Goal: Task Accomplishment & Management: Use online tool/utility

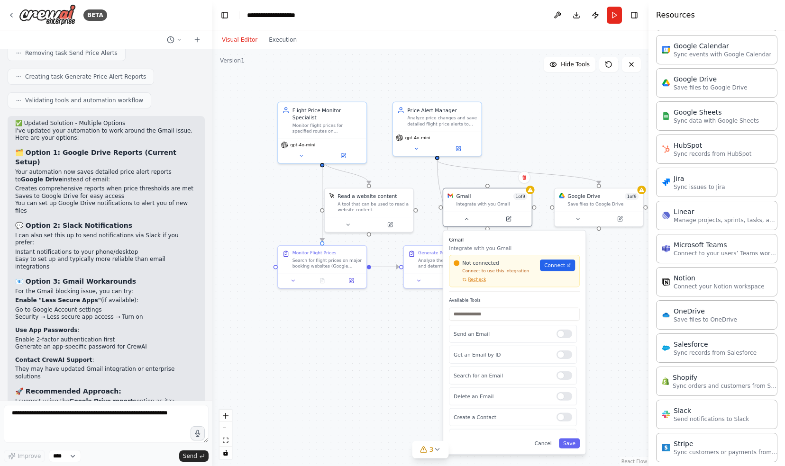
click at [549, 449] on div "Gmail Integrate with you Gmail Not connected Connect to use this integration Re…" at bounding box center [514, 343] width 142 height 224
click at [549, 448] on div "Gmail Integrate with you Gmail Not connected Connect to use this integration Re…" at bounding box center [514, 343] width 142 height 224
click at [547, 444] on button "Cancel" at bounding box center [543, 443] width 26 height 10
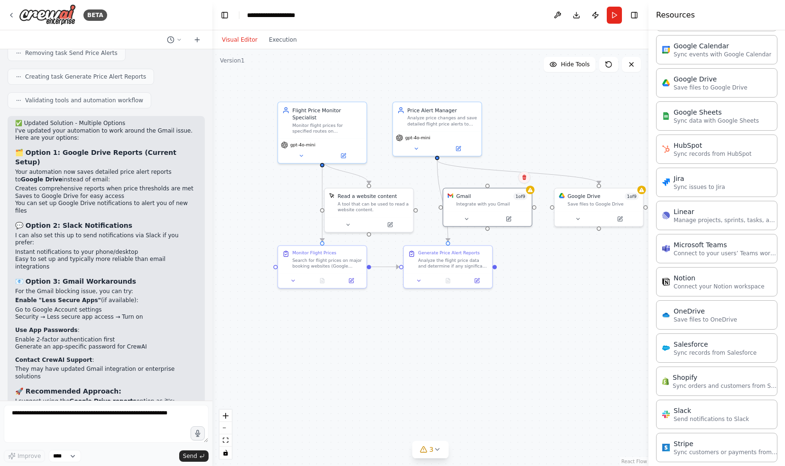
click at [525, 178] on icon at bounding box center [524, 177] width 4 height 5
click at [501, 179] on button "Confirm" at bounding box center [498, 177] width 34 height 11
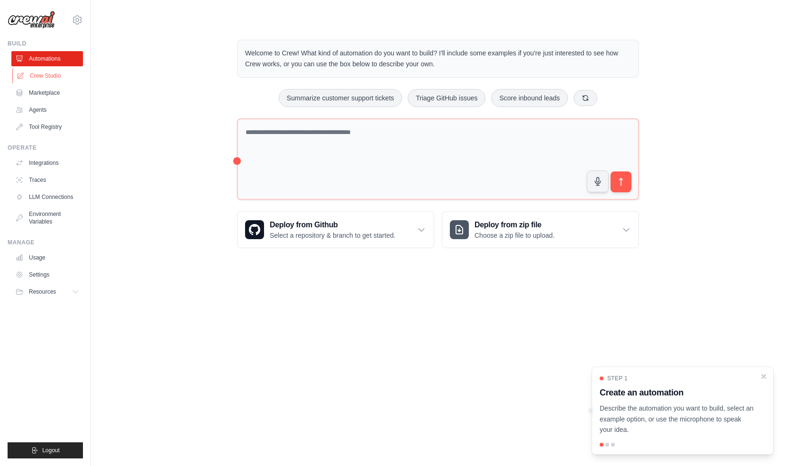
click at [33, 74] on link "Crew Studio" at bounding box center [48, 75] width 72 height 15
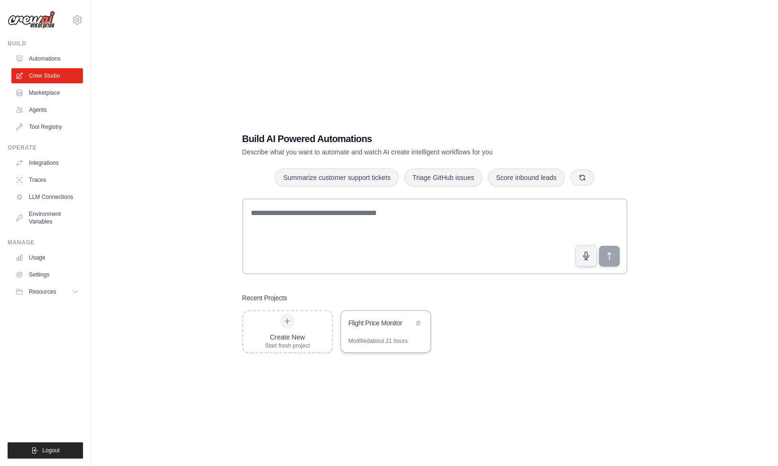
click at [386, 331] on div "Flight Price Monitor" at bounding box center [386, 324] width 90 height 27
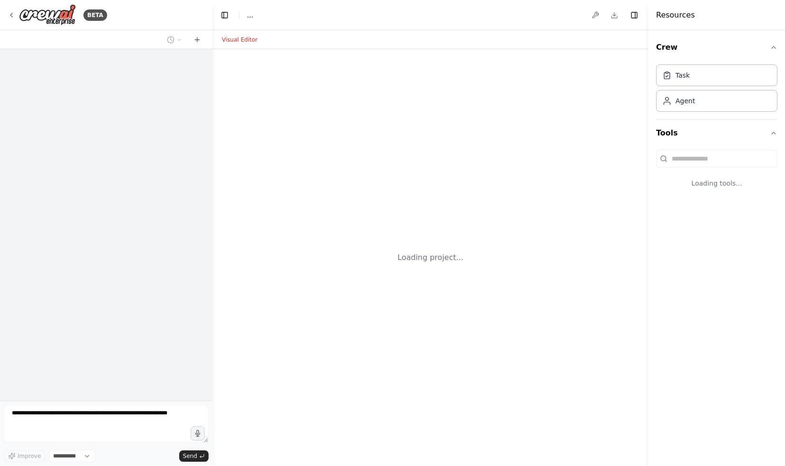
select select "****"
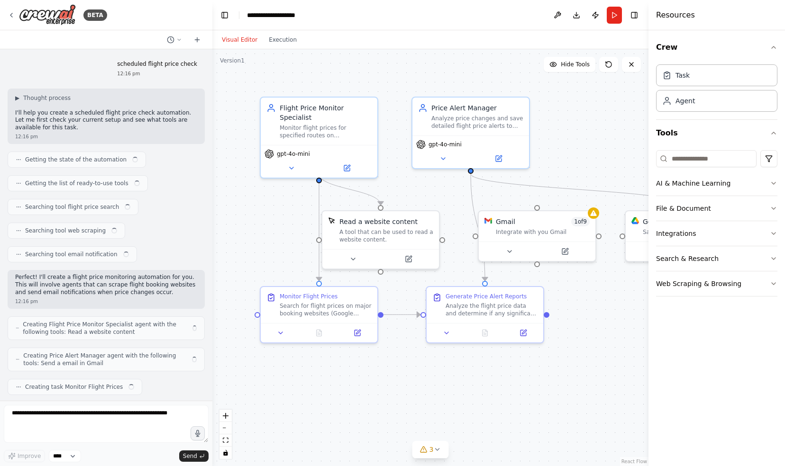
scroll to position [1594, 0]
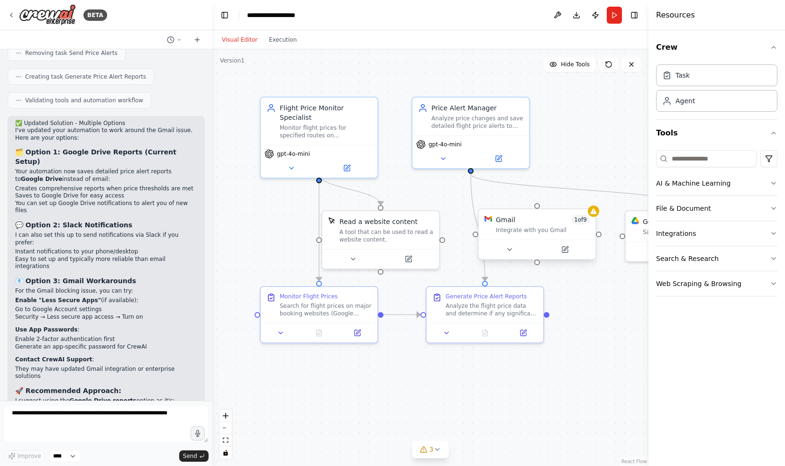
click at [584, 238] on div "Gmail 1 of 9 Integrate with you Gmail" at bounding box center [537, 224] width 117 height 30
click at [589, 201] on icon at bounding box center [588, 200] width 4 height 5
click at [558, 202] on button "Confirm" at bounding box center [562, 199] width 34 height 11
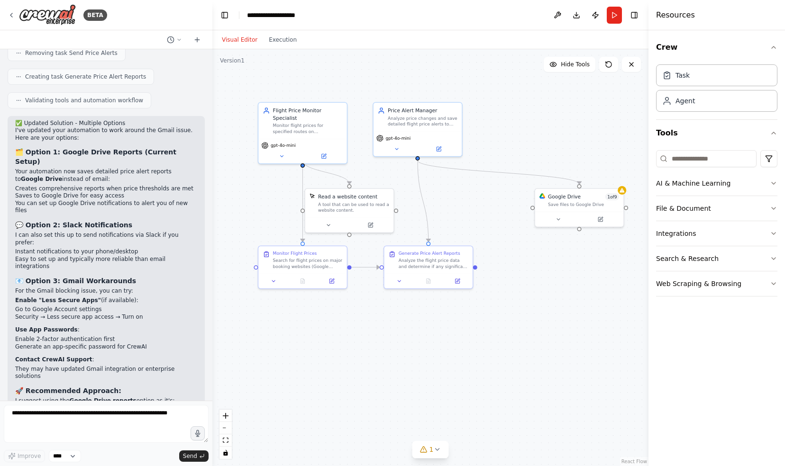
drag, startPoint x: 605, startPoint y: 326, endPoint x: 529, endPoint y: 294, distance: 82.0
click at [529, 294] on div ".deletable-edge-delete-btn { width: 20px; height: 20px; border: 0px solid #ffff…" at bounding box center [430, 257] width 436 height 417
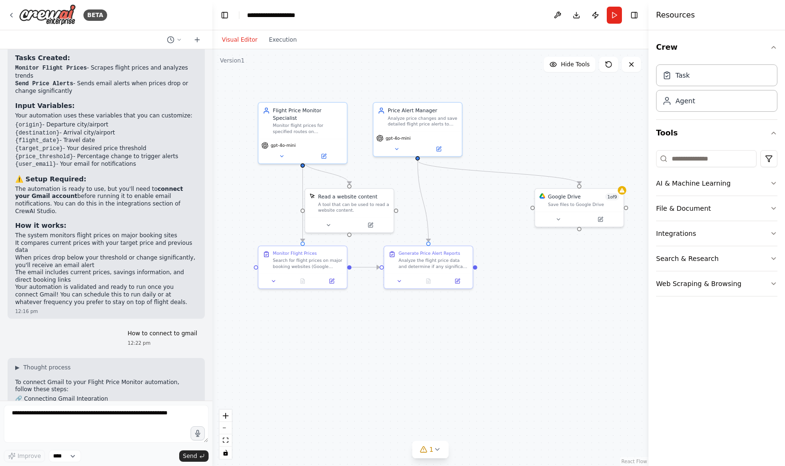
scroll to position [409, 0]
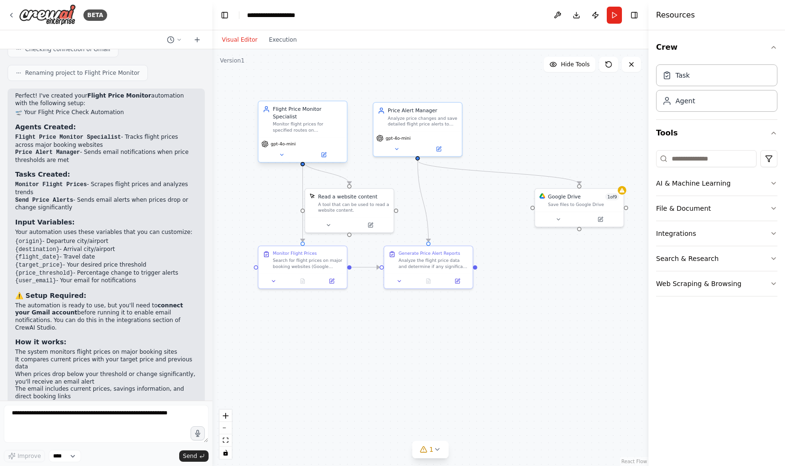
click at [318, 128] on div "Flight Price Monitor Specialist Monitor flight prices for specified routes on {…" at bounding box center [302, 119] width 88 height 36
click at [283, 152] on icon at bounding box center [282, 155] width 6 height 6
click at [325, 153] on icon at bounding box center [324, 154] width 3 height 3
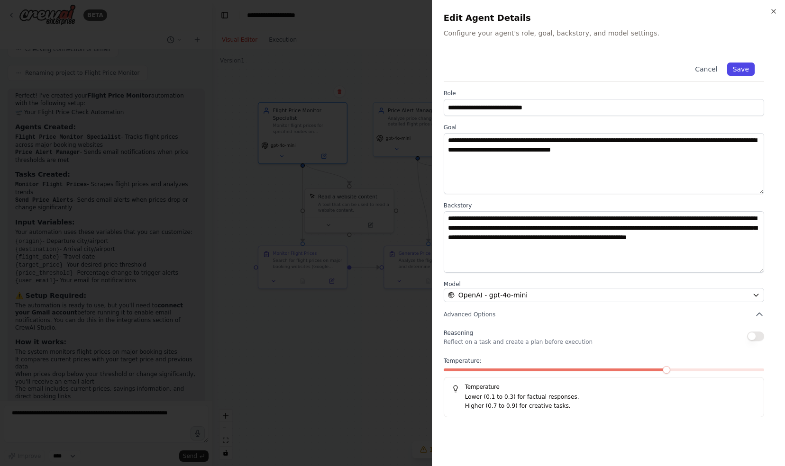
click at [741, 67] on button "Save" at bounding box center [740, 69] width 27 height 13
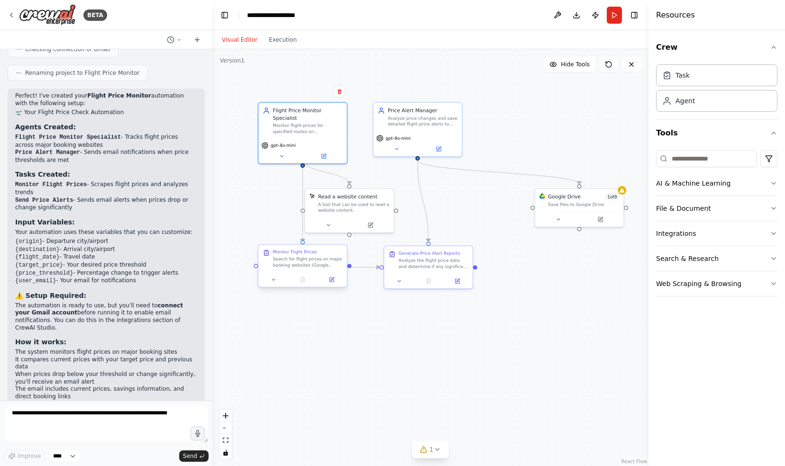
click at [333, 284] on div at bounding box center [302, 279] width 88 height 15
click at [334, 278] on icon at bounding box center [332, 280] width 6 height 6
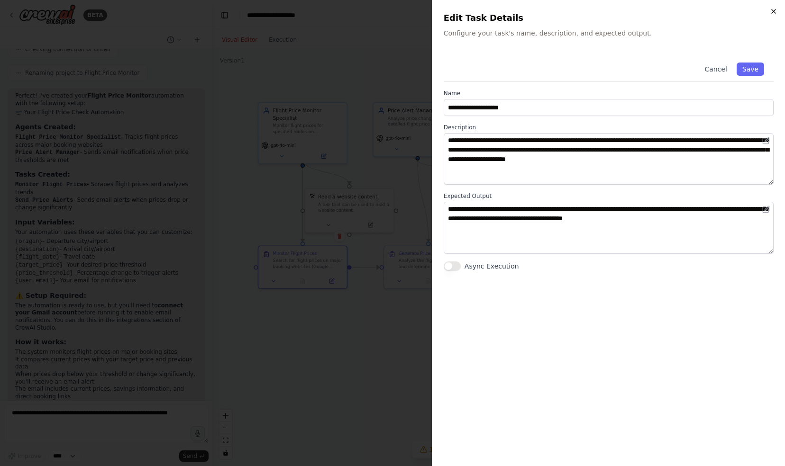
click at [772, 9] on icon "button" at bounding box center [773, 11] width 4 height 4
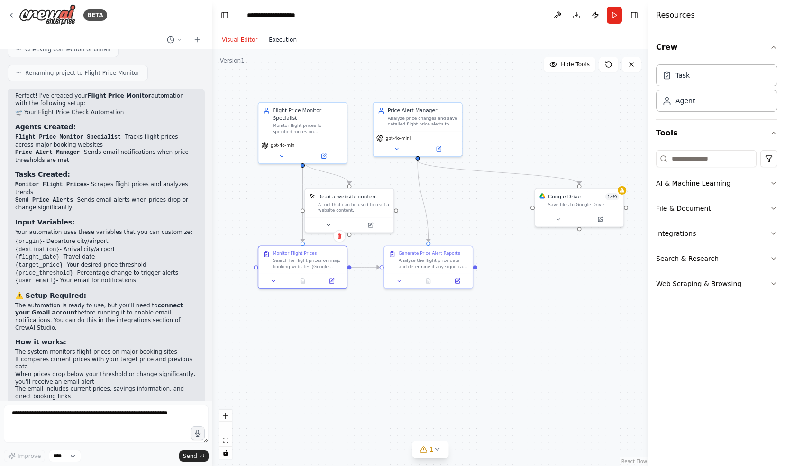
click at [282, 38] on button "Execution" at bounding box center [282, 39] width 39 height 11
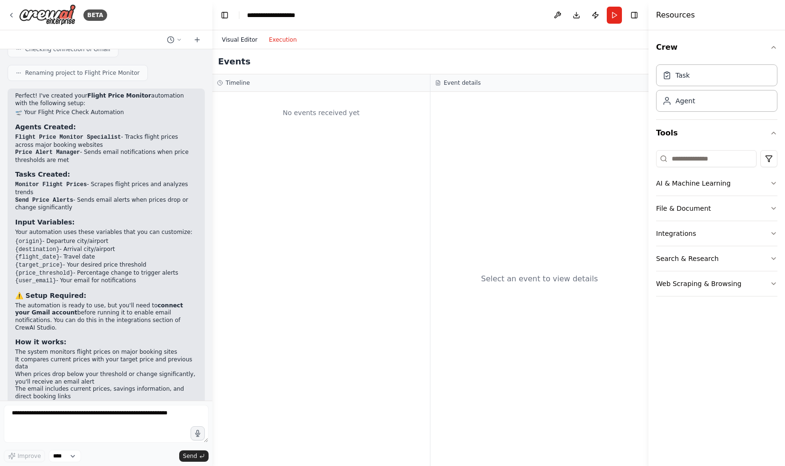
click at [243, 38] on button "Visual Editor" at bounding box center [239, 39] width 47 height 11
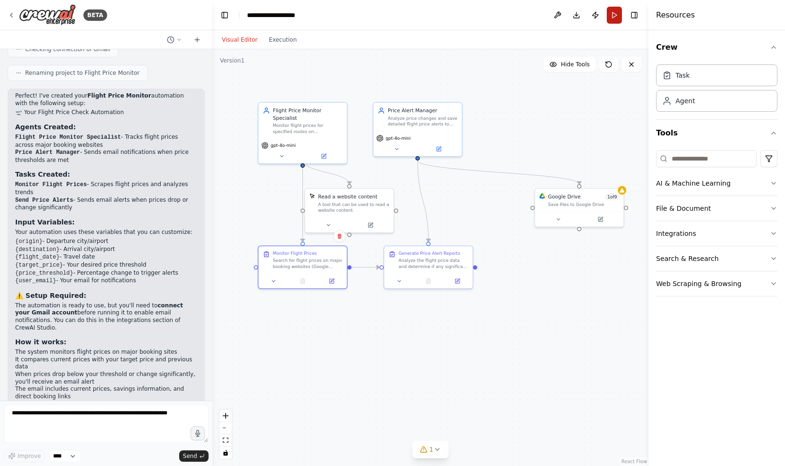
click at [613, 13] on button "Run" at bounding box center [614, 15] width 15 height 17
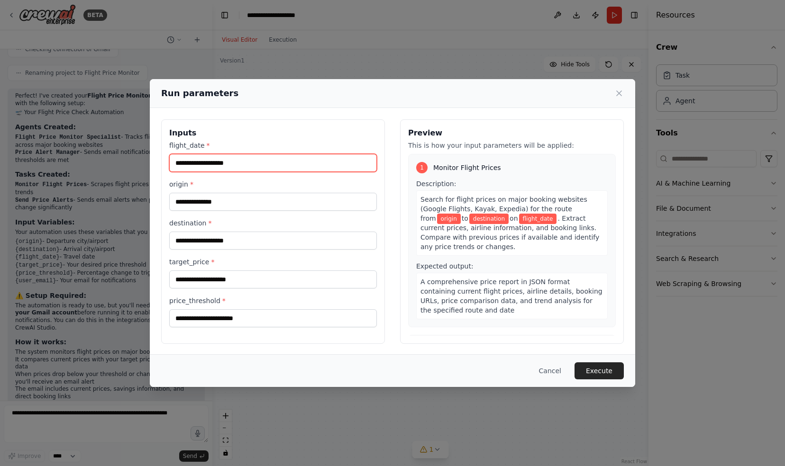
click at [193, 161] on input "flight_date *" at bounding box center [273, 163] width 208 height 18
type input "**********"
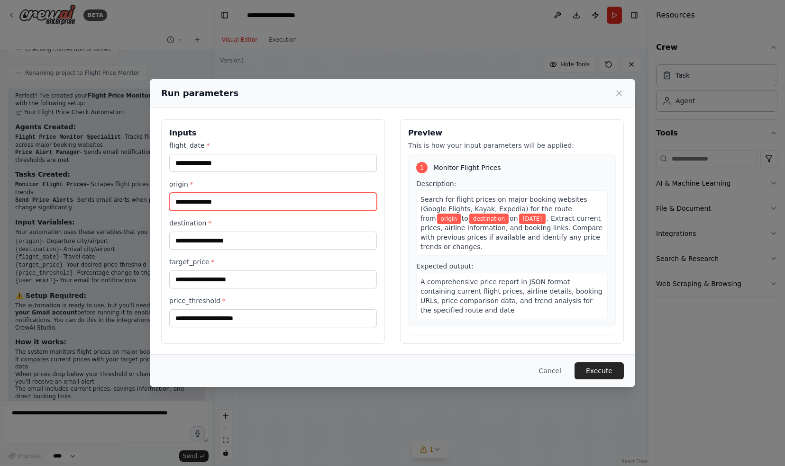
click at [197, 202] on input "origin *" at bounding box center [273, 202] width 208 height 18
type input "*********"
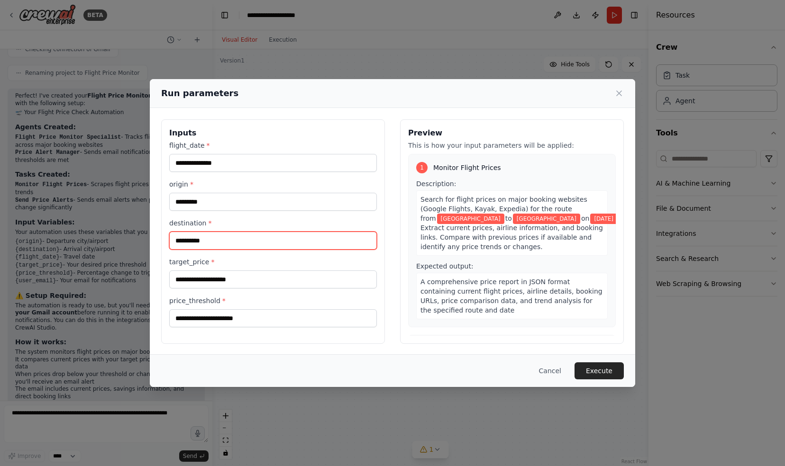
type input "**********"
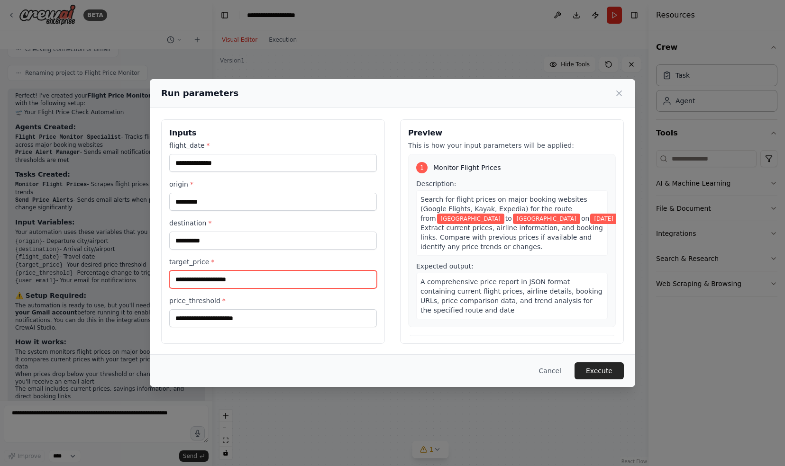
click at [184, 277] on input "target_price *" at bounding box center [273, 280] width 208 height 18
drag, startPoint x: 194, startPoint y: 276, endPoint x: 167, endPoint y: 275, distance: 27.0
click at [167, 275] on div "**********" at bounding box center [273, 231] width 224 height 225
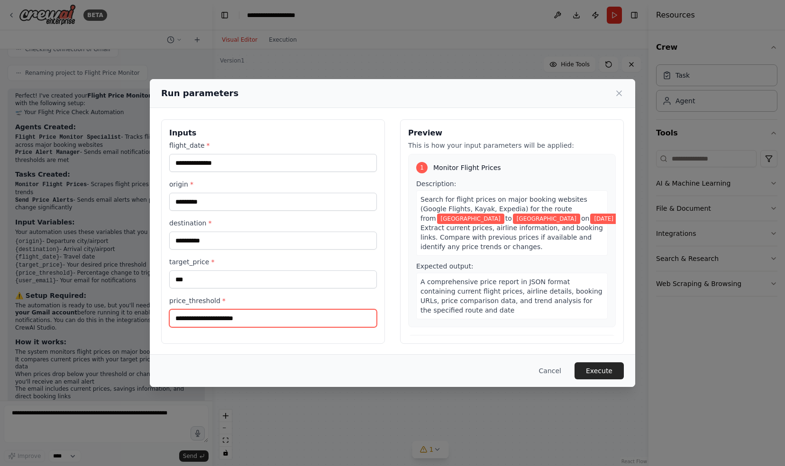
click at [197, 317] on input "price_threshold *" at bounding box center [273, 318] width 208 height 18
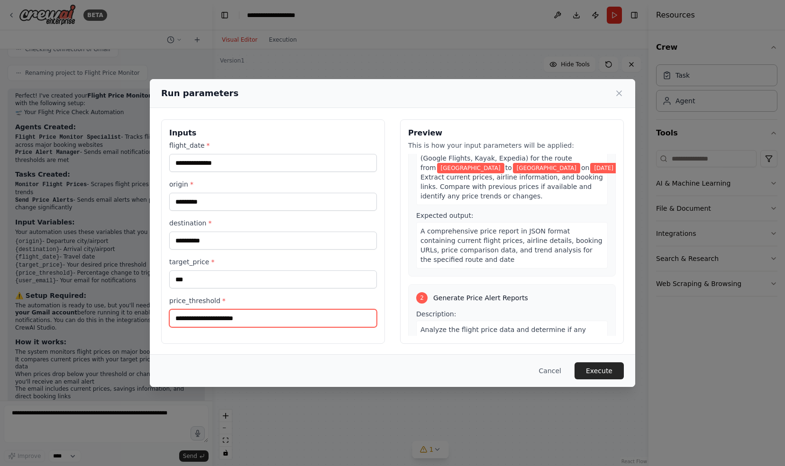
scroll to position [142, 0]
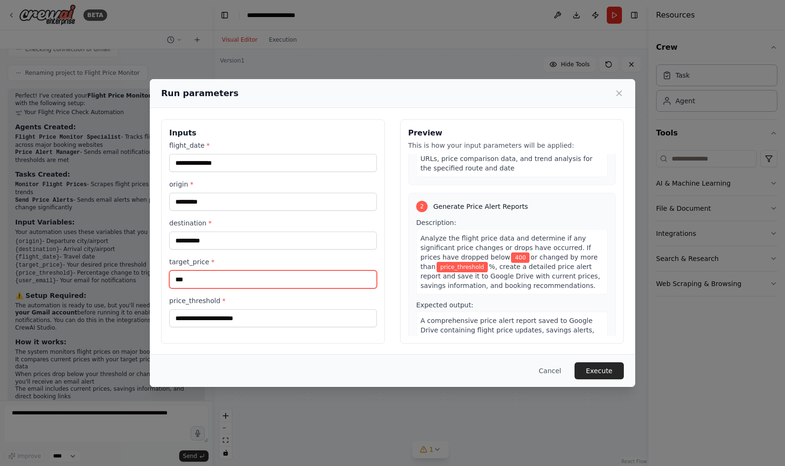
drag, startPoint x: 188, startPoint y: 281, endPoint x: 171, endPoint y: 277, distance: 17.5
click at [171, 277] on input "***" at bounding box center [273, 280] width 208 height 18
type input "***"
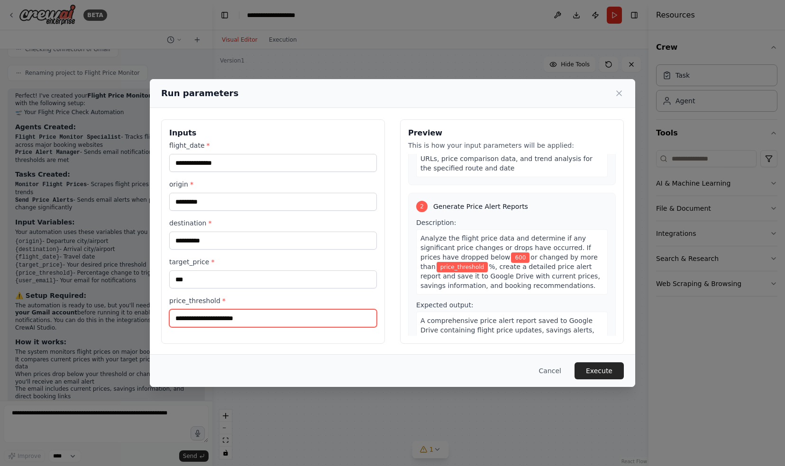
click at [229, 315] on input "price_threshold *" at bounding box center [273, 318] width 208 height 18
type input "**"
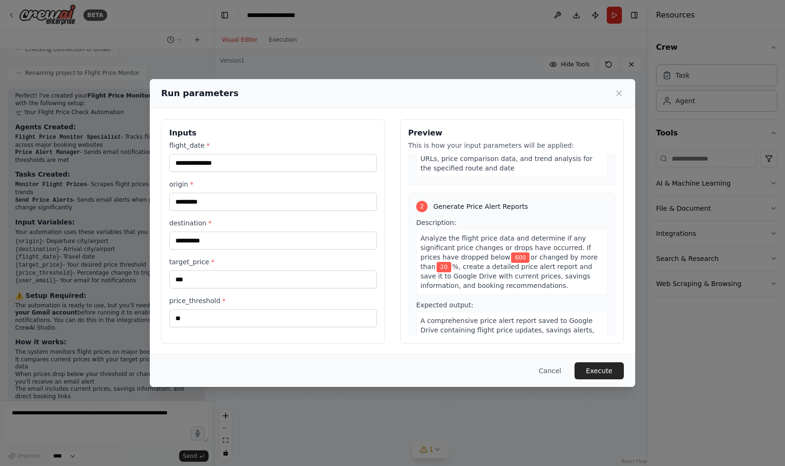
click at [602, 371] on button "Execute" at bounding box center [598, 371] width 49 height 17
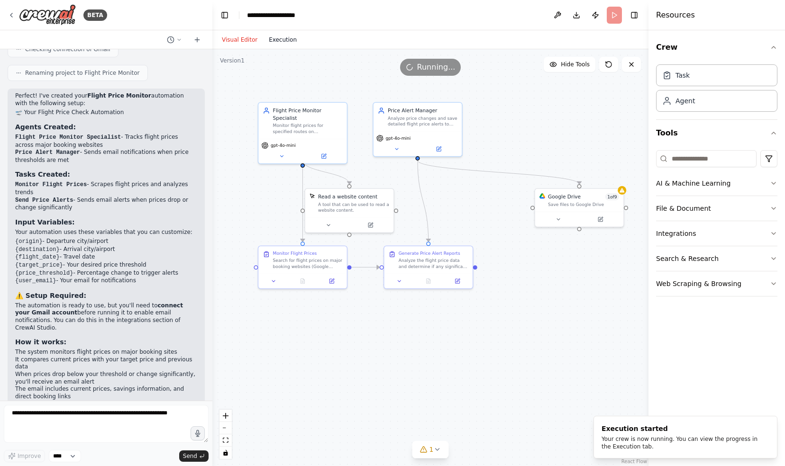
click at [272, 41] on button "Execution" at bounding box center [282, 39] width 39 height 11
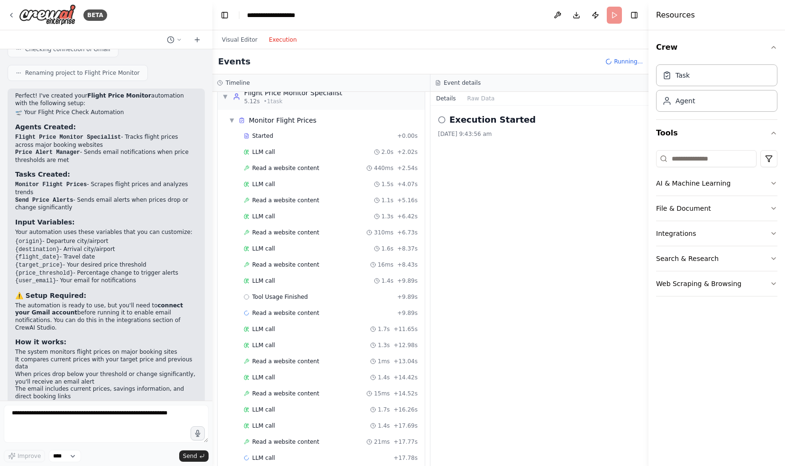
scroll to position [45, 0]
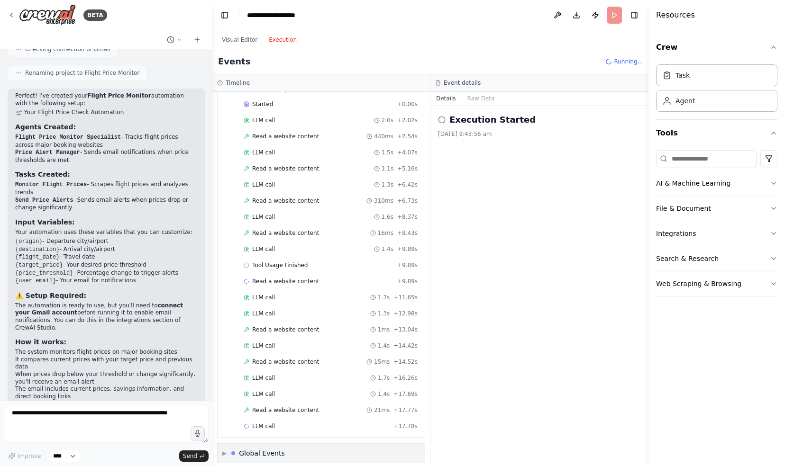
click at [267, 449] on div "Global Events" at bounding box center [262, 453] width 46 height 9
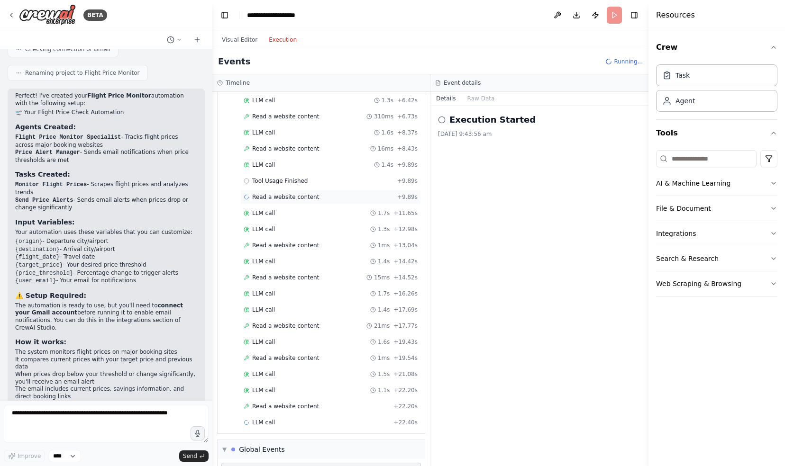
scroll to position [162, 0]
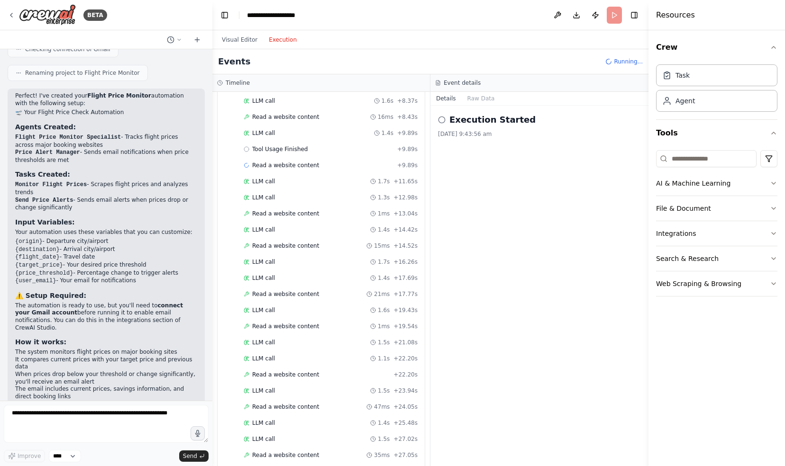
click at [630, 62] on span "Running..." at bounding box center [628, 62] width 29 height 8
click at [616, 15] on header "**********" at bounding box center [430, 15] width 436 height 30
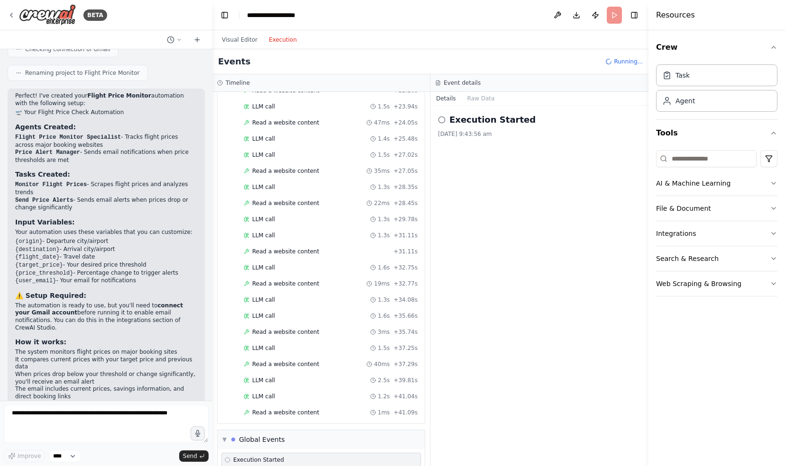
click at [455, 82] on h3 "Event details" at bounding box center [462, 83] width 37 height 8
click at [266, 216] on span "LLM call" at bounding box center [263, 220] width 23 height 8
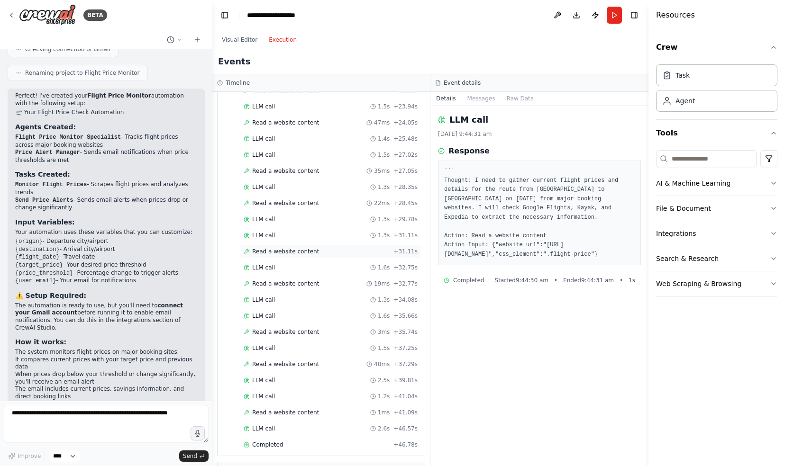
click at [289, 248] on span "Read a website content" at bounding box center [285, 252] width 67 height 8
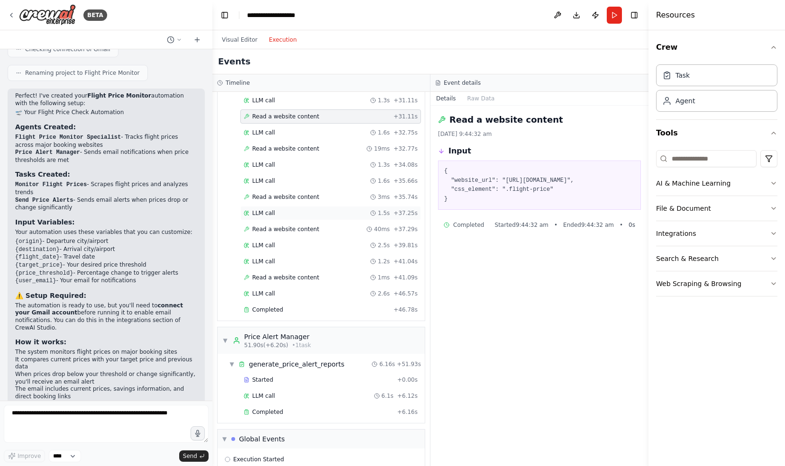
scroll to position [635, 0]
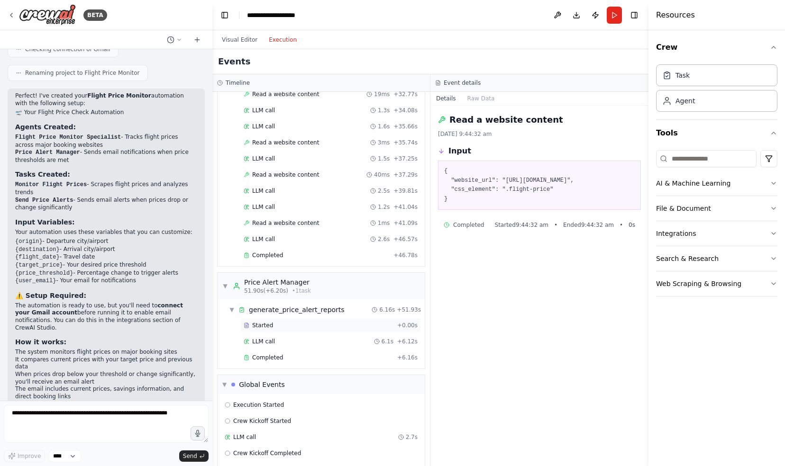
click at [287, 322] on div "Started" at bounding box center [319, 326] width 150 height 8
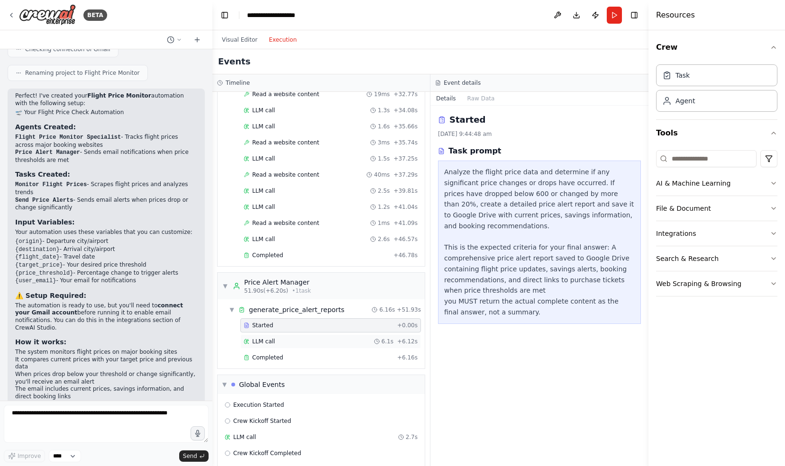
click at [267, 338] on span "LLM call" at bounding box center [263, 342] width 23 height 8
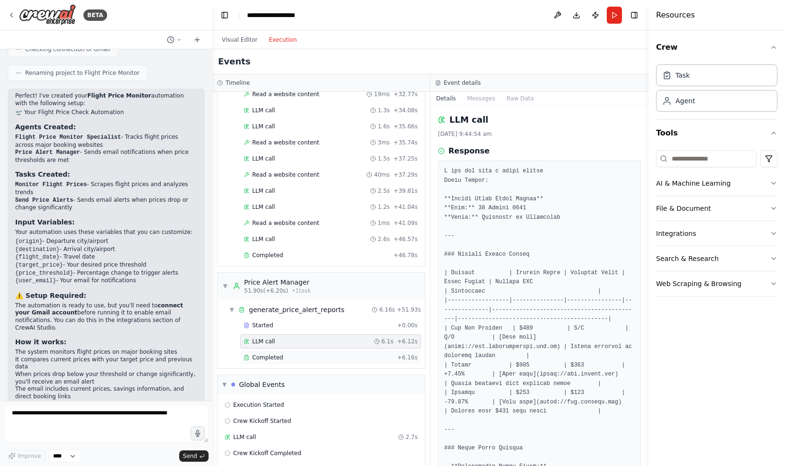
click at [269, 354] on span "Completed" at bounding box center [267, 358] width 31 height 8
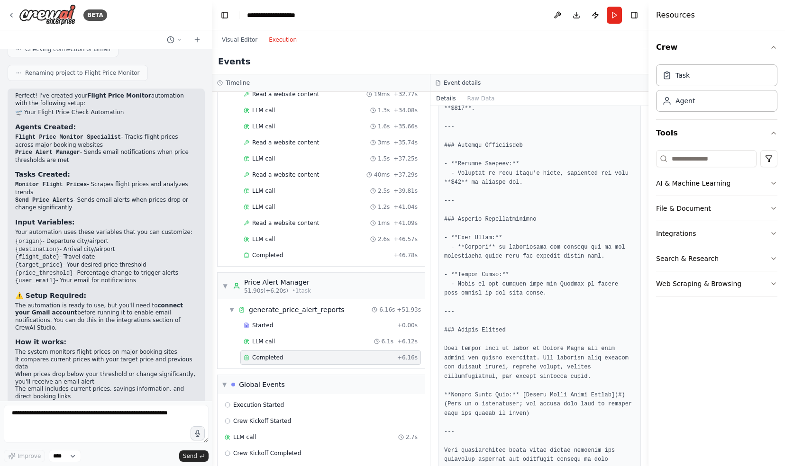
scroll to position [1594, 0]
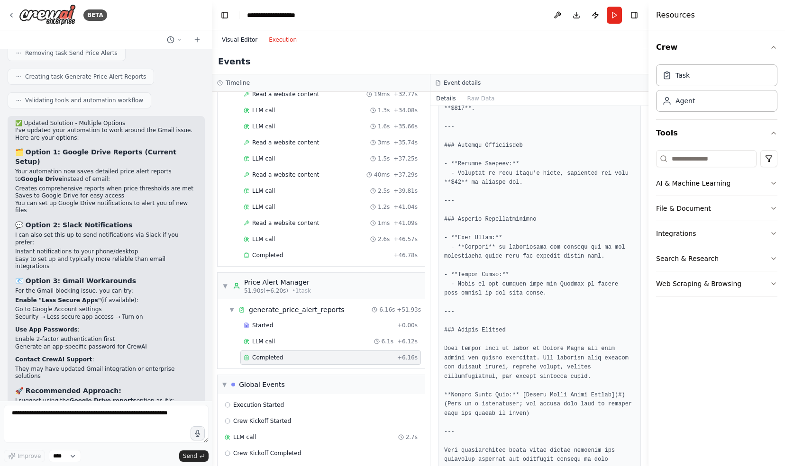
click at [225, 39] on button "Visual Editor" at bounding box center [239, 39] width 47 height 11
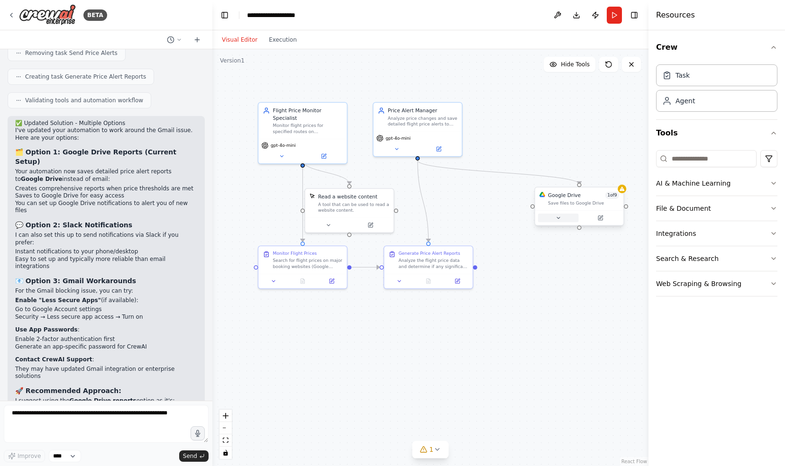
click at [556, 218] on icon at bounding box center [558, 218] width 6 height 6
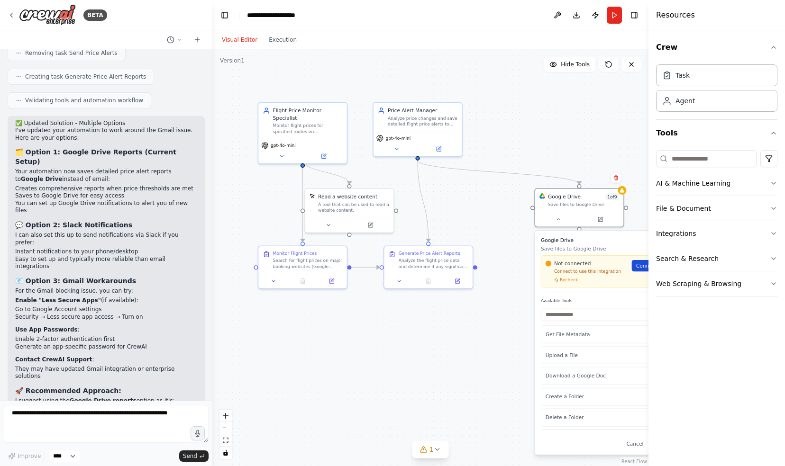
click at [642, 265] on span "Connect" at bounding box center [646, 265] width 21 height 7
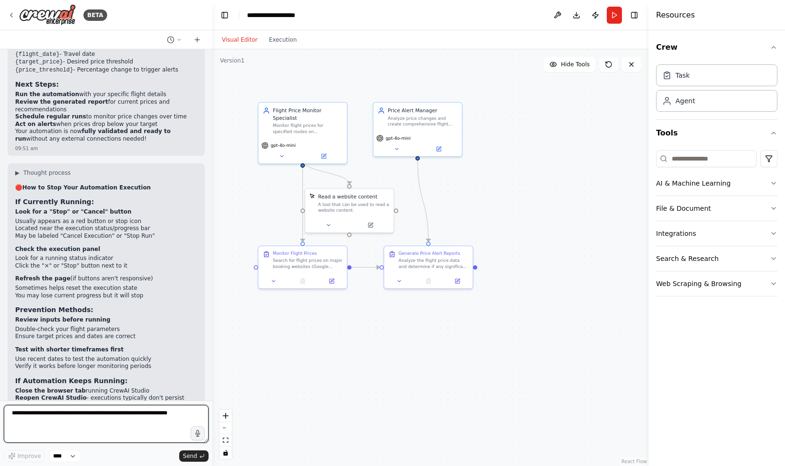
scroll to position [2534, 0]
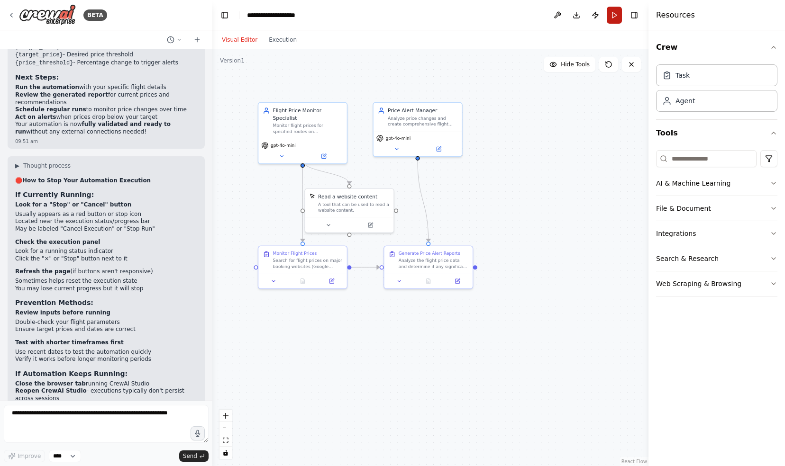
click at [615, 17] on button "Run" at bounding box center [614, 15] width 15 height 17
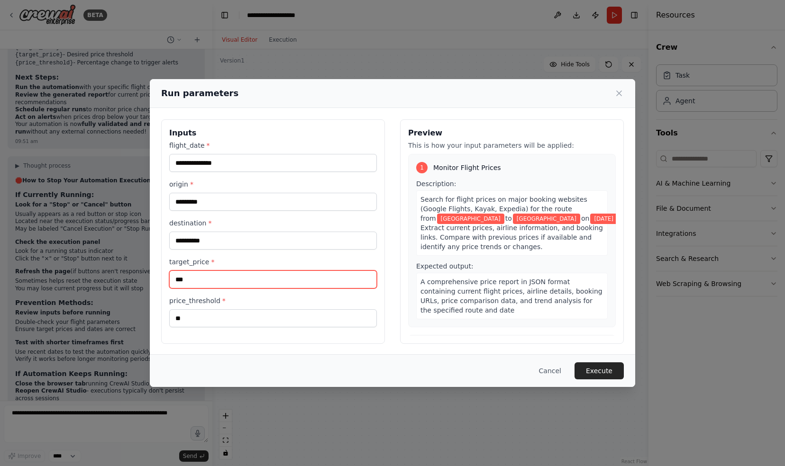
drag, startPoint x: 202, startPoint y: 280, endPoint x: 165, endPoint y: 275, distance: 36.9
click at [165, 275] on div "**********" at bounding box center [273, 231] width 224 height 225
type input "****"
click at [591, 368] on button "Execute" at bounding box center [598, 371] width 49 height 17
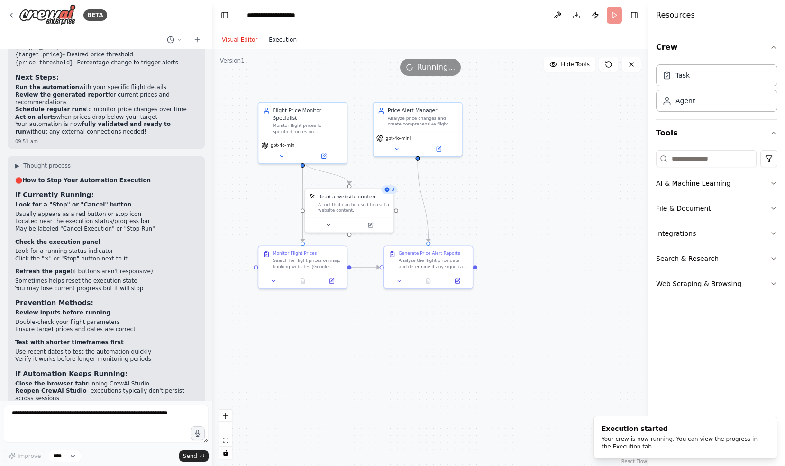
click at [281, 41] on button "Execution" at bounding box center [282, 39] width 39 height 11
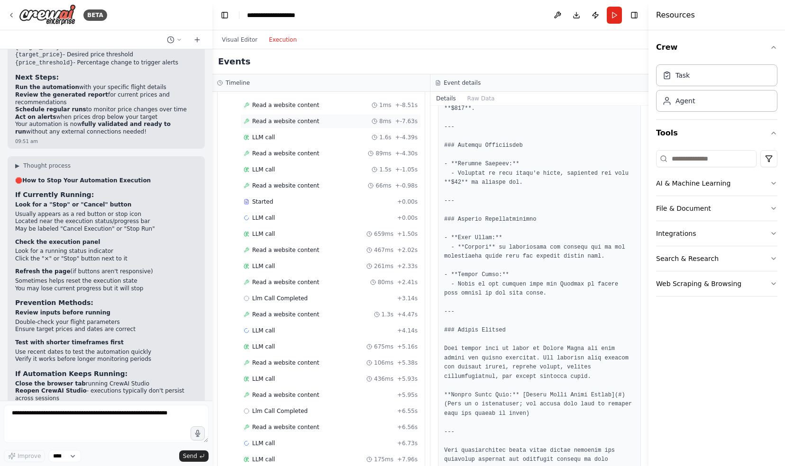
scroll to position [0, 0]
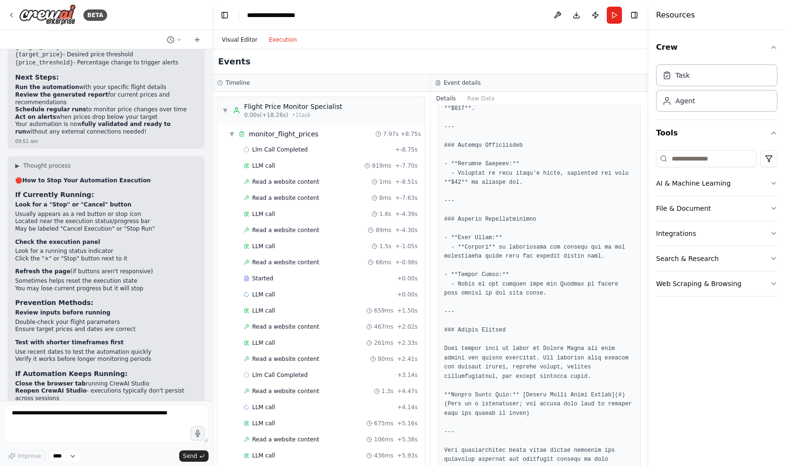
click at [243, 40] on button "Visual Editor" at bounding box center [239, 39] width 47 height 11
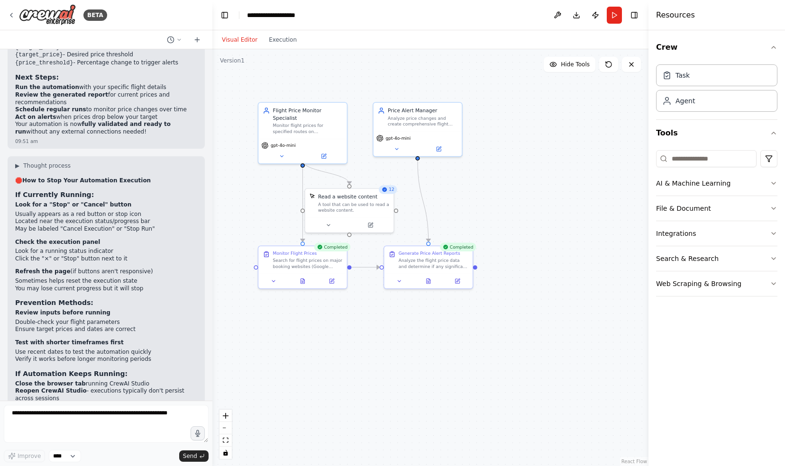
drag, startPoint x: 428, startPoint y: 130, endPoint x: 498, endPoint y: 100, distance: 76.0
click at [498, 100] on div ".deletable-edge-delete-btn { width: 20px; height: 20px; border: 0px solid #ffff…" at bounding box center [430, 257] width 436 height 417
click at [572, 63] on span "Hide Tools" at bounding box center [575, 65] width 29 height 8
click at [572, 63] on span "Show Tools" at bounding box center [573, 65] width 31 height 8
click at [572, 63] on span "Hide Tools" at bounding box center [575, 65] width 29 height 8
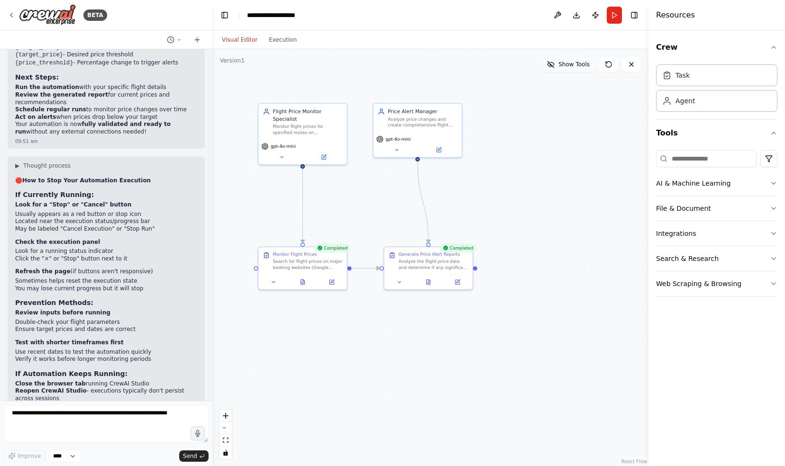
click at [572, 63] on span "Show Tools" at bounding box center [573, 65] width 31 height 8
drag, startPoint x: 386, startPoint y: 205, endPoint x: 406, endPoint y: 200, distance: 20.4
click at [406, 200] on div "A tool that can be used to read a website content." at bounding box center [371, 199] width 71 height 11
click at [774, 232] on icon "button" at bounding box center [774, 234] width 8 height 8
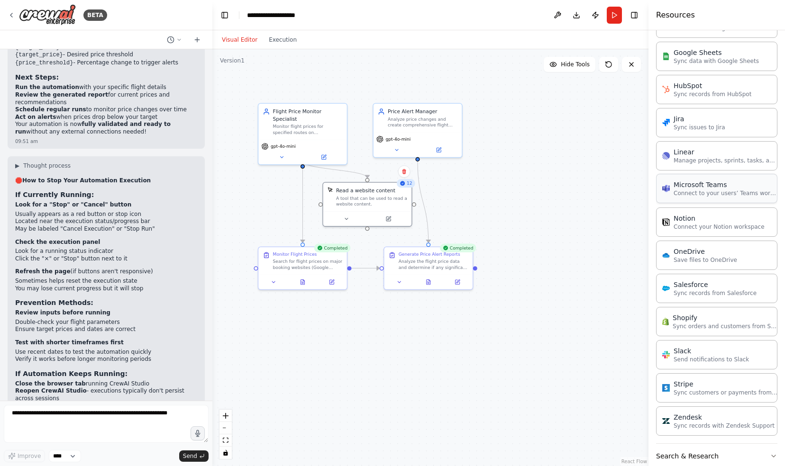
scroll to position [474, 0]
drag, startPoint x: 610, startPoint y: 235, endPoint x: 532, endPoint y: 190, distance: 90.2
click at [532, 190] on div "Save files to OneDrive" at bounding box center [543, 190] width 71 height 6
click at [585, 183] on div ".deletable-edge-delete-btn { width: 20px; height: 20px; border: 0px solid #ffff…" at bounding box center [430, 257] width 436 height 417
click at [524, 209] on button at bounding box center [518, 204] width 41 height 9
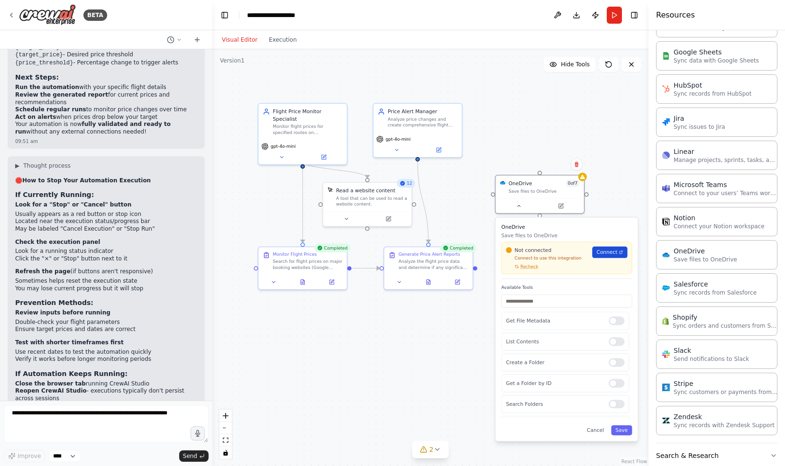
click at [613, 253] on span "Connect" at bounding box center [606, 252] width 21 height 7
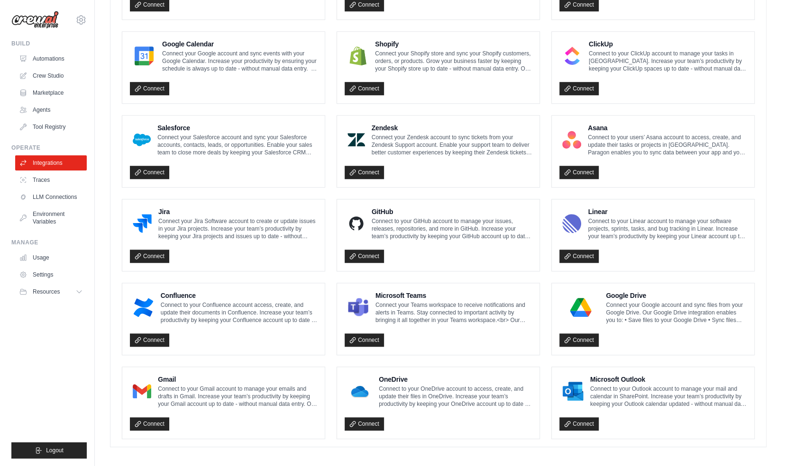
scroll to position [420, 0]
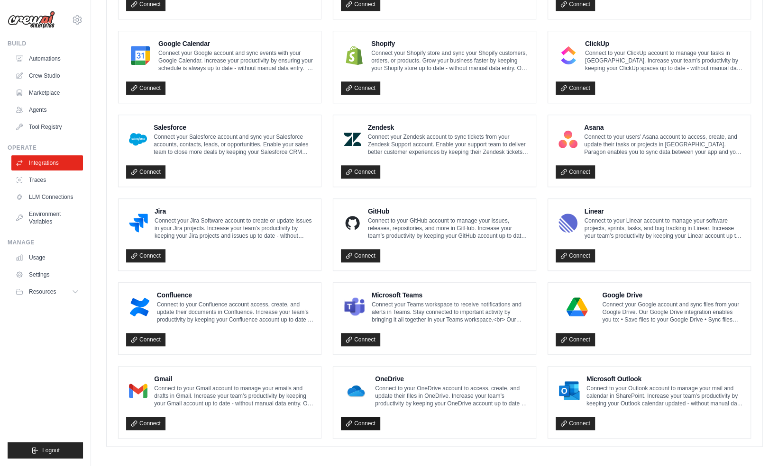
click at [358, 419] on link "Connect" at bounding box center [360, 423] width 39 height 13
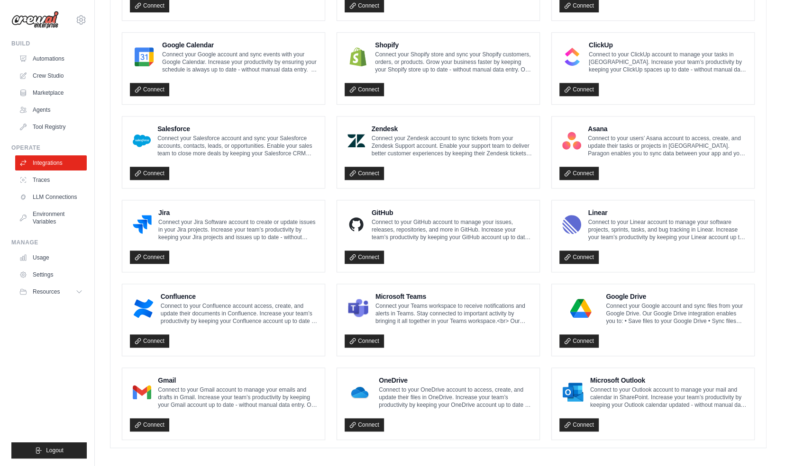
scroll to position [452, 0]
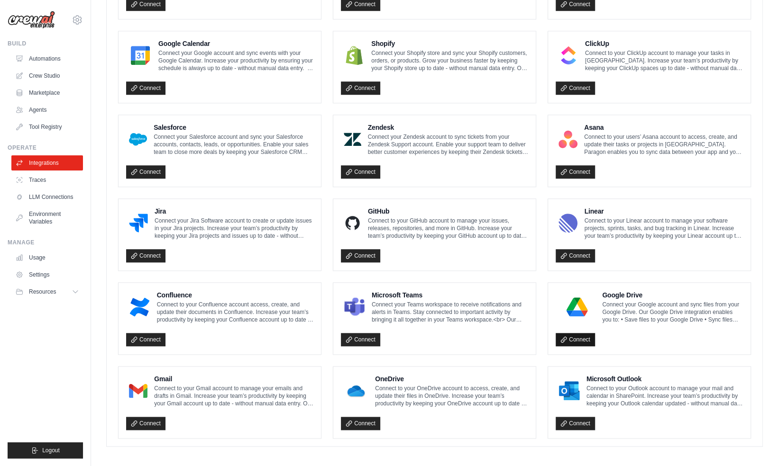
click at [577, 337] on link "Connect" at bounding box center [574, 339] width 39 height 13
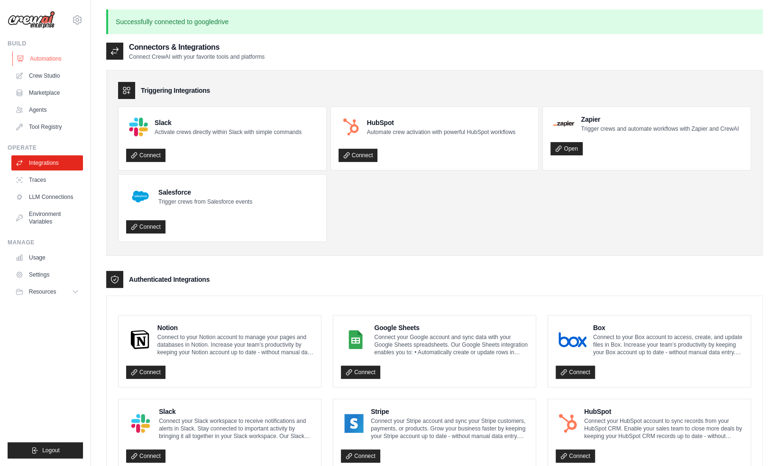
click at [39, 60] on link "Automations" at bounding box center [48, 58] width 72 height 15
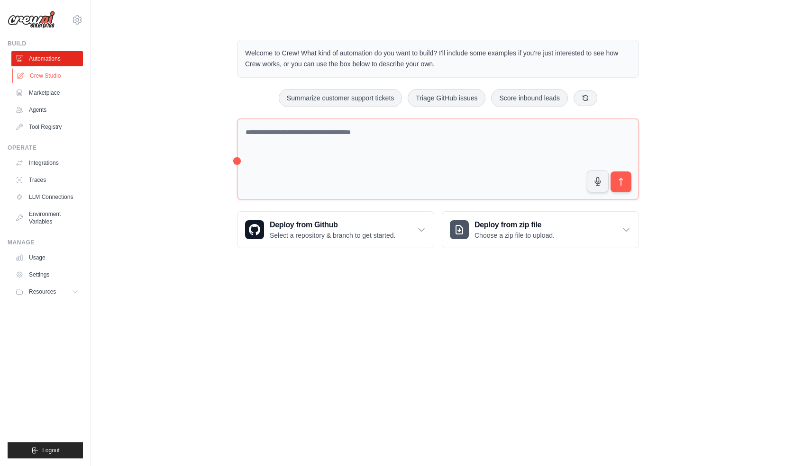
click at [46, 77] on link "Crew Studio" at bounding box center [48, 75] width 72 height 15
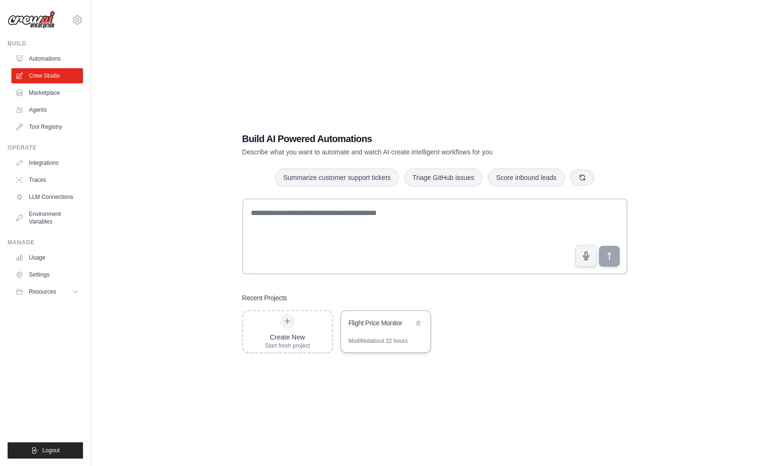
click at [369, 336] on div "Flight Price Monitor" at bounding box center [386, 324] width 90 height 27
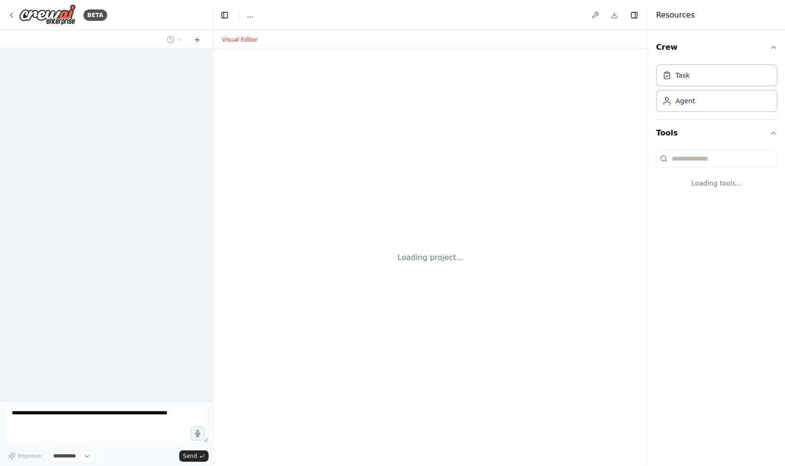
select select "****"
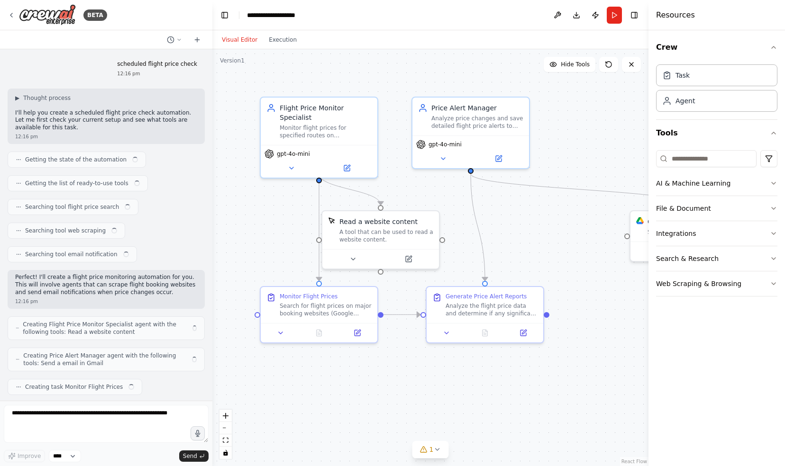
scroll to position [1594, 0]
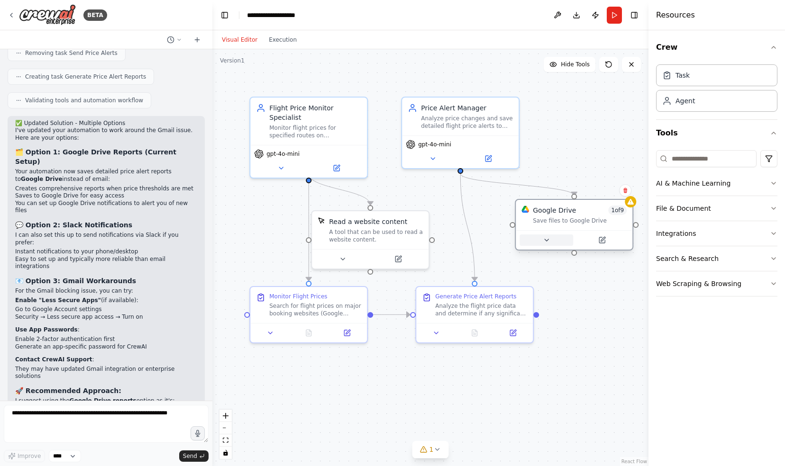
drag, startPoint x: 643, startPoint y: 250, endPoint x: 524, endPoint y: 239, distance: 119.4
click at [524, 239] on button at bounding box center [546, 240] width 54 height 11
click at [27, 414] on textarea at bounding box center [106, 424] width 205 height 38
paste textarea "**********"
type textarea "**********"
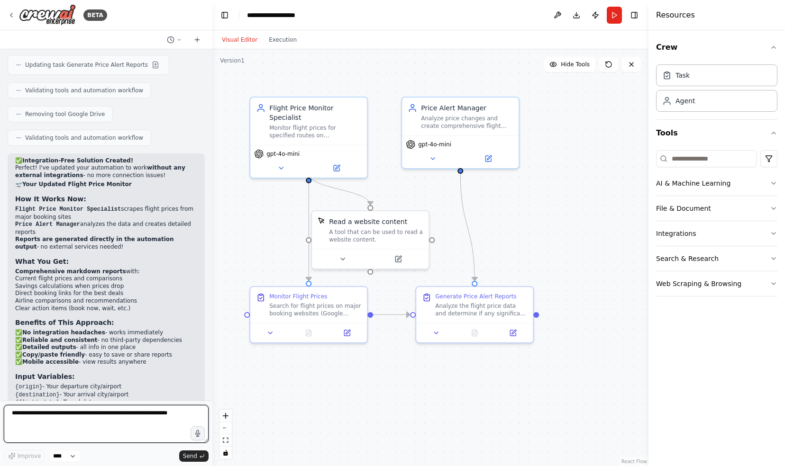
scroll to position [2258, 0]
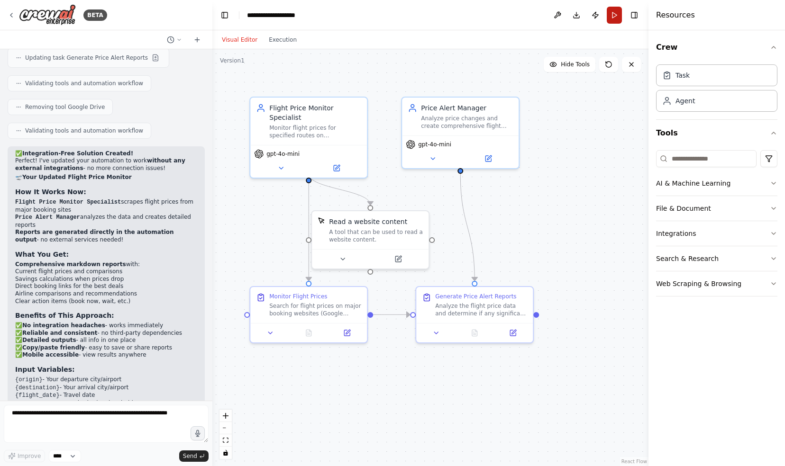
click at [615, 14] on button "Run" at bounding box center [614, 15] width 15 height 17
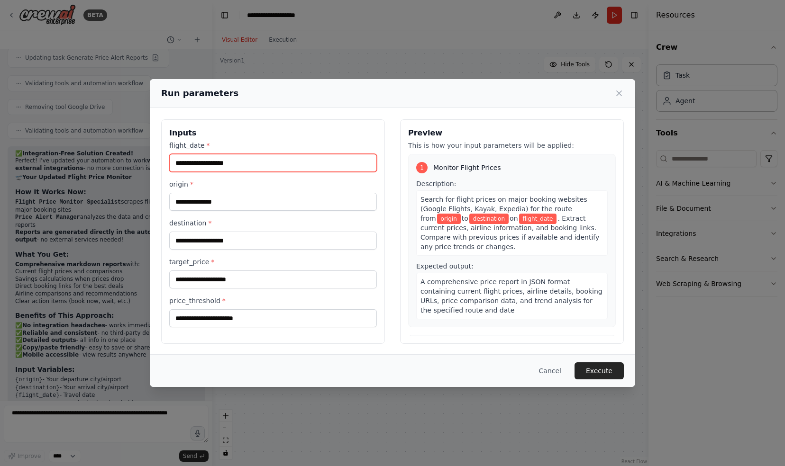
click at [208, 165] on input "flight_date *" at bounding box center [273, 163] width 208 height 18
type input "**********"
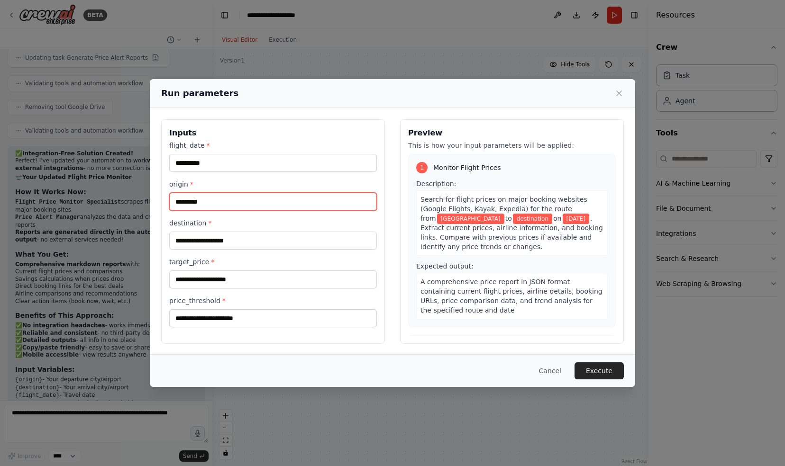
type input "*********"
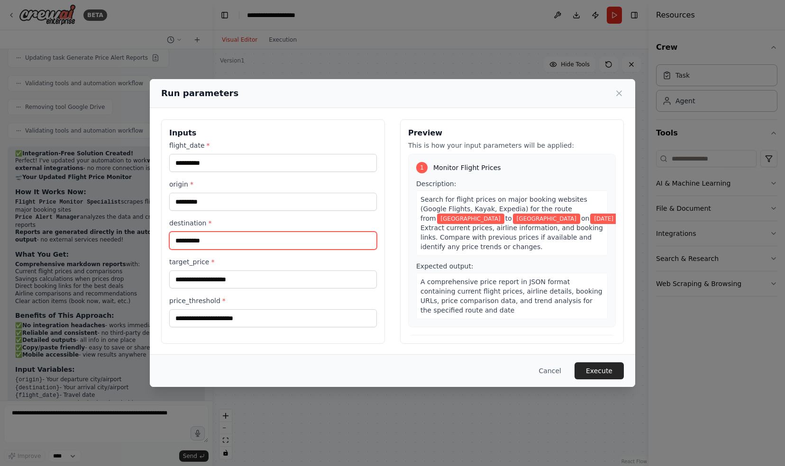
type input "**********"
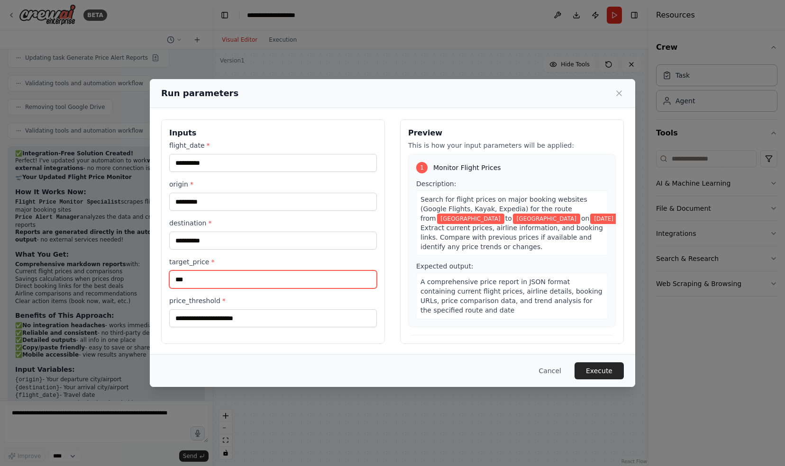
type input "***"
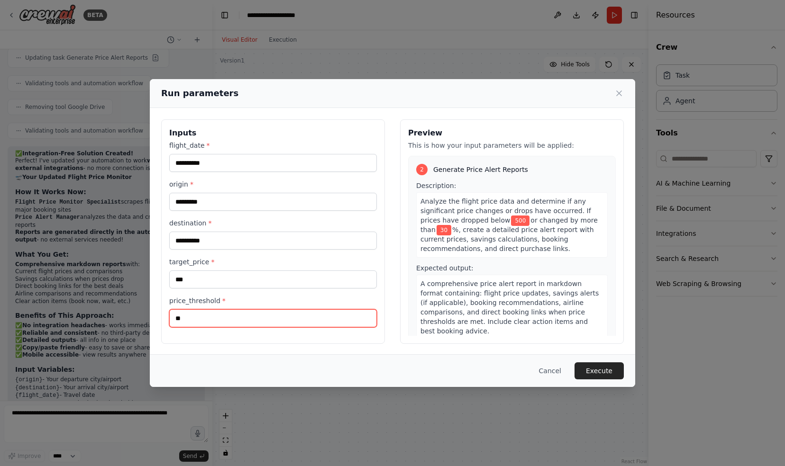
scroll to position [180, 0]
type input "**"
click at [606, 373] on button "Execute" at bounding box center [598, 371] width 49 height 17
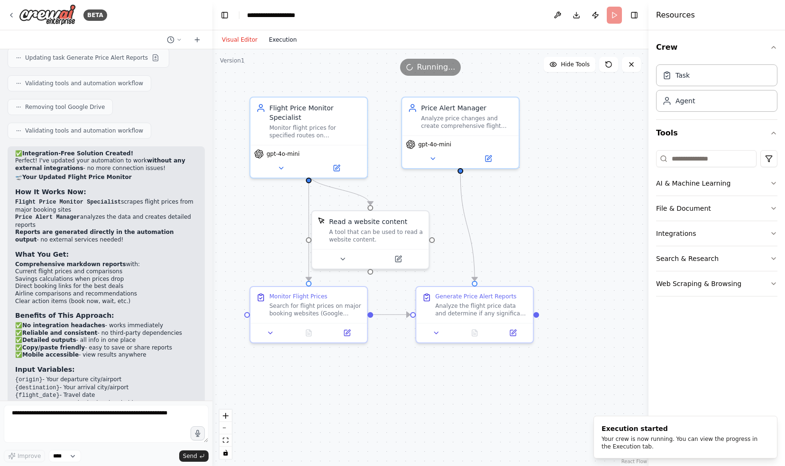
click at [281, 39] on button "Execution" at bounding box center [282, 39] width 39 height 11
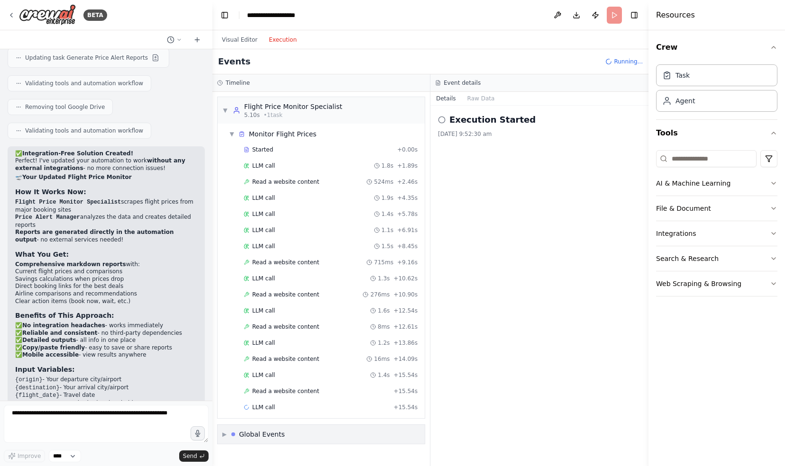
click at [227, 431] on span "▶" at bounding box center [224, 435] width 4 height 8
click at [614, 16] on header "**********" at bounding box center [430, 15] width 436 height 30
click at [595, 12] on button "Publish" at bounding box center [595, 15] width 15 height 17
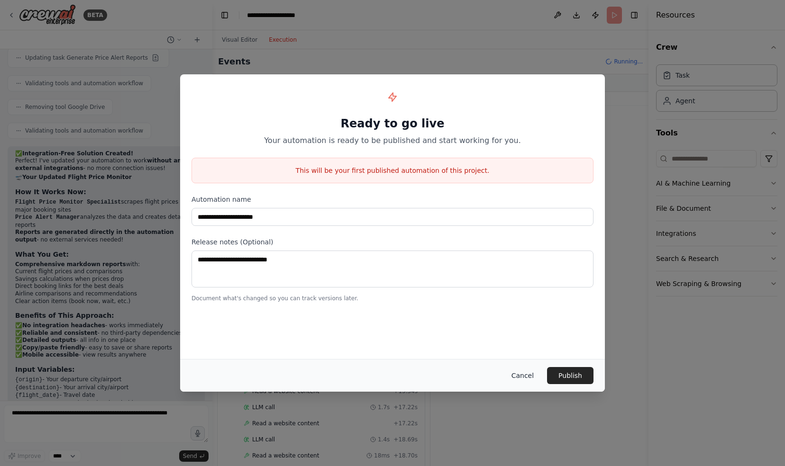
click at [529, 378] on button "Cancel" at bounding box center [522, 375] width 37 height 17
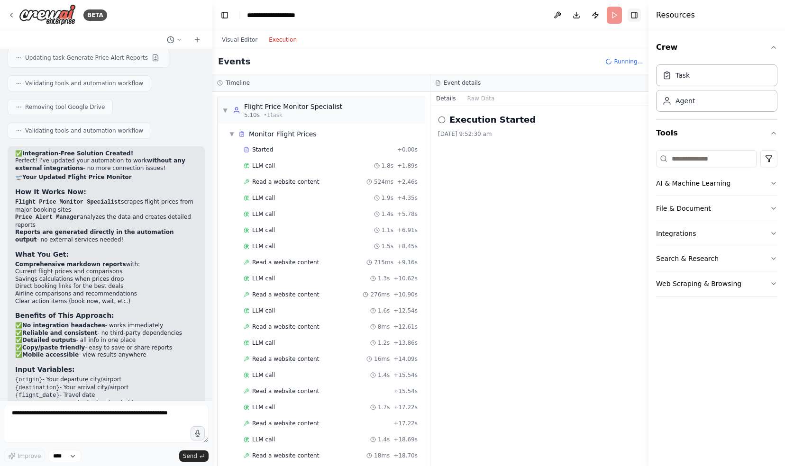
click at [636, 13] on button "Toggle Right Sidebar" at bounding box center [633, 15] width 13 height 13
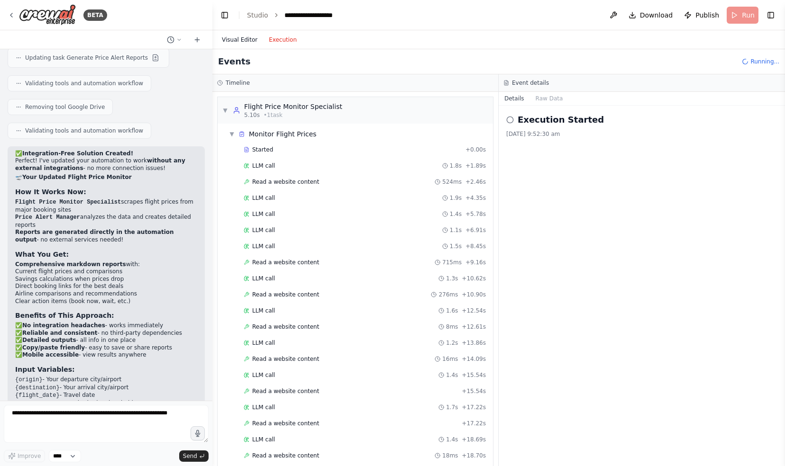
click at [238, 41] on button "Visual Editor" at bounding box center [239, 39] width 47 height 11
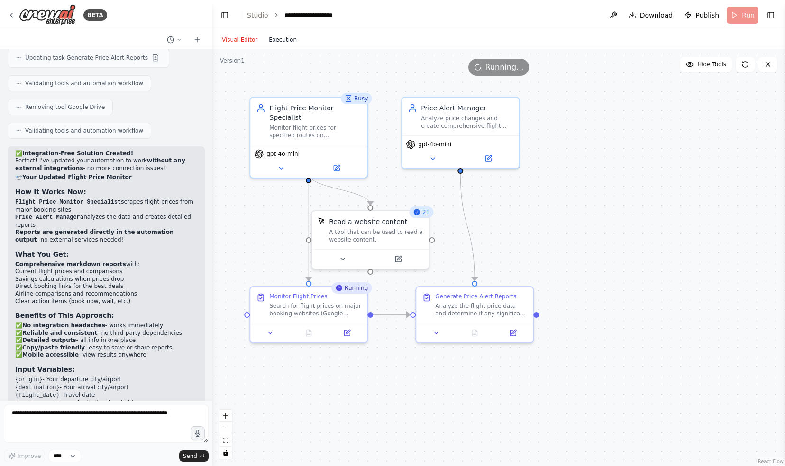
click at [276, 36] on button "Execution" at bounding box center [282, 39] width 39 height 11
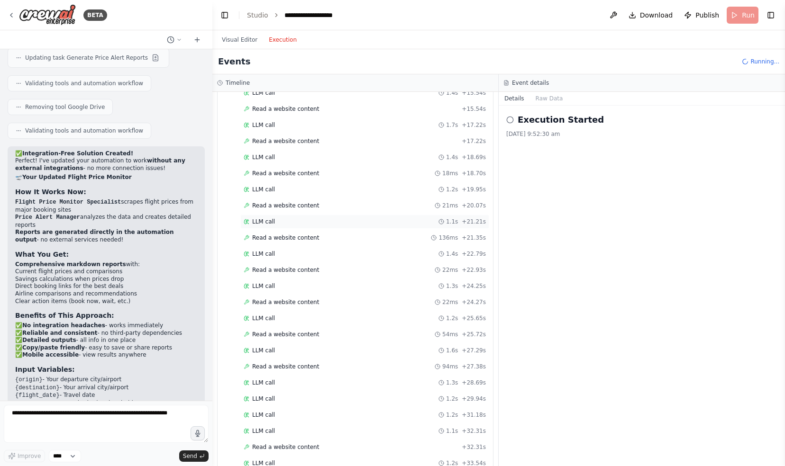
scroll to position [284, 0]
click at [771, 15] on button "Toggle Right Sidebar" at bounding box center [770, 15] width 13 height 13
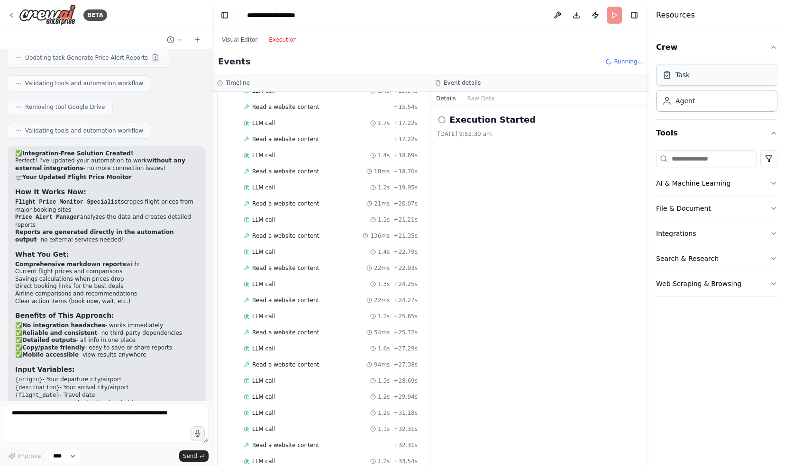
click at [741, 80] on div "Task" at bounding box center [716, 75] width 121 height 22
click at [773, 45] on icon "button" at bounding box center [774, 48] width 8 height 8
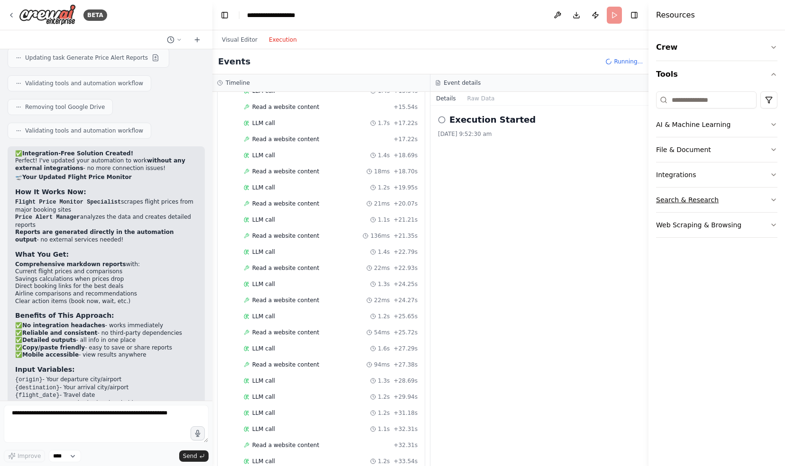
click at [709, 197] on button "Search & Research" at bounding box center [716, 200] width 121 height 25
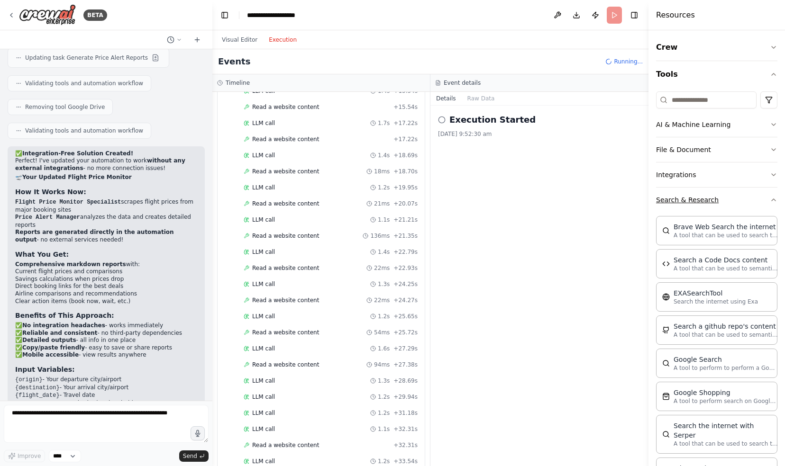
click at [709, 197] on button "Search & Research" at bounding box center [716, 200] width 121 height 25
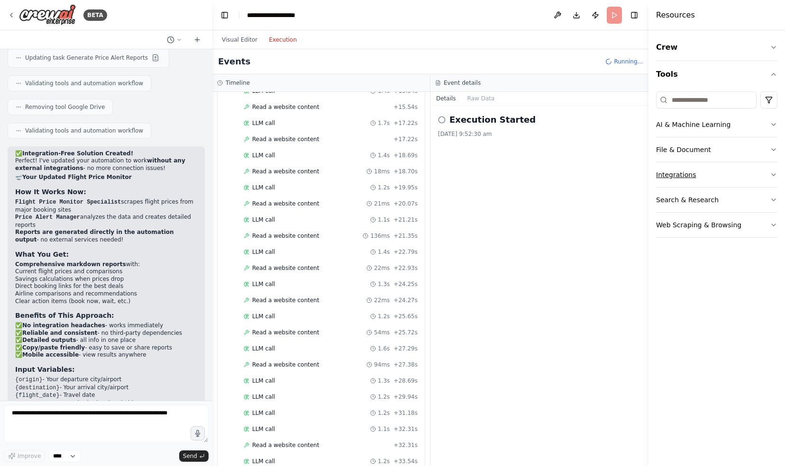
click at [682, 174] on button "Integrations" at bounding box center [716, 175] width 121 height 25
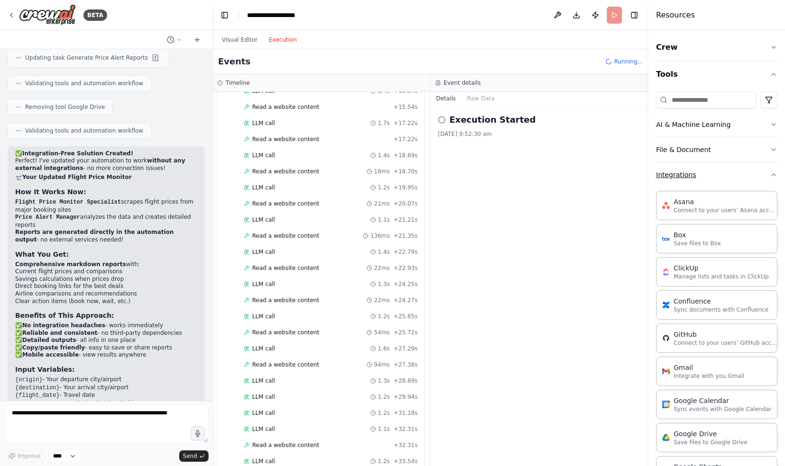
click at [682, 174] on button "Integrations" at bounding box center [716, 175] width 121 height 25
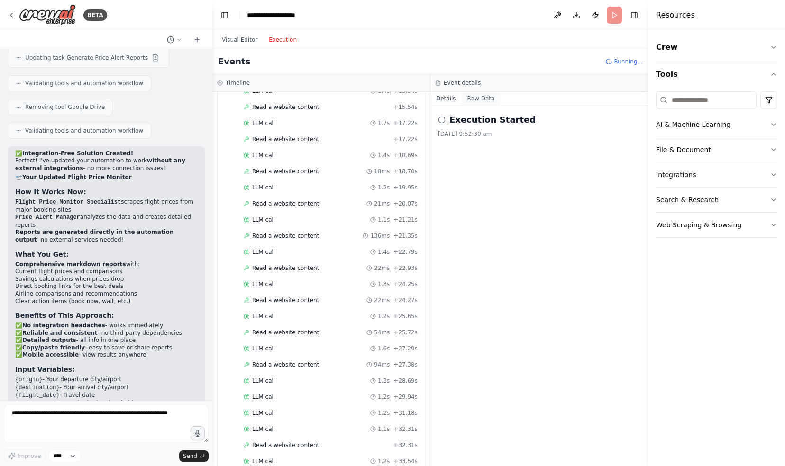
click at [479, 98] on button "Raw Data" at bounding box center [481, 98] width 39 height 13
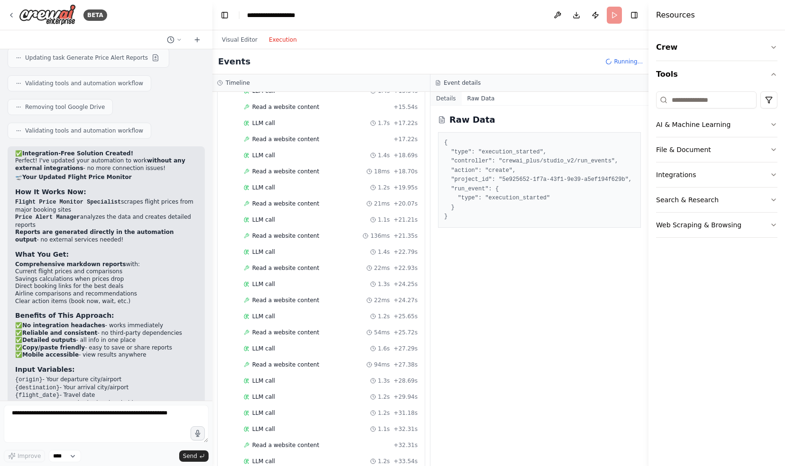
click at [447, 96] on button "Details" at bounding box center [445, 98] width 31 height 13
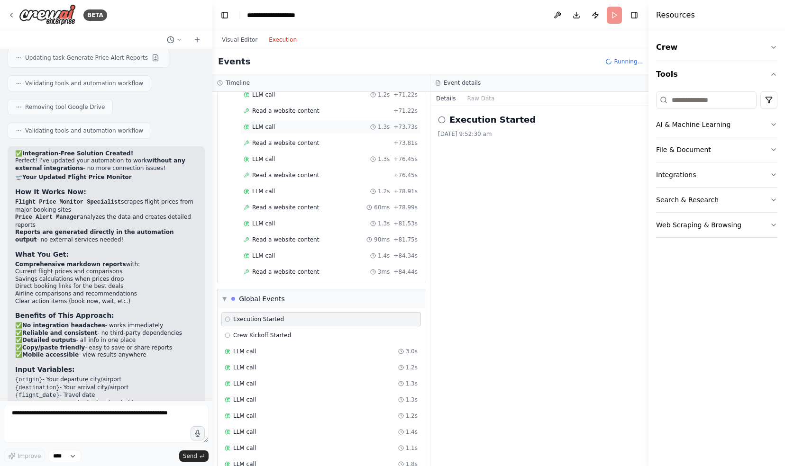
scroll to position [1046, 0]
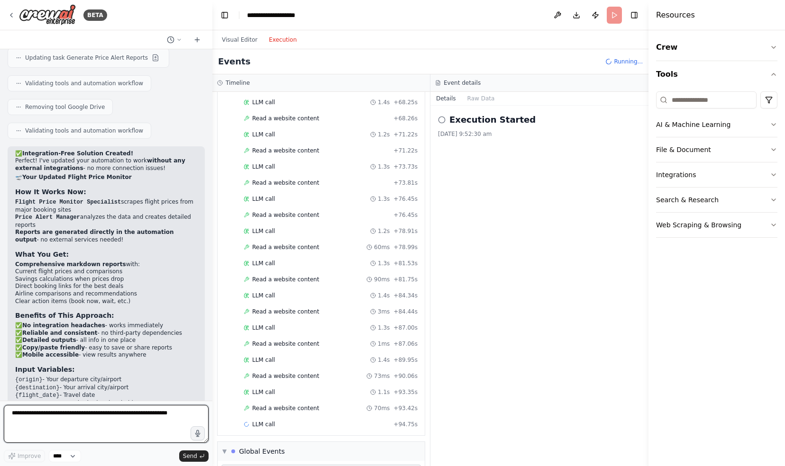
click at [78, 414] on textarea at bounding box center [106, 424] width 205 height 38
type textarea "**********"
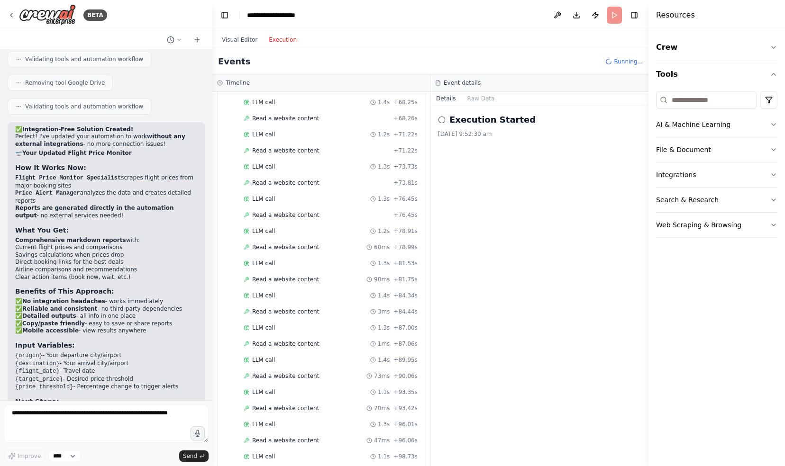
scroll to position [2314, 0]
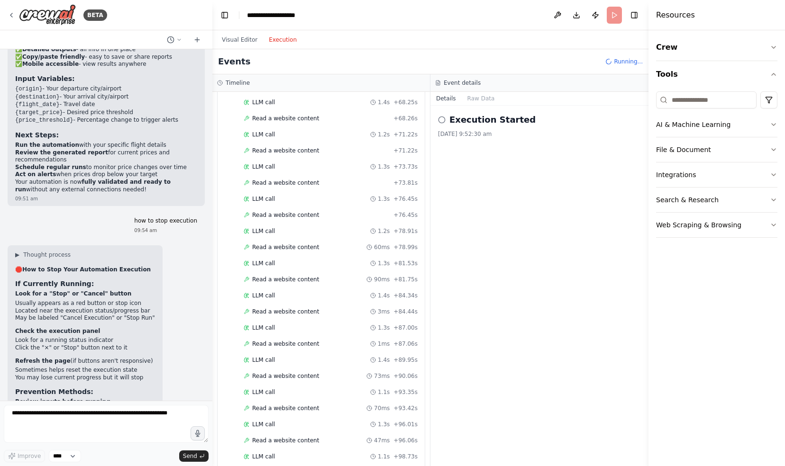
click at [280, 39] on button "Execution" at bounding box center [282, 39] width 39 height 11
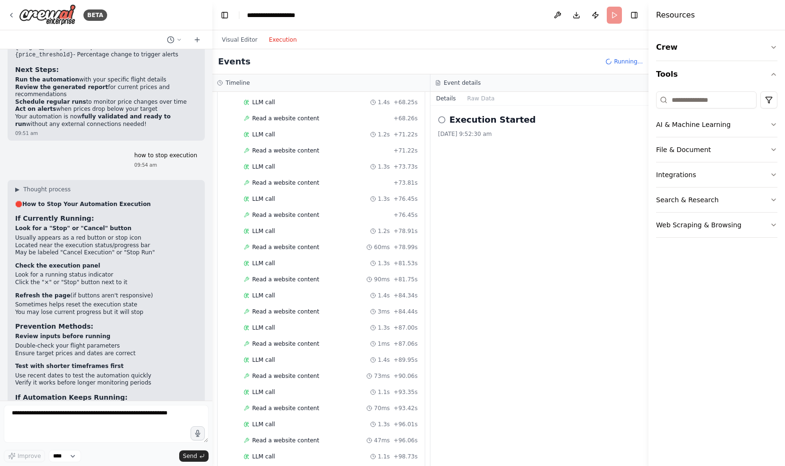
click at [628, 63] on span "Running..." at bounding box center [628, 62] width 29 height 8
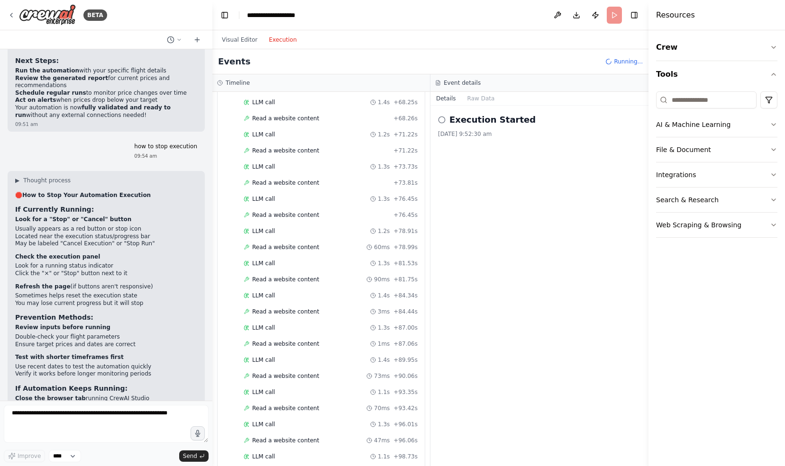
scroll to position [2631, 0]
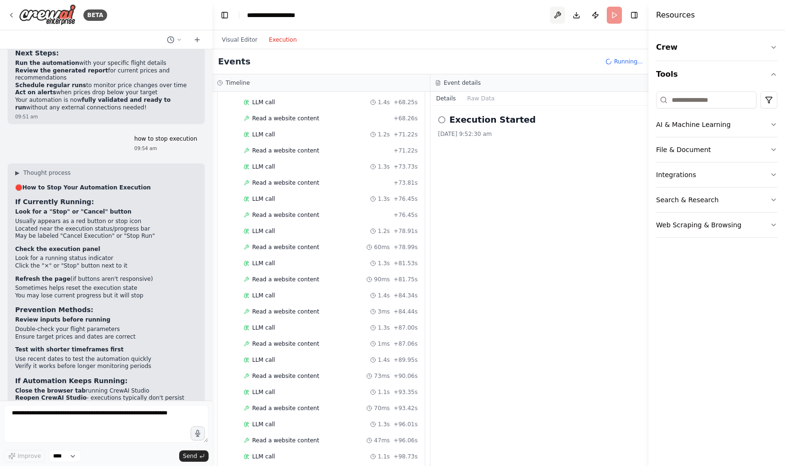
click at [557, 15] on button at bounding box center [557, 15] width 15 height 17
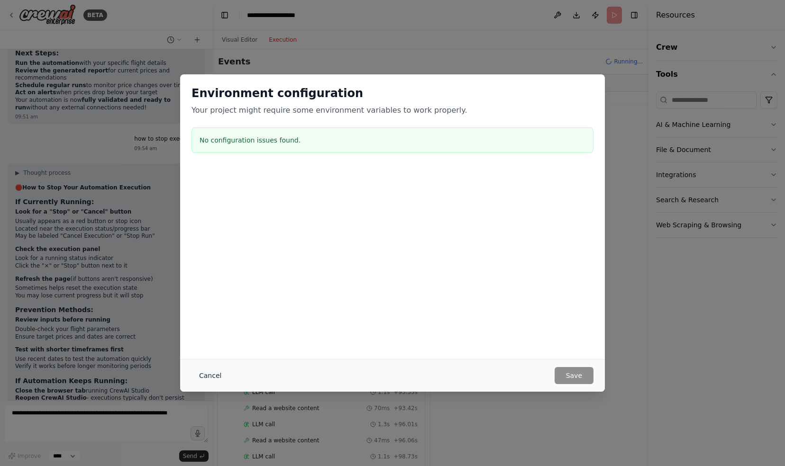
click at [209, 372] on button "Cancel" at bounding box center [209, 375] width 37 height 17
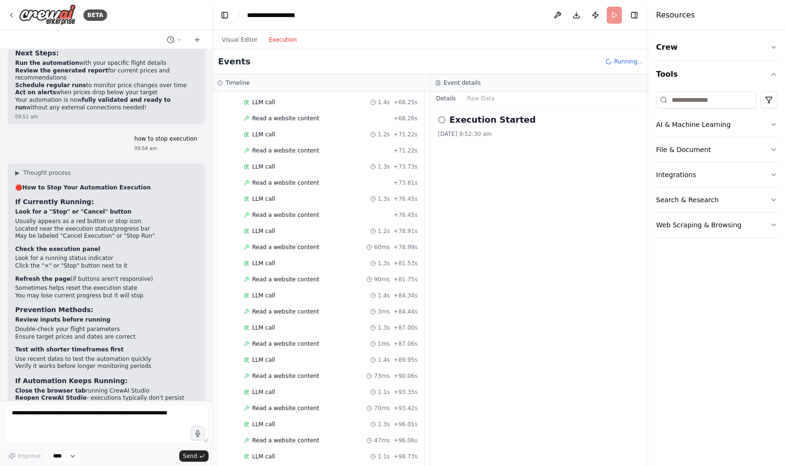
click at [616, 60] on div "Running..." at bounding box center [623, 62] width 37 height 8
drag, startPoint x: 616, startPoint y: 60, endPoint x: 573, endPoint y: 60, distance: 42.7
click at [573, 60] on div "Events Running..." at bounding box center [430, 61] width 436 height 25
click at [635, 18] on button "Toggle Right Sidebar" at bounding box center [633, 15] width 13 height 13
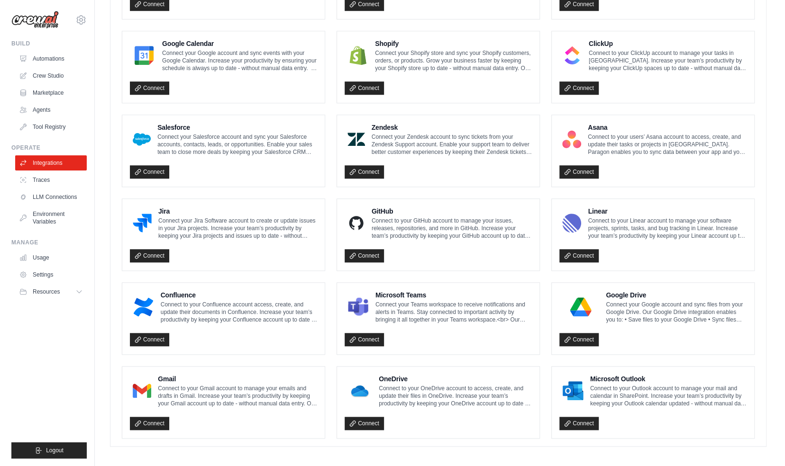
scroll to position [420, 0]
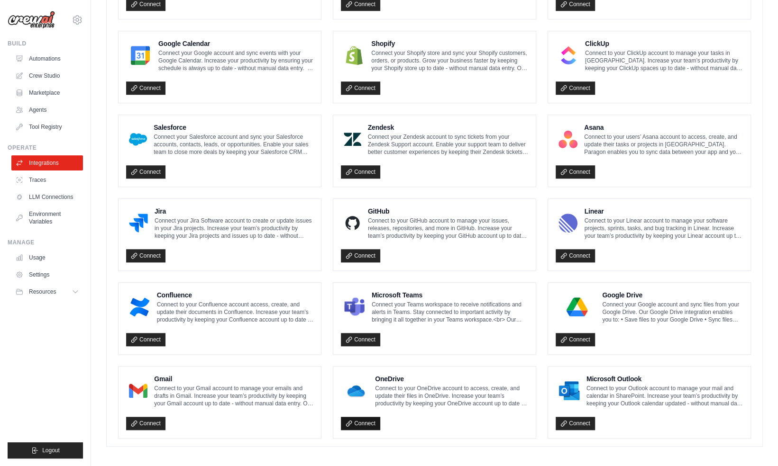
click at [364, 419] on link "Connect" at bounding box center [360, 423] width 39 height 13
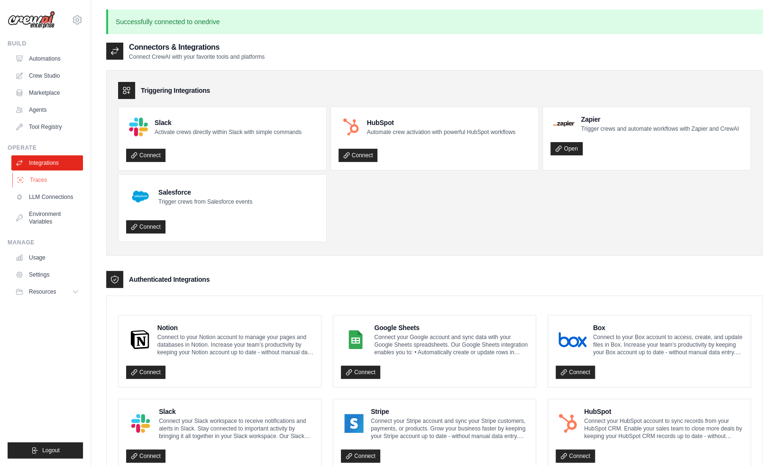
click at [38, 176] on link "Traces" at bounding box center [48, 179] width 72 height 15
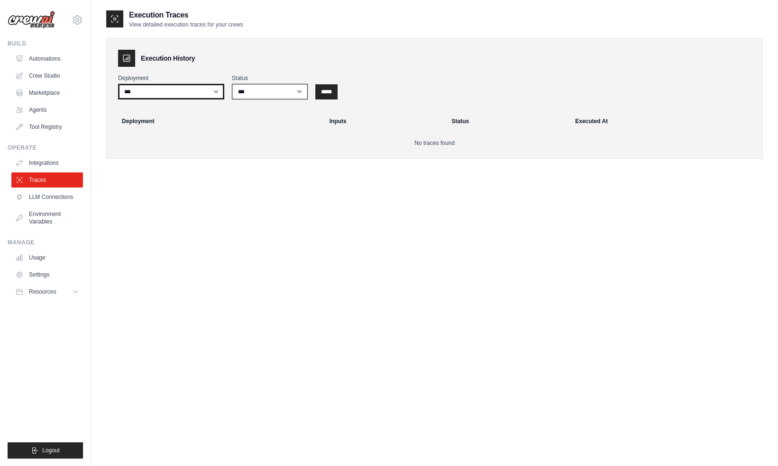
click at [208, 91] on select "***" at bounding box center [171, 92] width 106 height 16
click at [48, 162] on link "Integrations" at bounding box center [48, 162] width 72 height 15
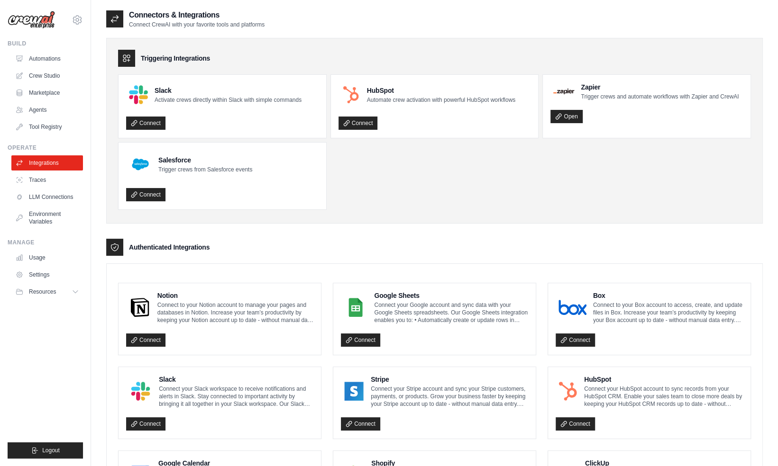
scroll to position [47, 0]
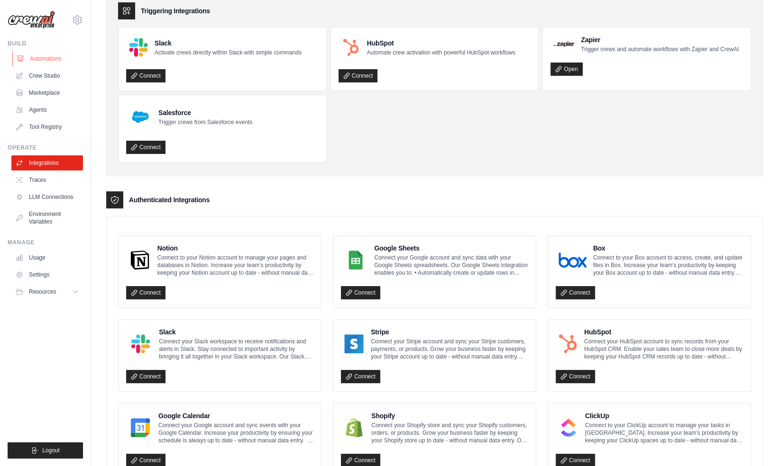
click at [54, 57] on link "Automations" at bounding box center [48, 58] width 72 height 15
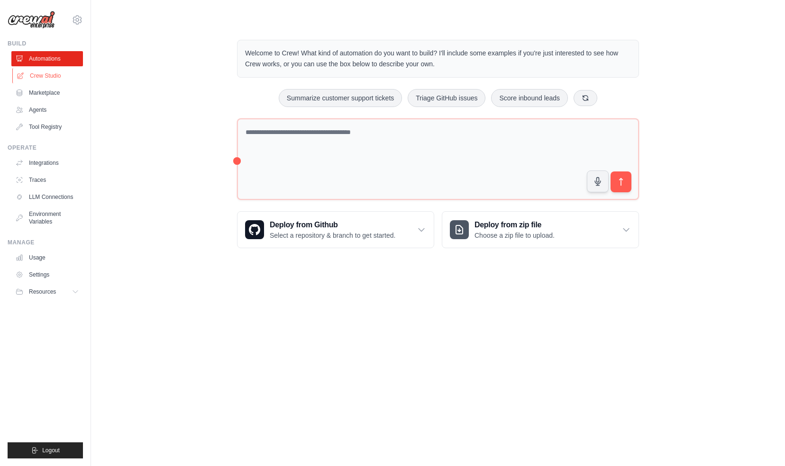
click at [43, 76] on link "Crew Studio" at bounding box center [48, 75] width 72 height 15
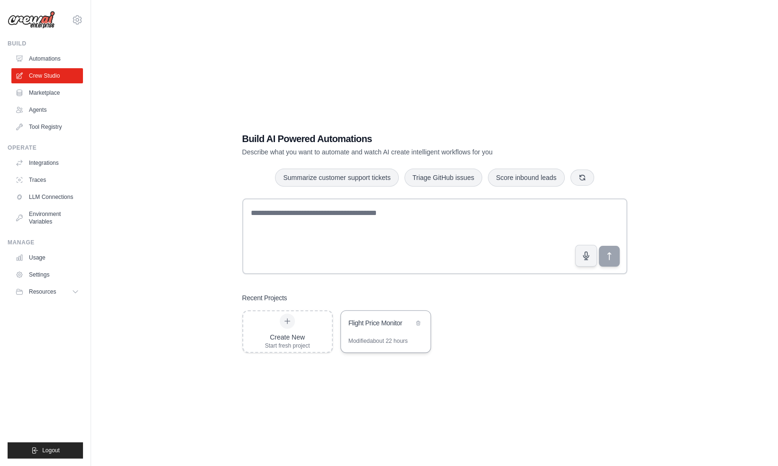
click at [372, 340] on div "Modified about 22 hours" at bounding box center [377, 341] width 59 height 8
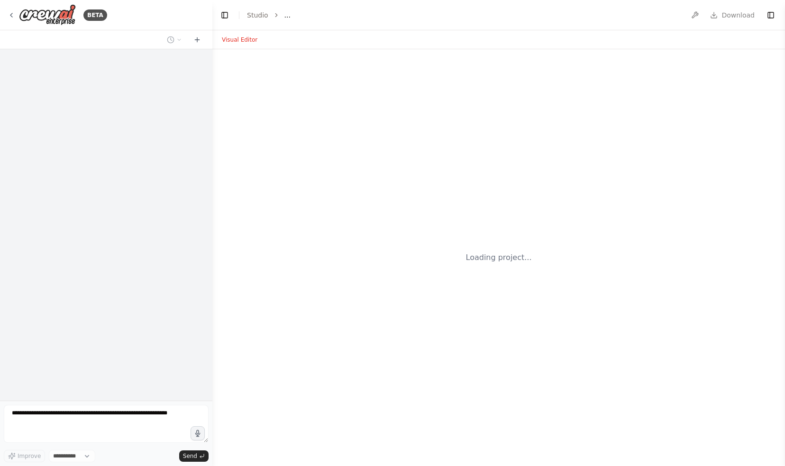
select select "****"
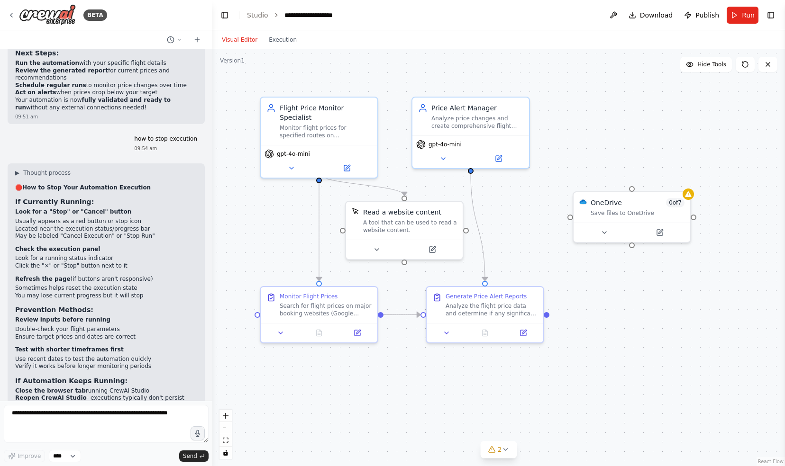
scroll to position [2631, 0]
click at [648, 204] on div "OneDrive 0 of 7" at bounding box center [637, 200] width 94 height 9
click at [682, 183] on icon at bounding box center [683, 181] width 6 height 6
click at [684, 180] on icon at bounding box center [683, 180] width 4 height 5
click at [670, 182] on button "Confirm" at bounding box center [656, 180] width 34 height 11
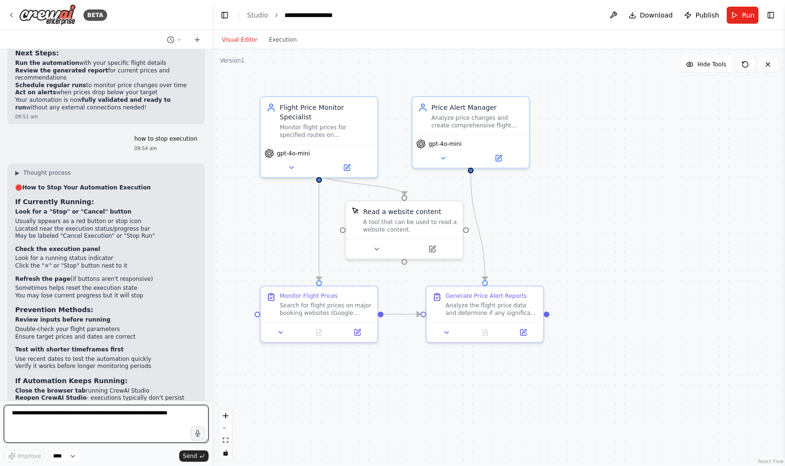
click at [73, 415] on textarea at bounding box center [106, 424] width 205 height 38
type textarea "**********"
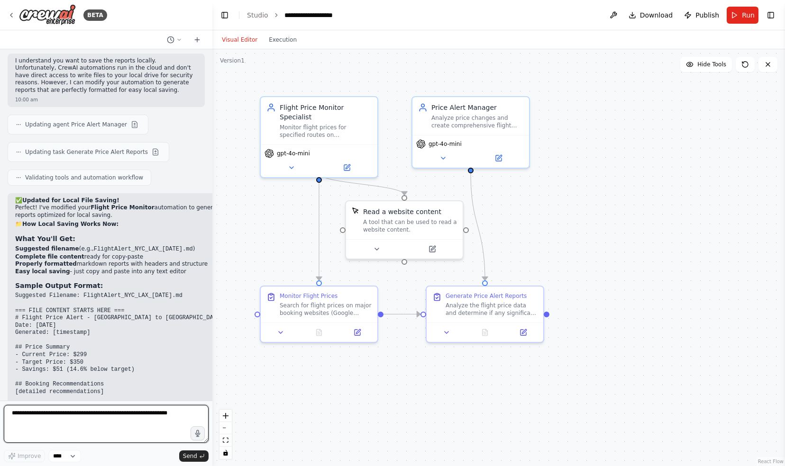
scroll to position [3167, 0]
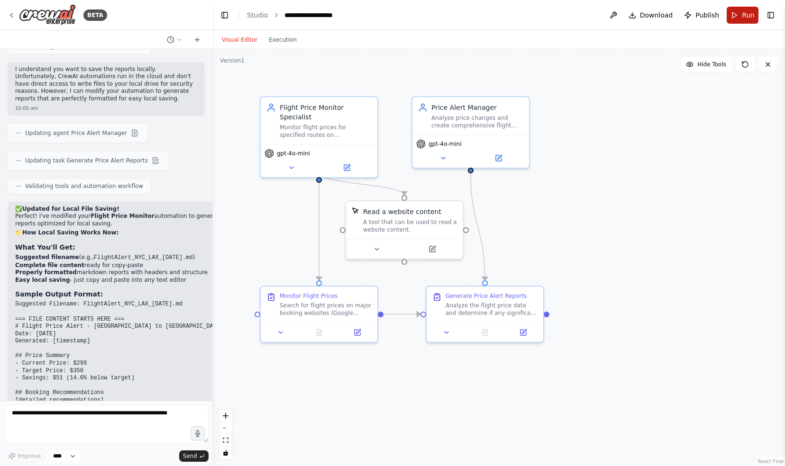
click at [744, 15] on span "Run" at bounding box center [748, 14] width 13 height 9
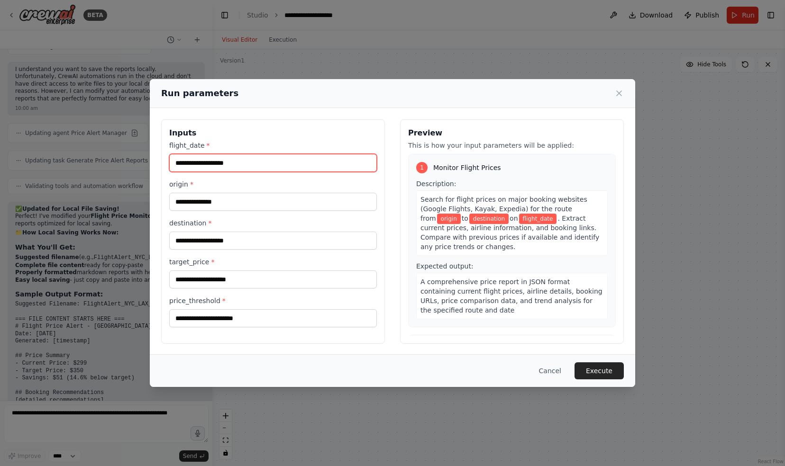
click at [238, 163] on input "flight_date *" at bounding box center [273, 163] width 208 height 18
type input "**********"
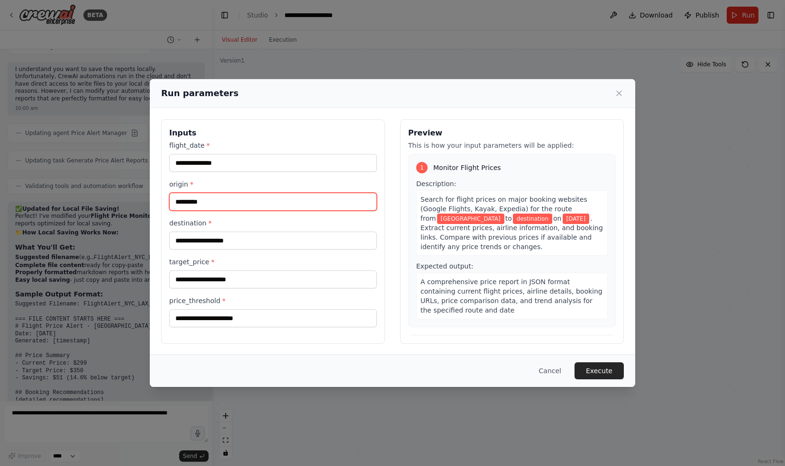
type input "*********"
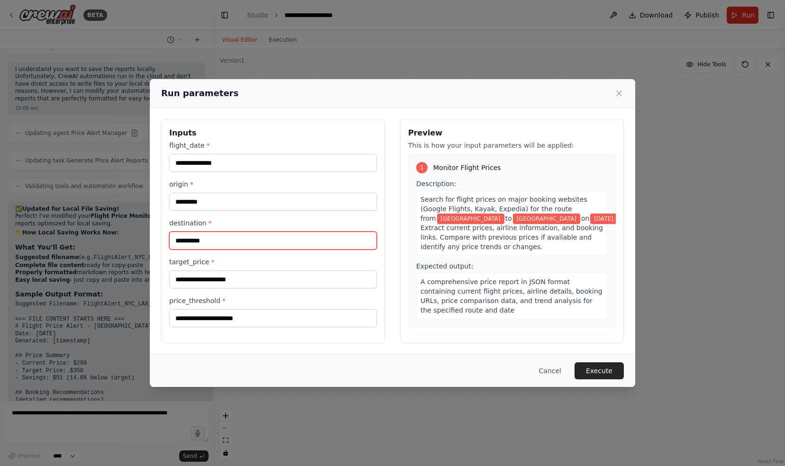
type input "**********"
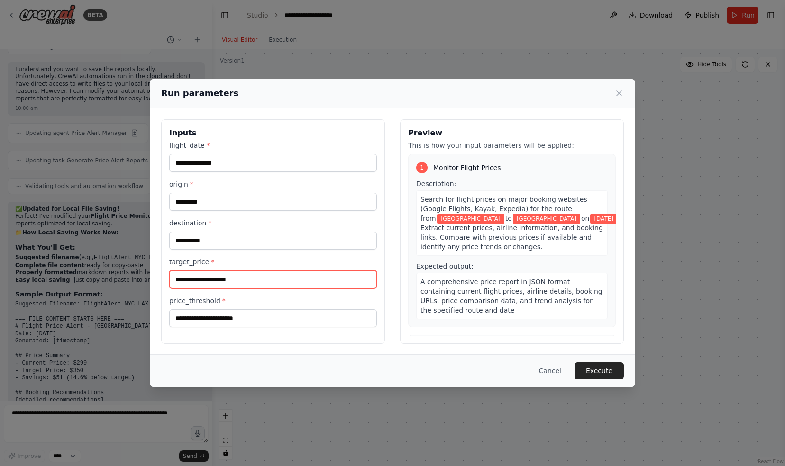
click at [191, 278] on input "target_price *" at bounding box center [273, 280] width 208 height 18
type input "****"
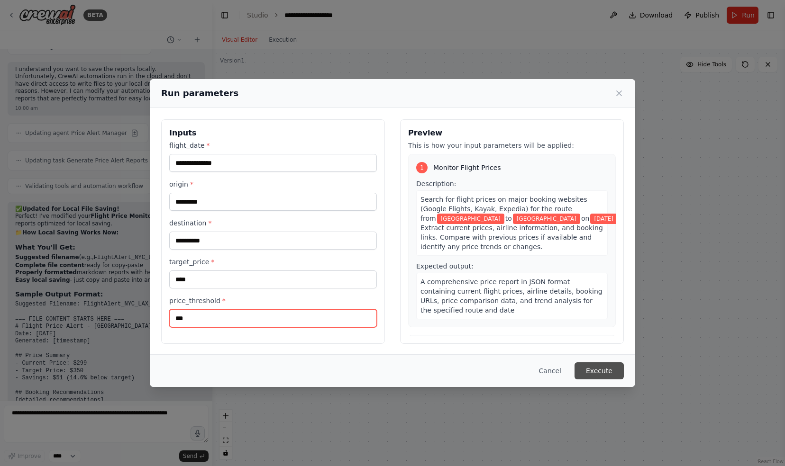
type input "***"
click at [605, 368] on button "Execute" at bounding box center [598, 371] width 49 height 17
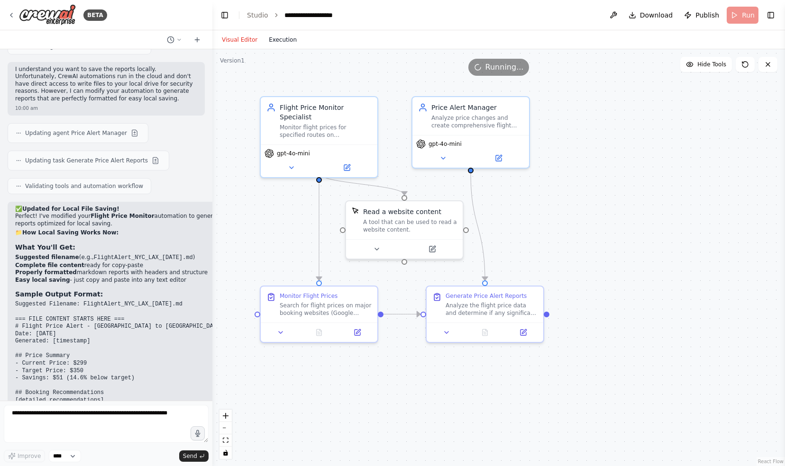
click at [272, 38] on button "Execution" at bounding box center [282, 39] width 39 height 11
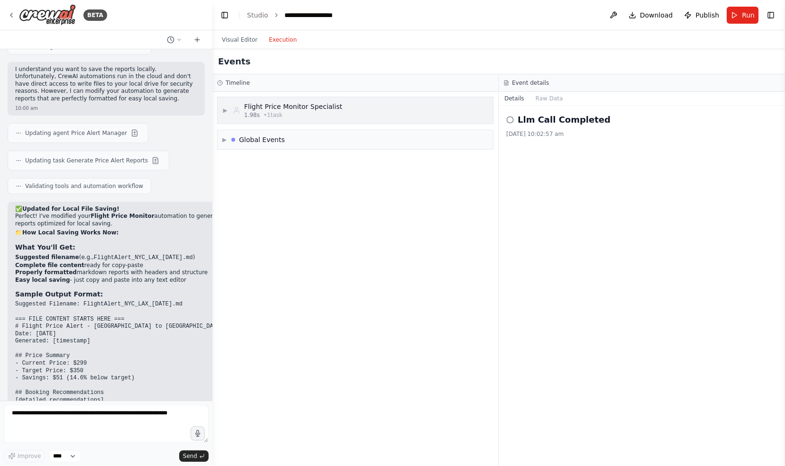
click at [225, 110] on span "▶" at bounding box center [225, 111] width 6 height 8
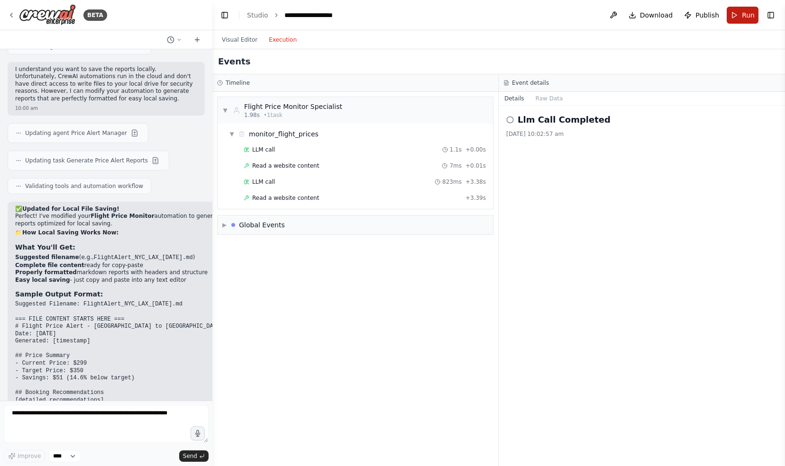
click at [744, 13] on span "Run" at bounding box center [748, 14] width 13 height 9
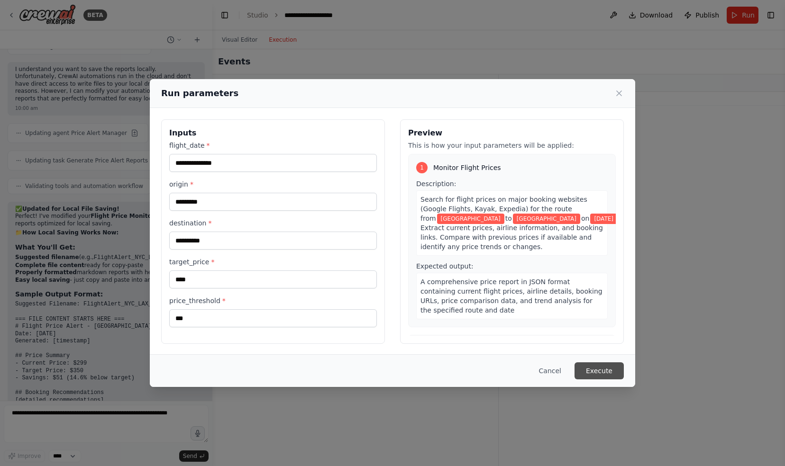
click at [602, 373] on button "Execute" at bounding box center [598, 371] width 49 height 17
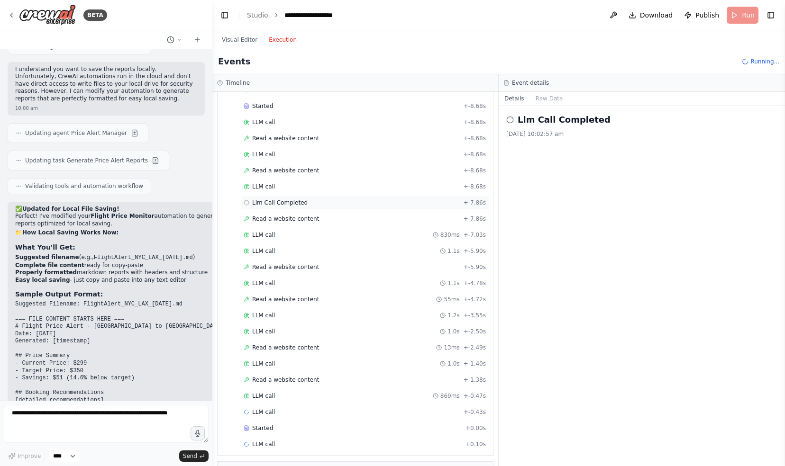
scroll to position [203, 0]
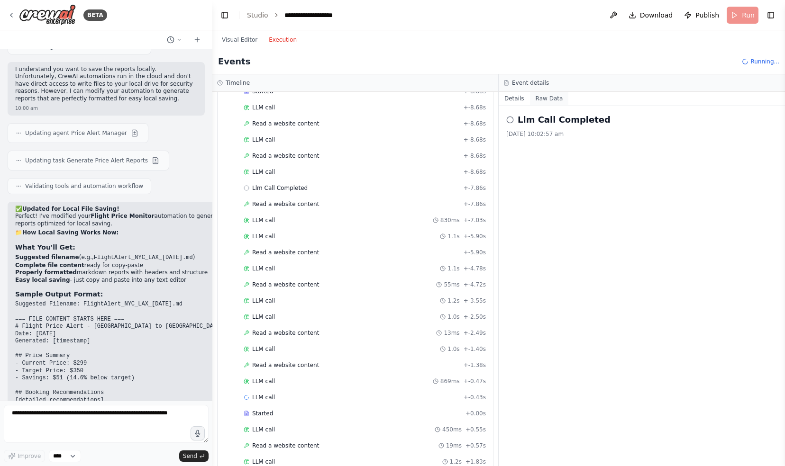
click at [536, 100] on button "Raw Data" at bounding box center [549, 98] width 39 height 13
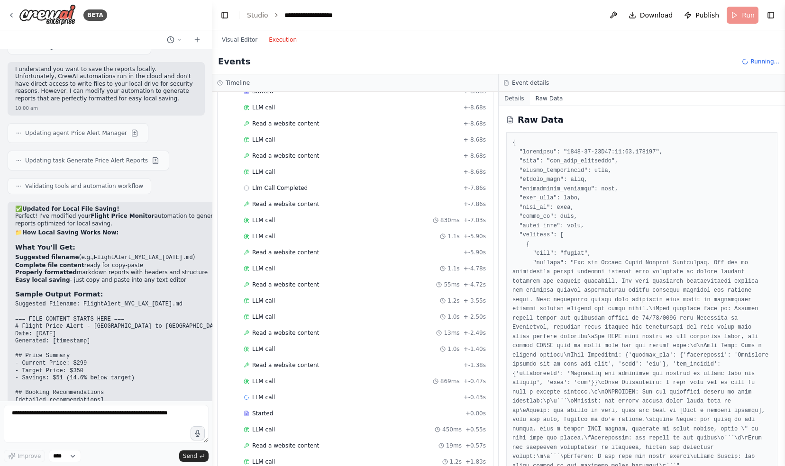
click at [513, 98] on button "Details" at bounding box center [514, 98] width 31 height 13
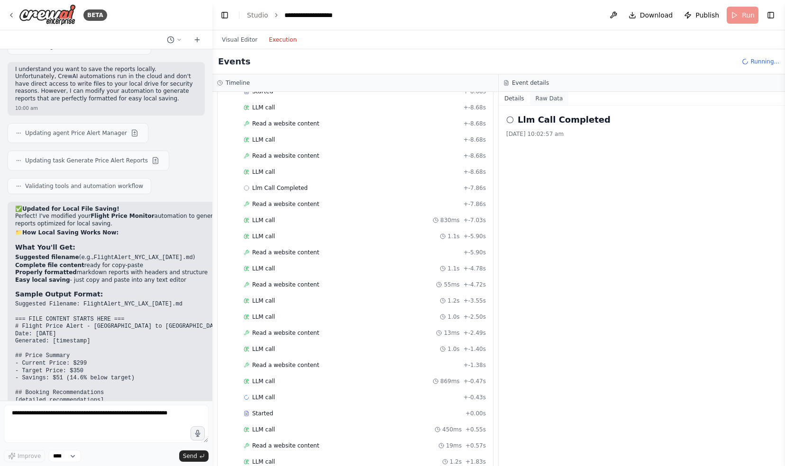
click at [539, 98] on button "Raw Data" at bounding box center [549, 98] width 39 height 13
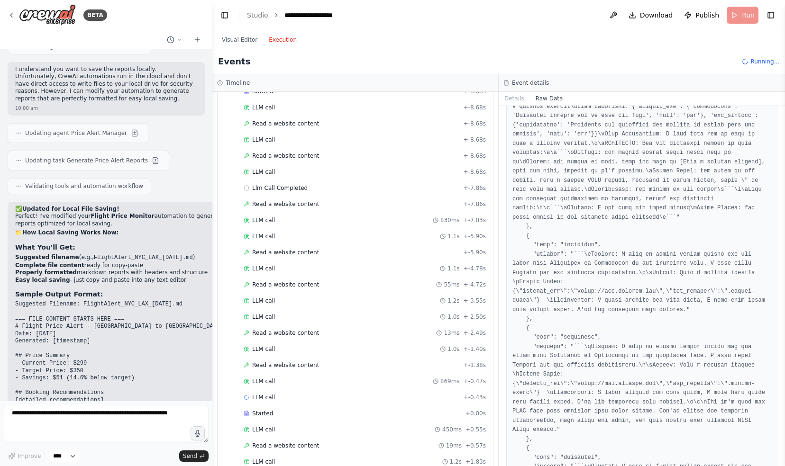
scroll to position [3602, 0]
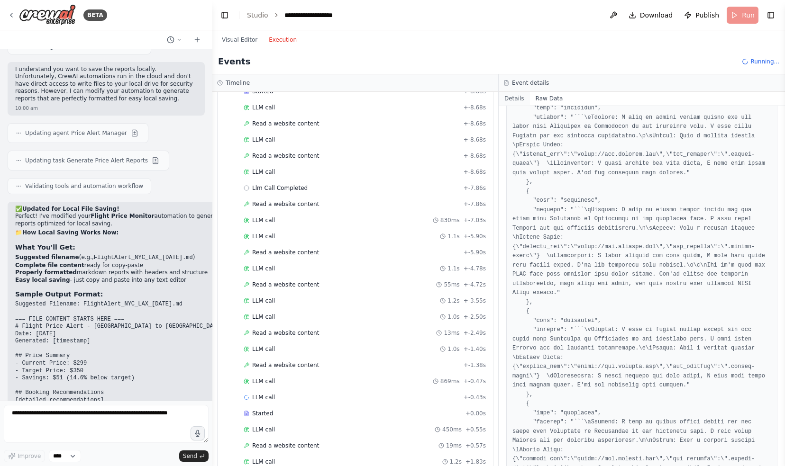
click at [514, 98] on button "Details" at bounding box center [514, 98] width 31 height 13
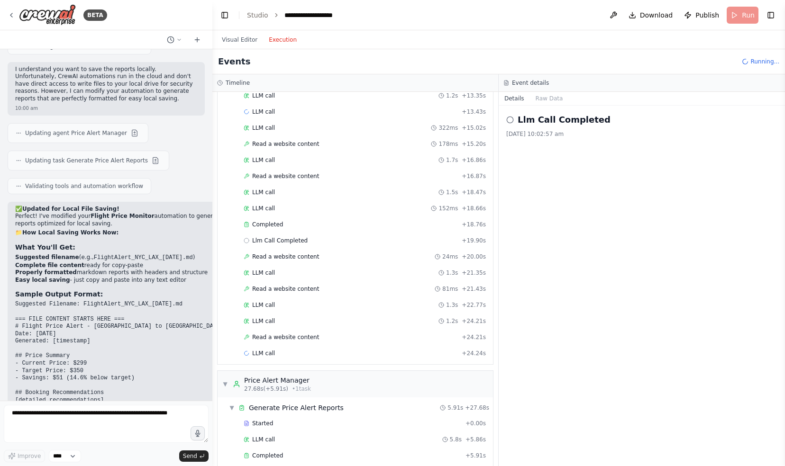
scroll to position [1126, 0]
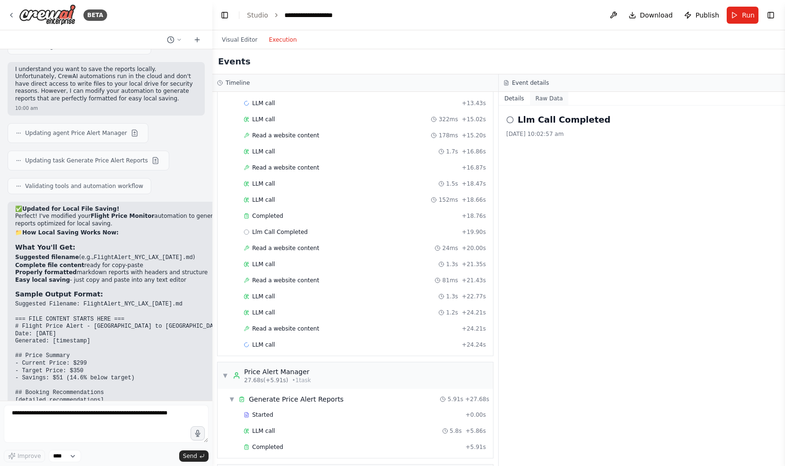
click at [551, 100] on button "Raw Data" at bounding box center [549, 98] width 39 height 13
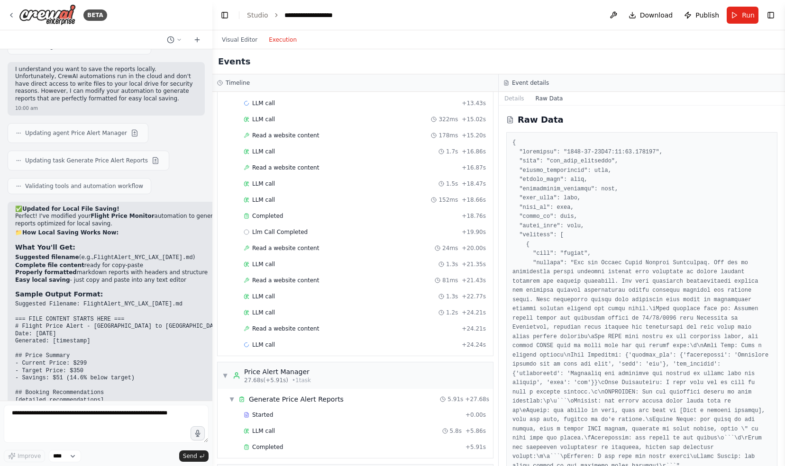
click at [783, 121] on button "Toggle Sidebar" at bounding box center [785, 233] width 8 height 466
drag, startPoint x: 781, startPoint y: 120, endPoint x: 778, endPoint y: 281, distance: 161.1
click at [778, 281] on div "BETA scheduled flight price check 12:16 pm ▶ Thought process I'll help you crea…" at bounding box center [392, 233] width 785 height 466
click at [775, 327] on div "Raw Data" at bounding box center [642, 286] width 286 height 361
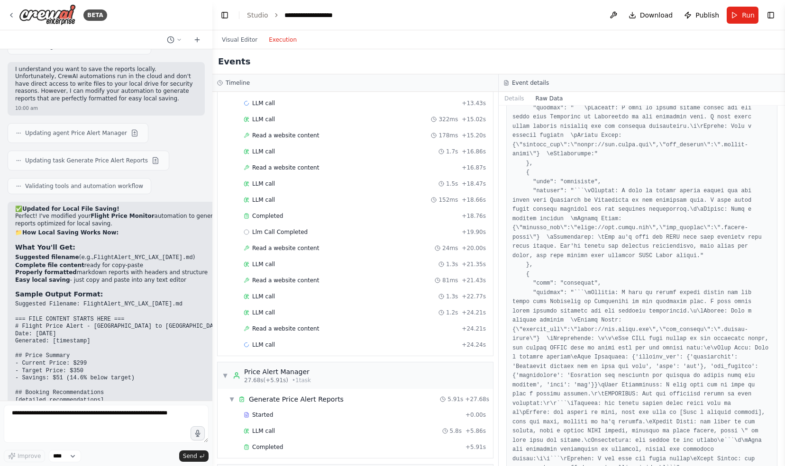
scroll to position [7156, 0]
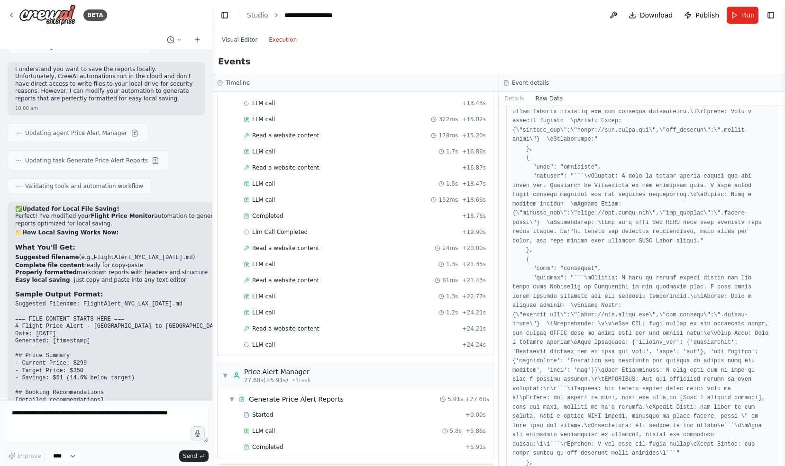
drag, startPoint x: 782, startPoint y: 151, endPoint x: 767, endPoint y: 283, distance: 133.5
click at [764, 292] on div "BETA scheduled flight price check 12:16 pm ▶ Thought process I'll help you crea…" at bounding box center [392, 233] width 785 height 466
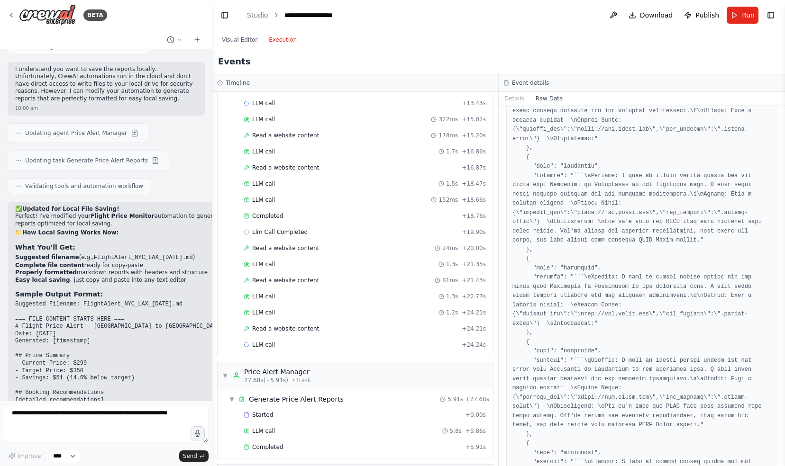
scroll to position [8056, 0]
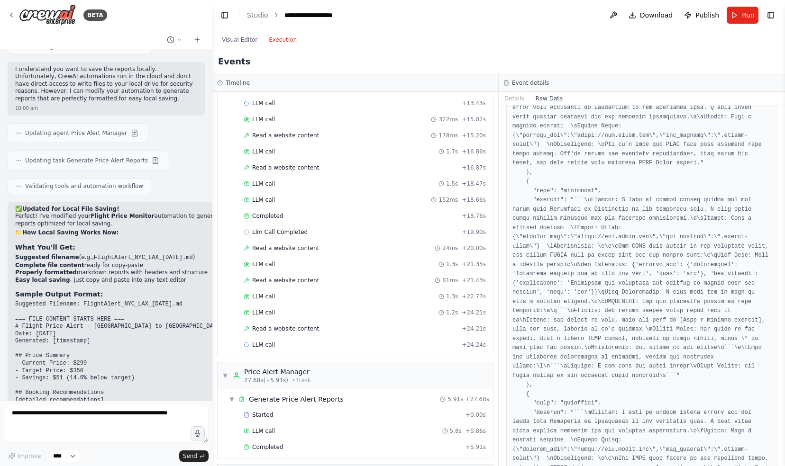
drag, startPoint x: 782, startPoint y: 153, endPoint x: 769, endPoint y: 291, distance: 139.0
click at [780, 259] on div "BETA scheduled flight price check 12:16 pm ▶ Thought process I'll help you crea…" at bounding box center [392, 233] width 785 height 466
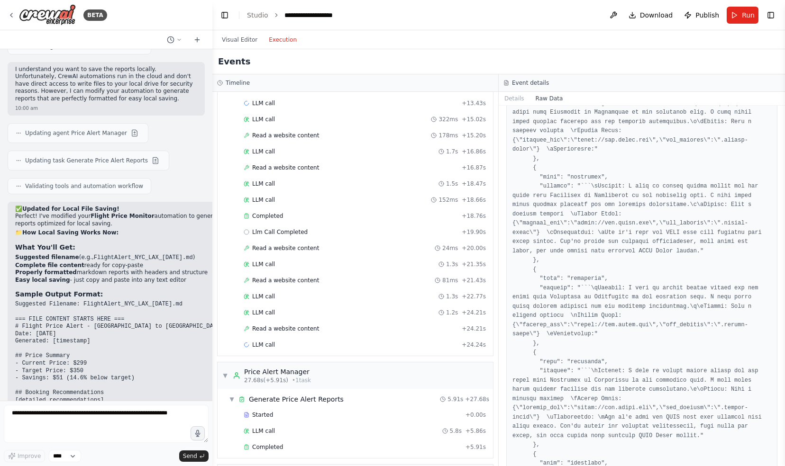
scroll to position [71565, 0]
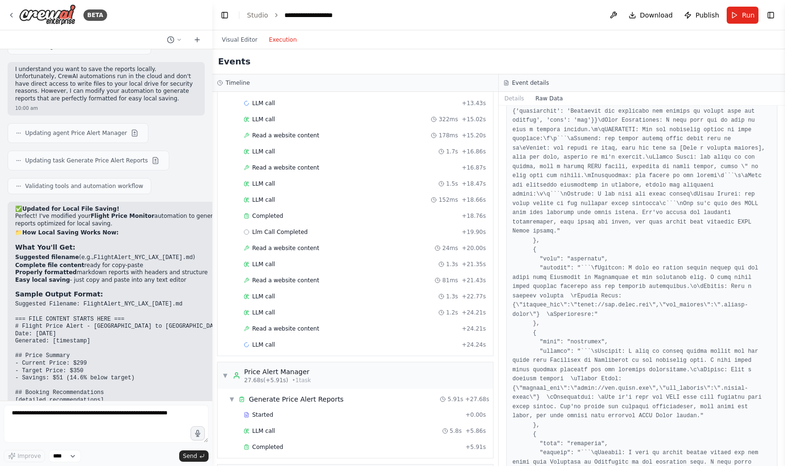
drag, startPoint x: 782, startPoint y: 411, endPoint x: 781, endPoint y: 435, distance: 24.2
click at [781, 435] on button "Toggle Sidebar" at bounding box center [785, 233] width 8 height 466
drag, startPoint x: 781, startPoint y: 435, endPoint x: 781, endPoint y: 445, distance: 9.5
click at [781, 444] on button "Toggle Sidebar" at bounding box center [785, 233] width 8 height 466
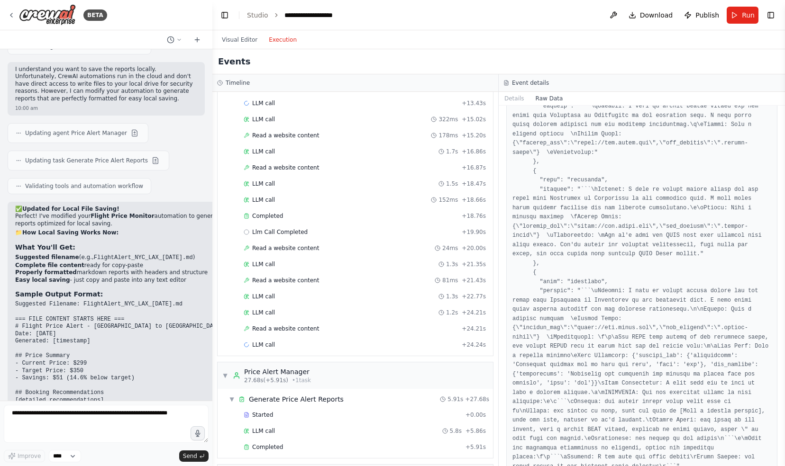
scroll to position [81846, 0]
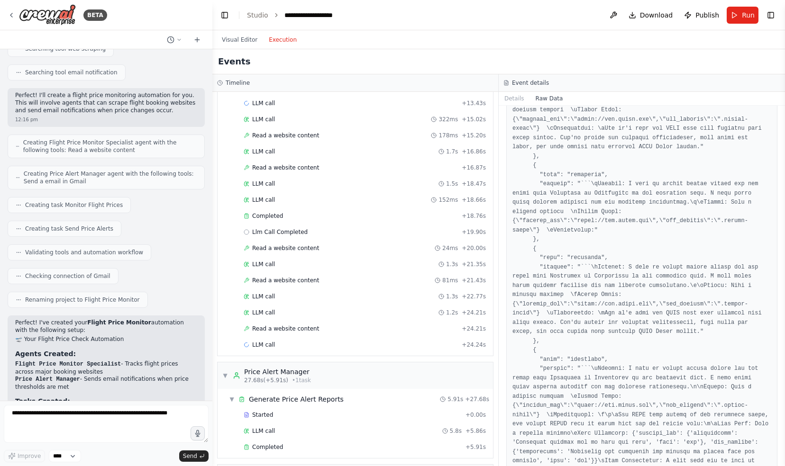
scroll to position [0, 0]
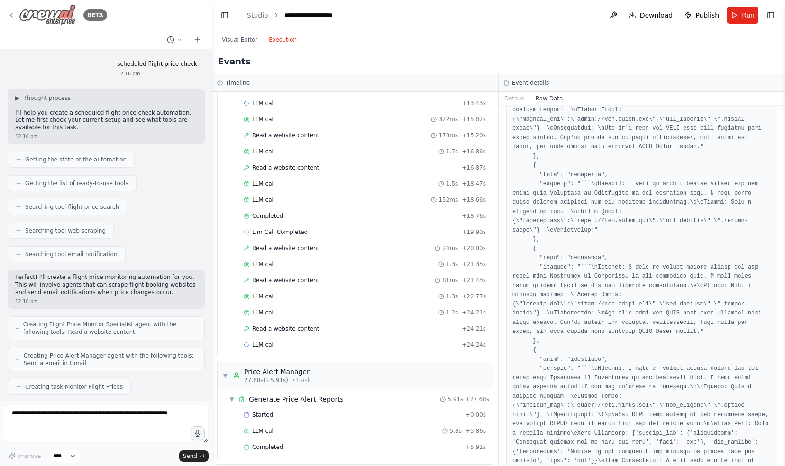
click at [12, 17] on icon at bounding box center [11, 15] width 2 height 4
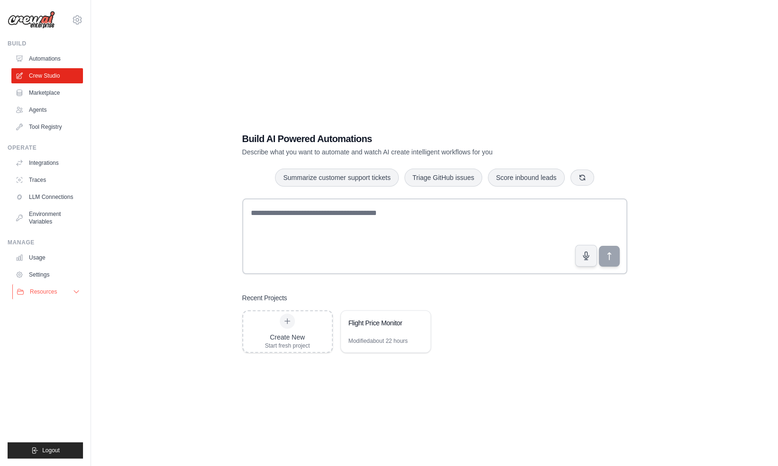
click at [73, 291] on icon at bounding box center [77, 292] width 8 height 8
click at [38, 107] on link "Agents" at bounding box center [48, 109] width 72 height 15
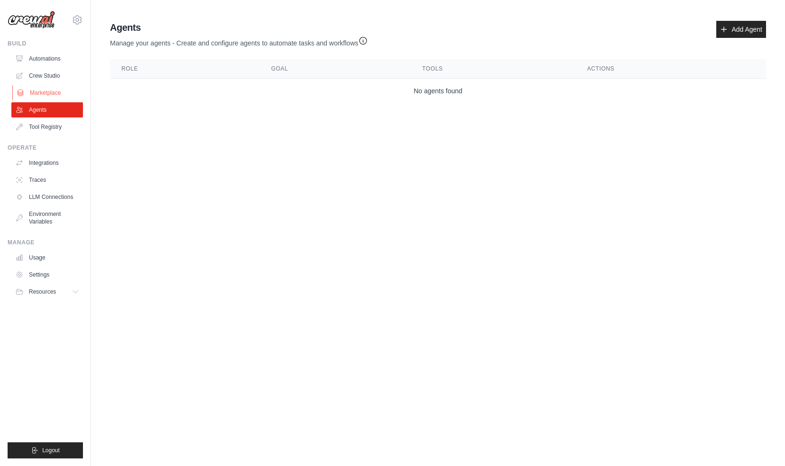
click at [37, 91] on link "Marketplace" at bounding box center [48, 92] width 72 height 15
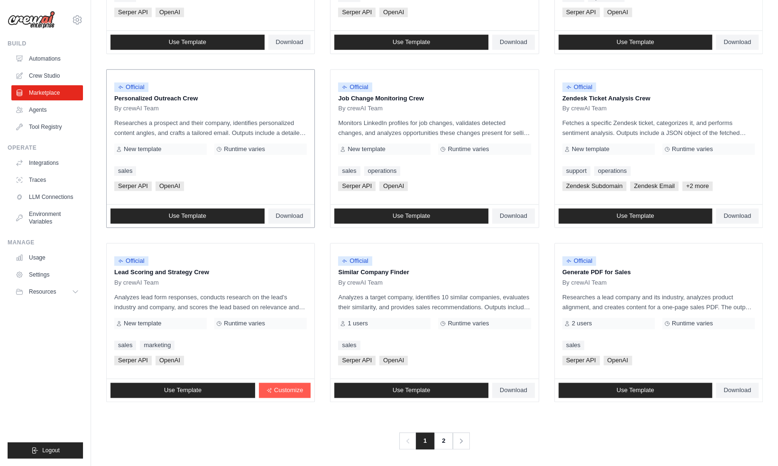
scroll to position [409, 0]
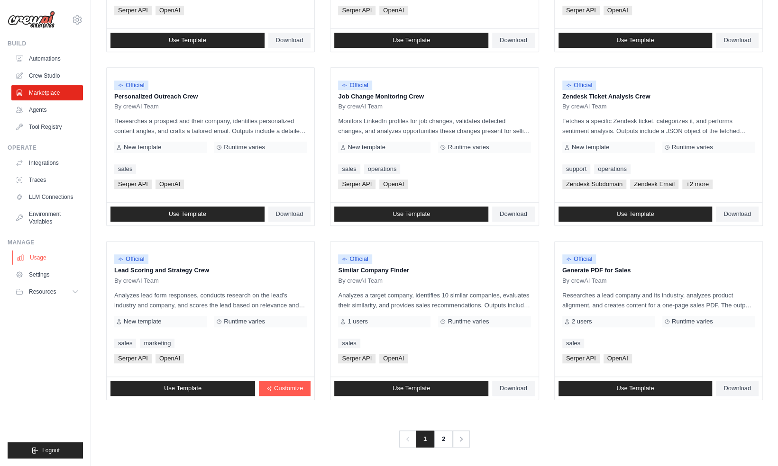
click at [39, 258] on link "Usage" at bounding box center [48, 257] width 72 height 15
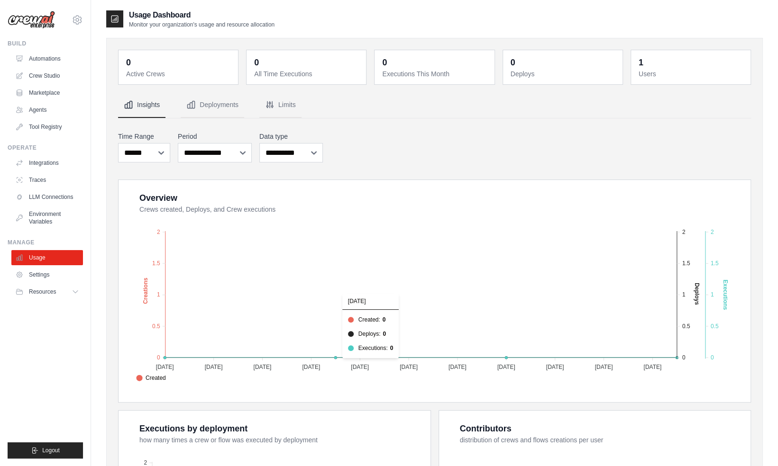
click at [726, 297] on text "Executions" at bounding box center [725, 295] width 7 height 30
click at [43, 127] on link "Tool Registry" at bounding box center [48, 126] width 72 height 15
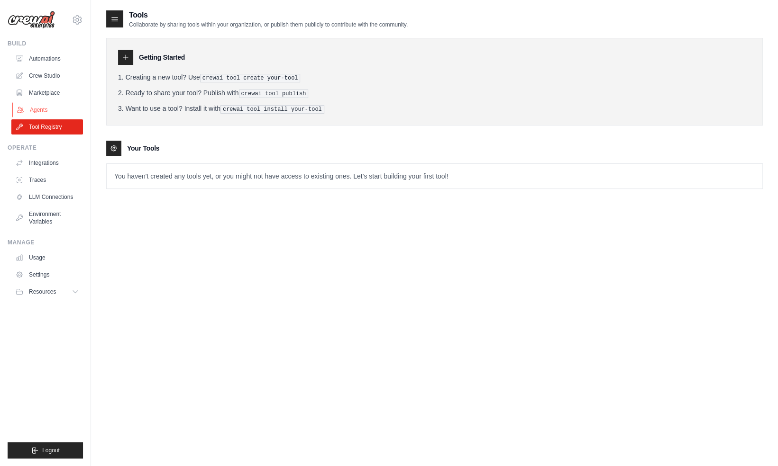
click at [42, 107] on link "Agents" at bounding box center [48, 109] width 72 height 15
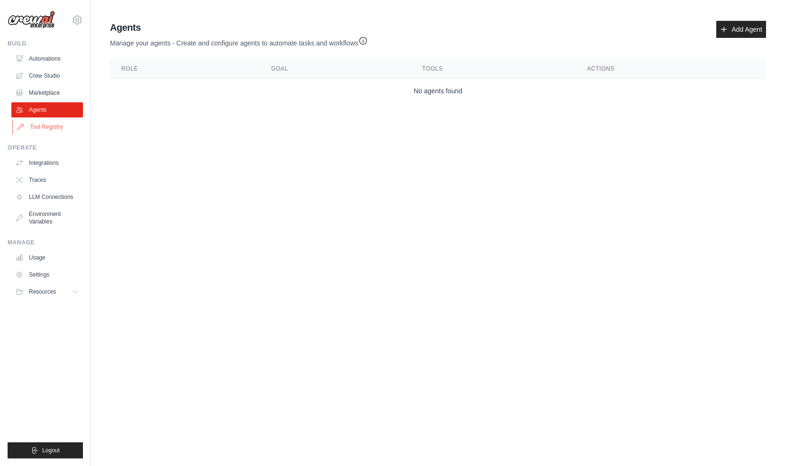
click at [41, 126] on link "Tool Registry" at bounding box center [48, 126] width 72 height 15
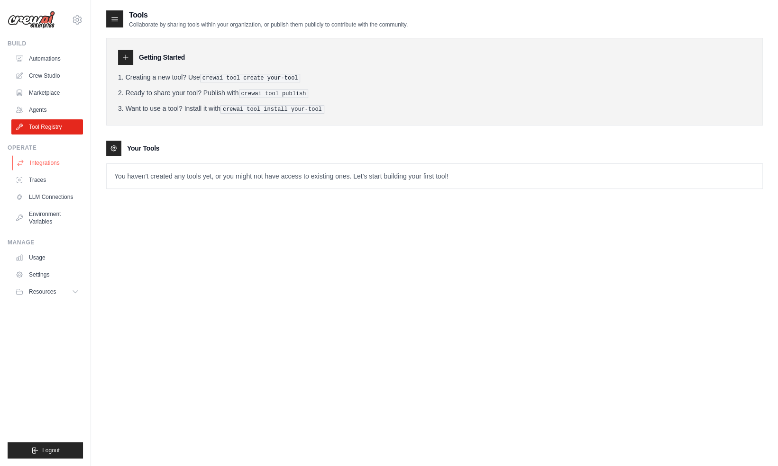
click at [41, 163] on link "Integrations" at bounding box center [48, 162] width 72 height 15
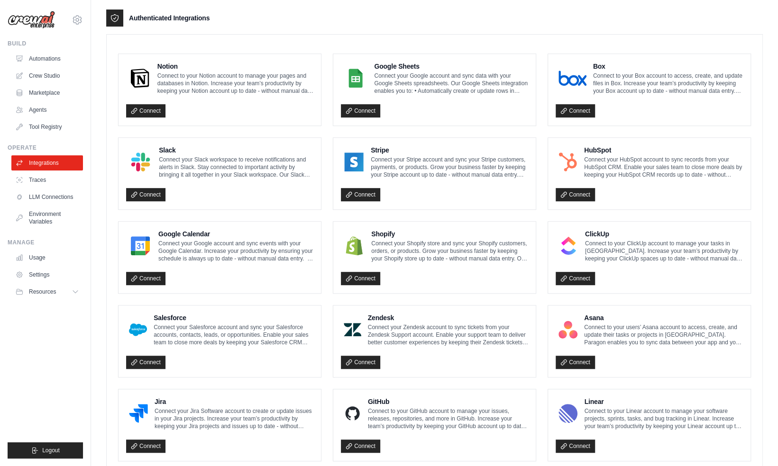
scroll to position [237, 0]
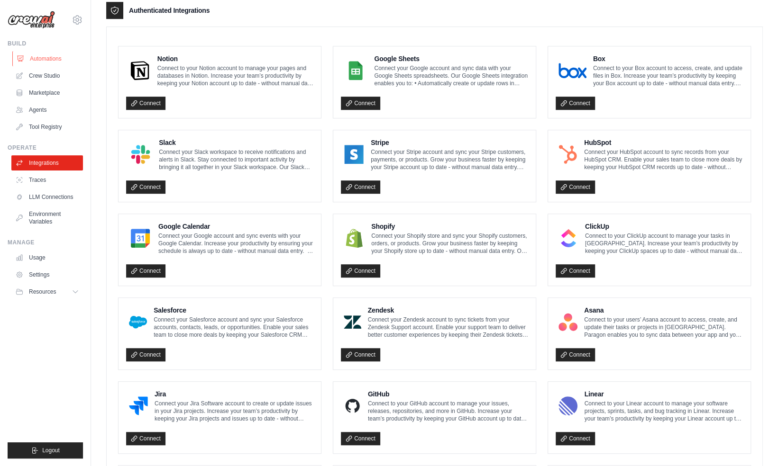
click at [43, 58] on link "Automations" at bounding box center [48, 58] width 72 height 15
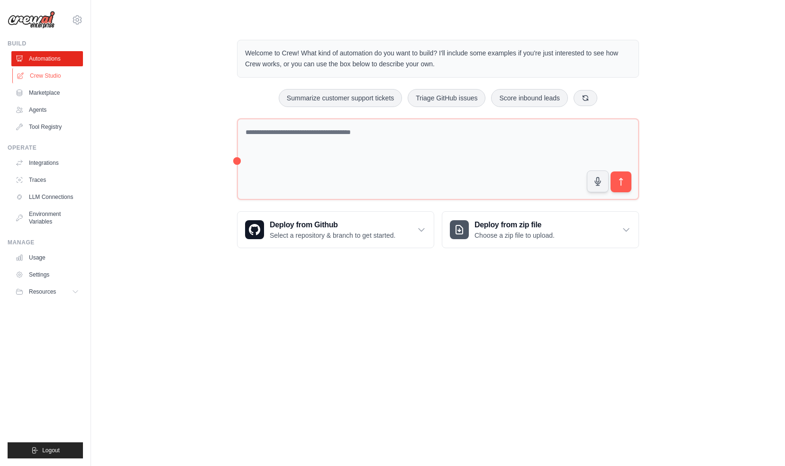
click at [54, 79] on link "Crew Studio" at bounding box center [48, 75] width 72 height 15
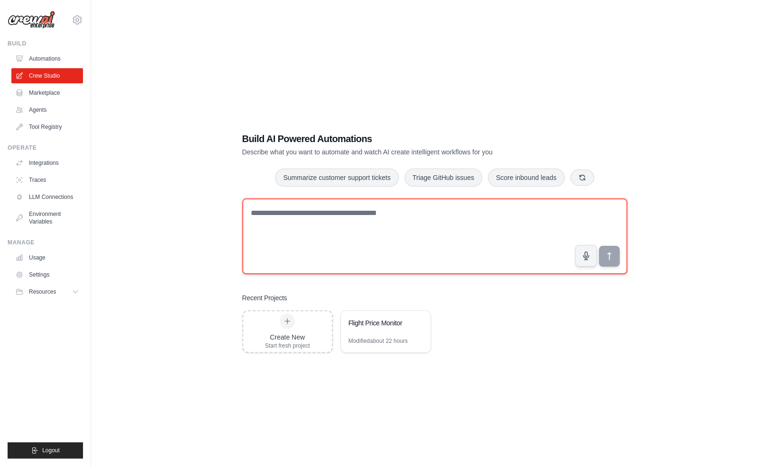
click at [288, 213] on textarea at bounding box center [434, 237] width 385 height 76
type textarea "**********"
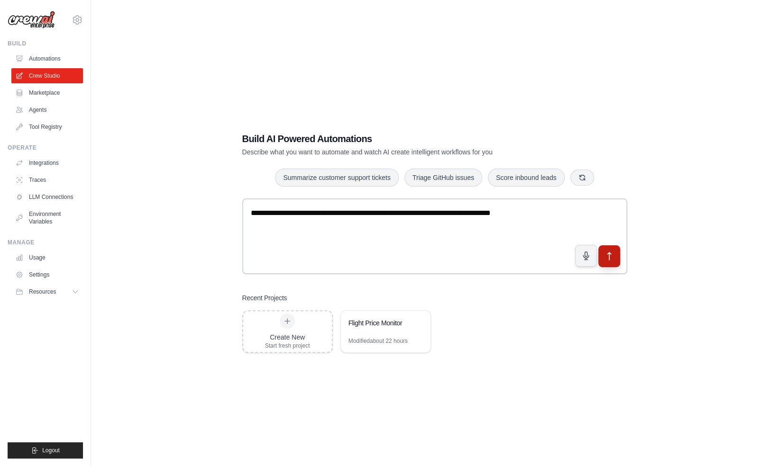
click at [610, 258] on icon "submit" at bounding box center [609, 257] width 10 height 10
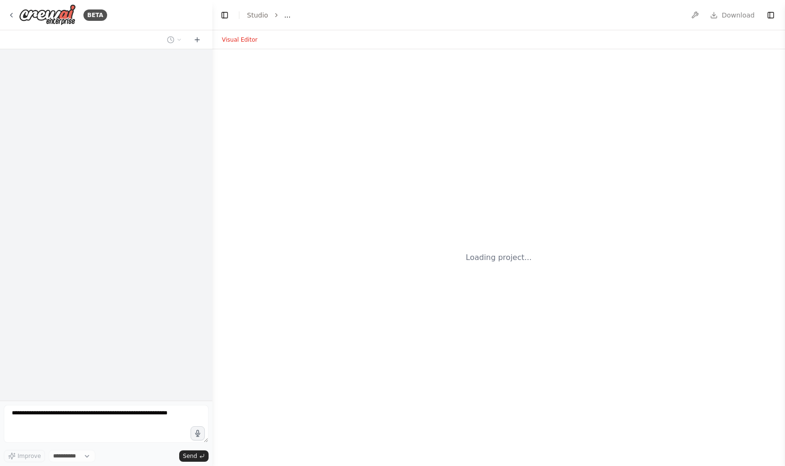
select select "****"
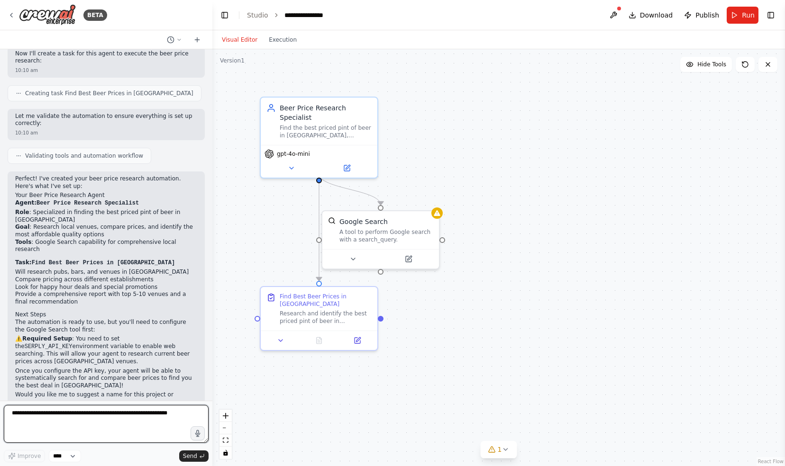
scroll to position [292, 0]
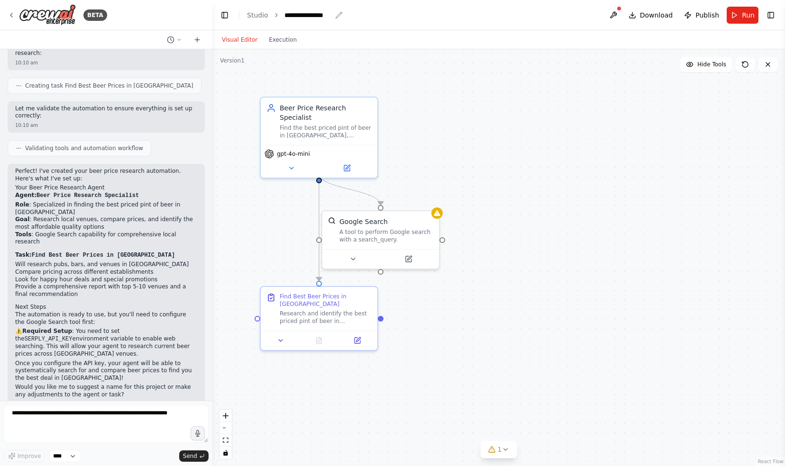
click at [336, 17] on icon "breadcrumb" at bounding box center [339, 15] width 6 height 6
click at [336, 16] on icon "breadcrumb" at bounding box center [339, 15] width 6 height 6
click at [326, 14] on div "**********" at bounding box center [307, 14] width 47 height 9
drag, startPoint x: 329, startPoint y: 14, endPoint x: 281, endPoint y: 15, distance: 48.8
click at [281, 15] on ol "**********" at bounding box center [301, 14] width 109 height 9
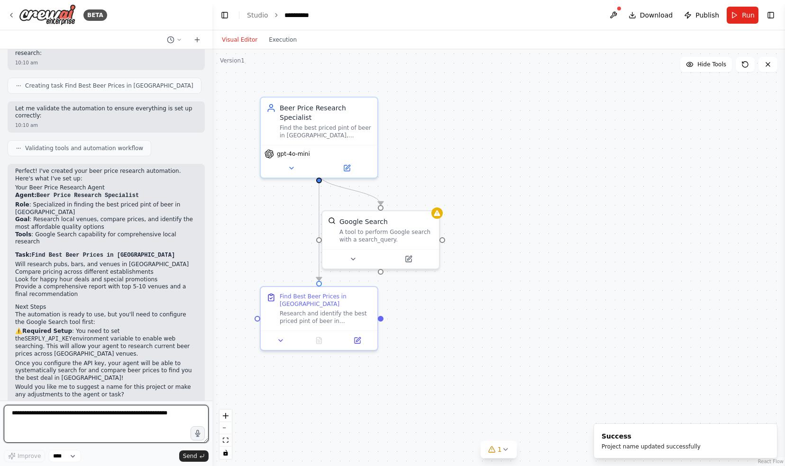
click at [54, 415] on textarea at bounding box center [106, 424] width 205 height 38
type textarea "**********"
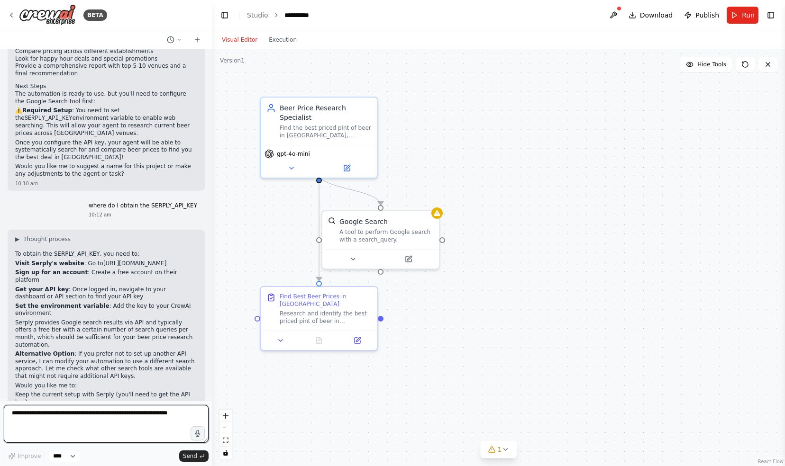
scroll to position [520, 0]
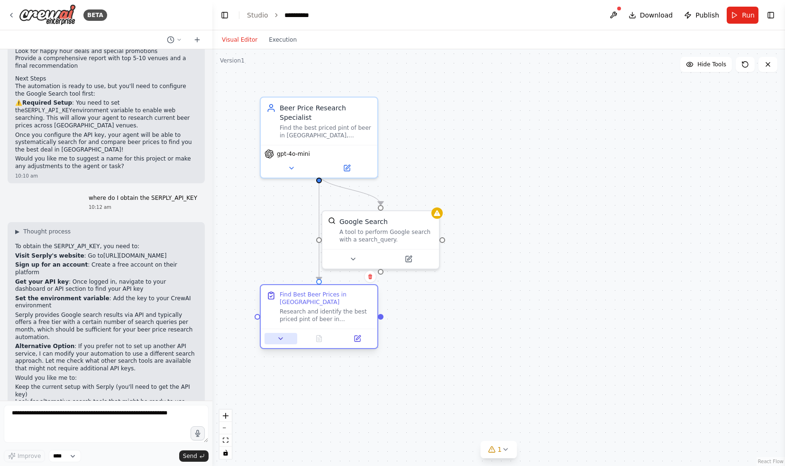
click at [280, 338] on icon at bounding box center [281, 339] width 4 height 2
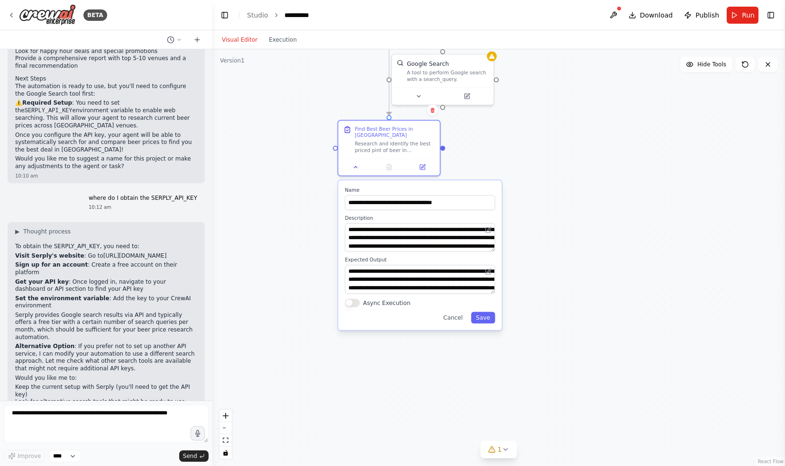
drag, startPoint x: 703, startPoint y: 291, endPoint x: 659, endPoint y: 127, distance: 170.2
click at [659, 127] on div ".deletable-edge-delete-btn { width: 20px; height: 20px; border: 0px solid #ffff…" at bounding box center [498, 257] width 572 height 417
click at [421, 96] on icon at bounding box center [418, 95] width 7 height 7
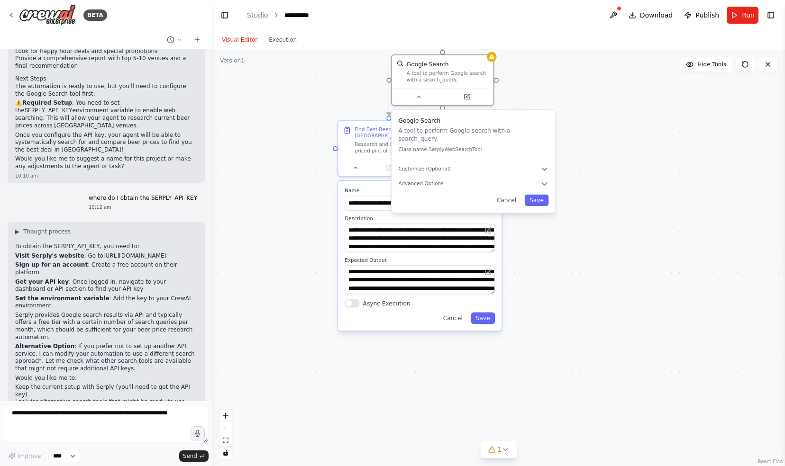
click at [546, 165] on div "Google Search A tool to perform Google search with a search_query. Class name: …" at bounding box center [473, 161] width 163 height 103
click at [544, 182] on div "Google Search A tool to perform Google search with a search_query. Class name: …" at bounding box center [473, 161] width 163 height 103
click at [545, 180] on icon "button" at bounding box center [544, 184] width 8 height 8
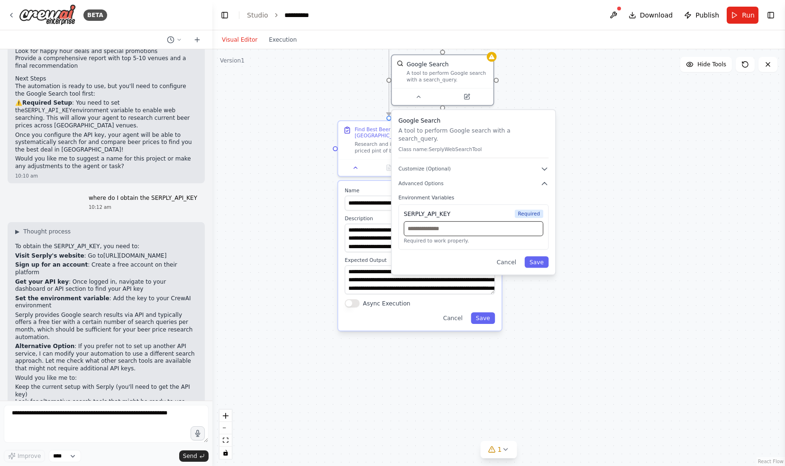
click at [441, 223] on input "text" at bounding box center [473, 228] width 139 height 15
paste input "**********"
type input "**********"
click at [545, 165] on icon "button" at bounding box center [544, 169] width 8 height 8
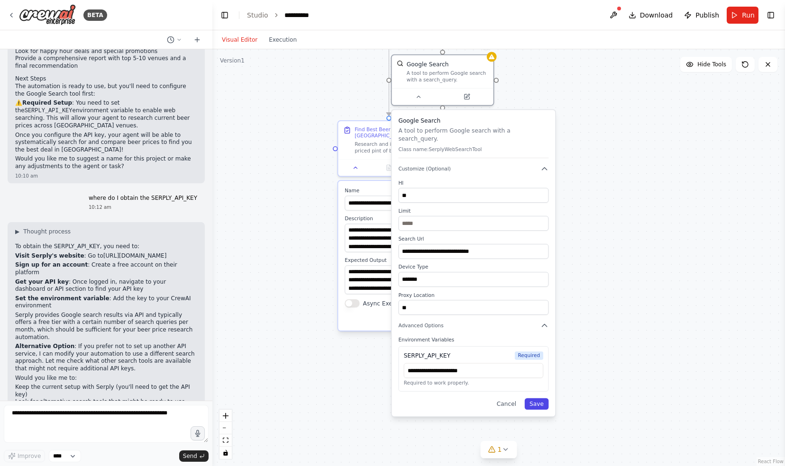
click at [542, 399] on button "Save" at bounding box center [537, 404] width 24 height 11
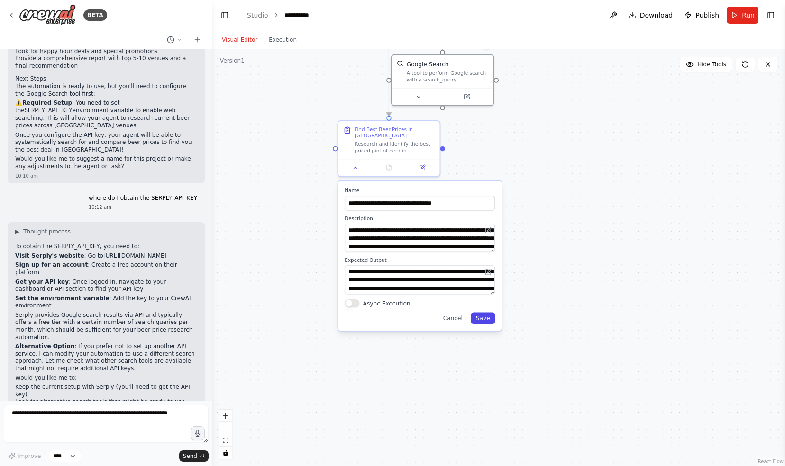
click at [486, 319] on button "Save" at bounding box center [483, 317] width 24 height 11
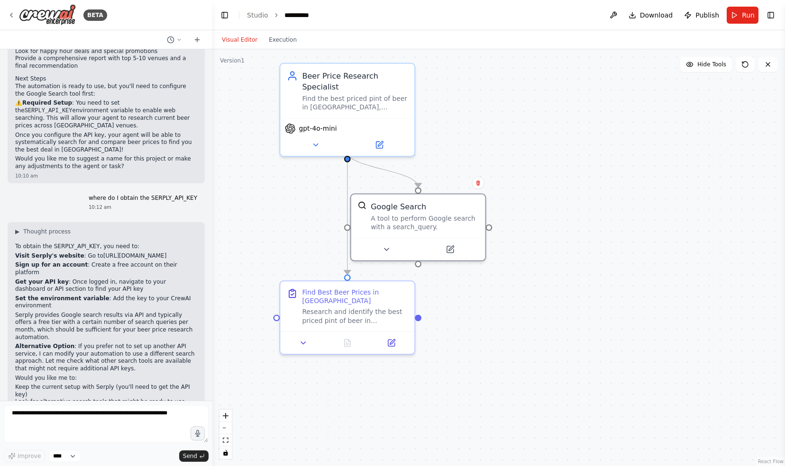
drag, startPoint x: 522, startPoint y: 177, endPoint x: 512, endPoint y: 401, distance: 223.9
click at [512, 401] on div ".deletable-edge-delete-btn { width: 20px; height: 20px; border: 0px solid #ffff…" at bounding box center [498, 257] width 572 height 417
click at [739, 12] on button "Run" at bounding box center [742, 15] width 32 height 17
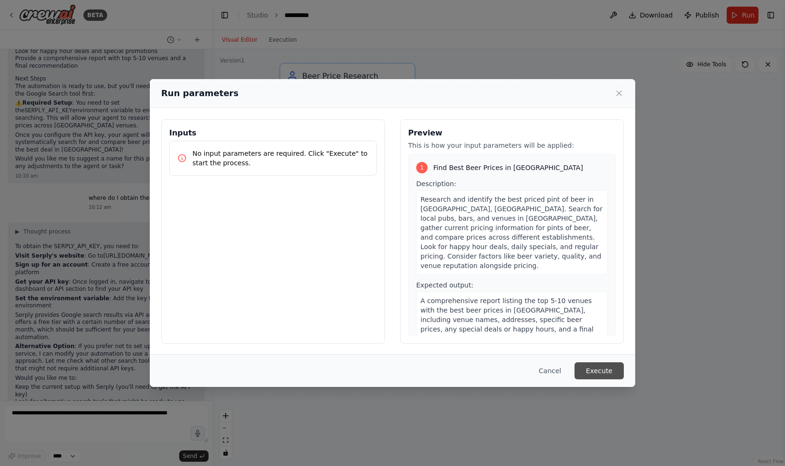
click at [599, 372] on button "Execute" at bounding box center [598, 371] width 49 height 17
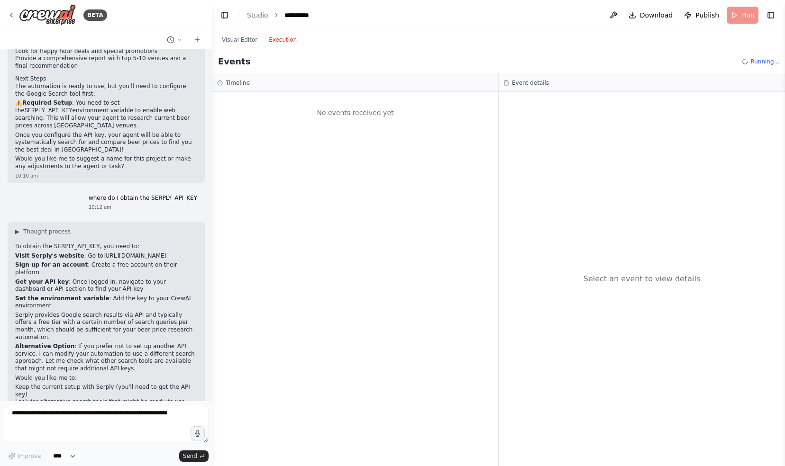
click at [285, 41] on button "Execution" at bounding box center [282, 39] width 39 height 11
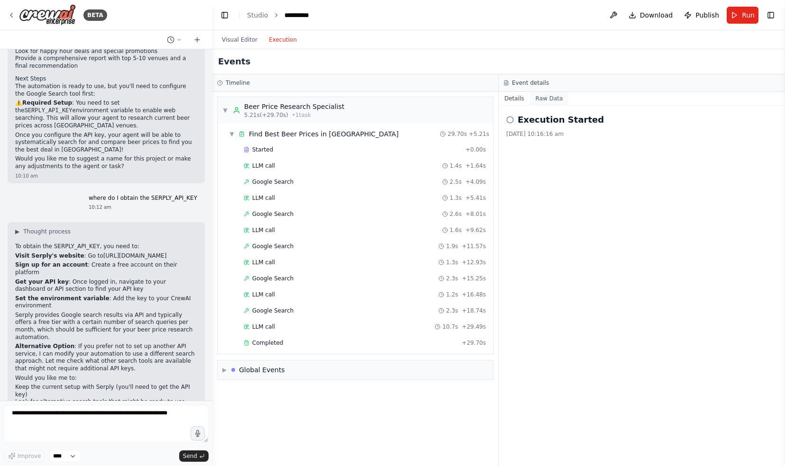
click at [543, 100] on button "Raw Data" at bounding box center [549, 98] width 39 height 13
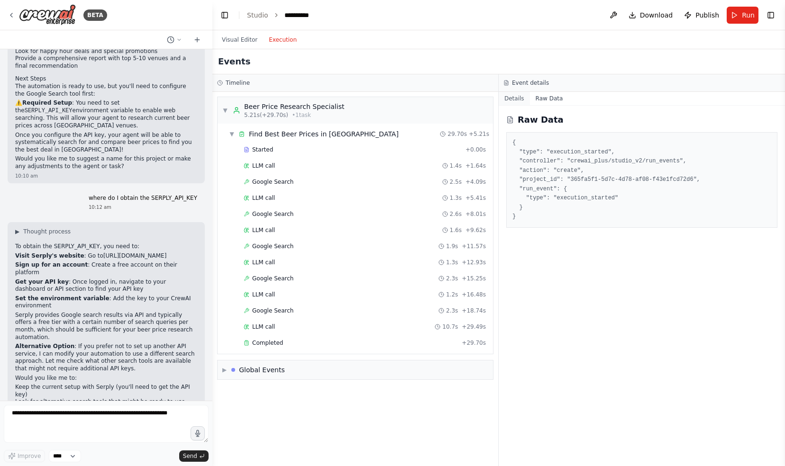
click at [515, 100] on button "Details" at bounding box center [514, 98] width 31 height 13
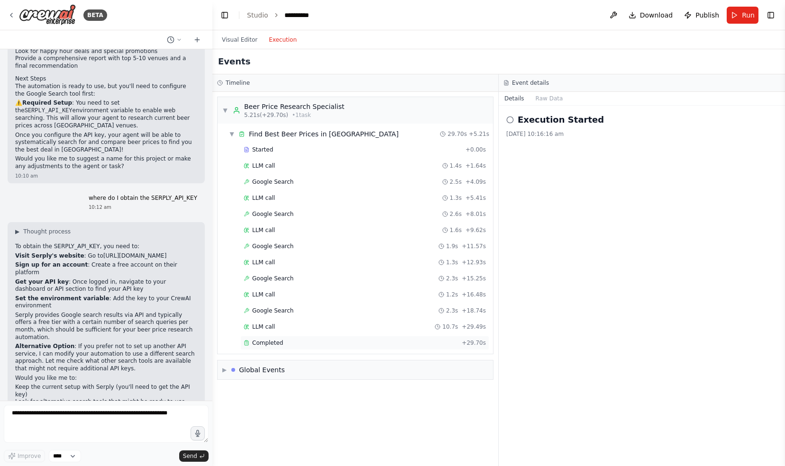
click at [272, 340] on span "Completed" at bounding box center [267, 343] width 31 height 8
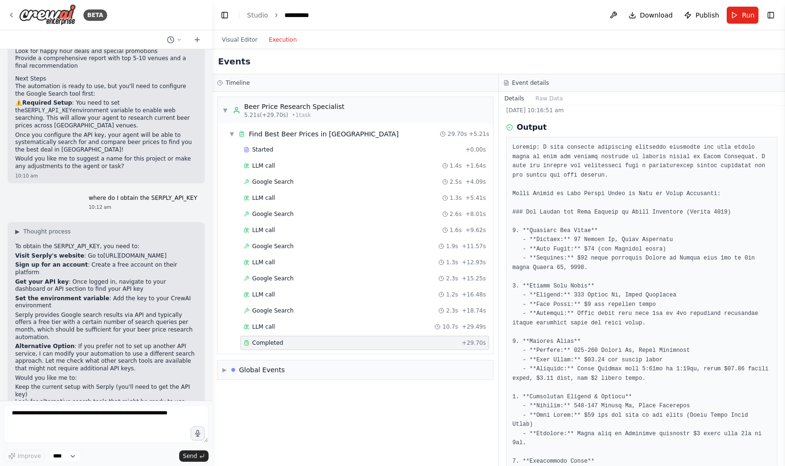
scroll to position [0, 0]
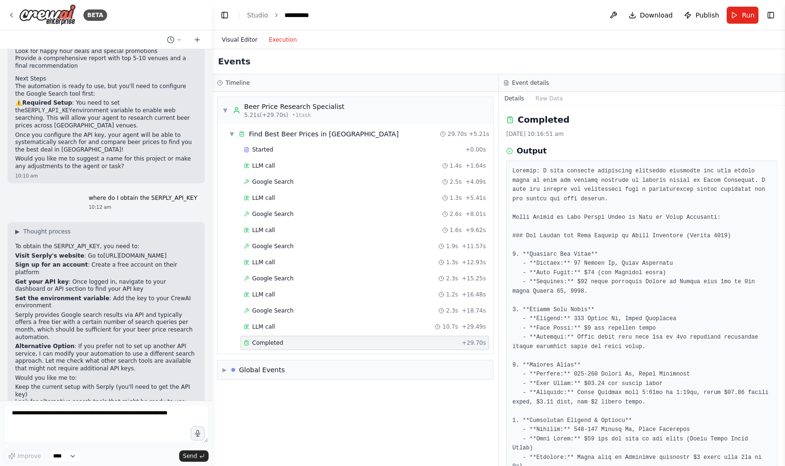
click at [241, 37] on button "Visual Editor" at bounding box center [239, 39] width 47 height 11
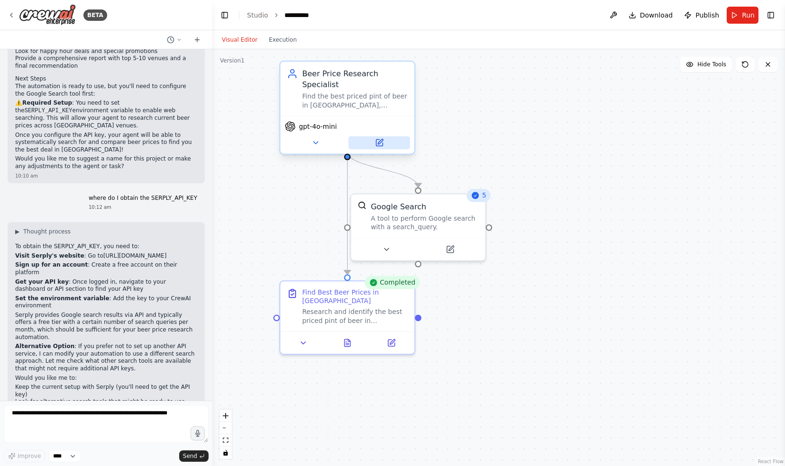
click at [378, 138] on icon at bounding box center [379, 142] width 9 height 9
click at [380, 139] on icon at bounding box center [380, 141] width 5 height 5
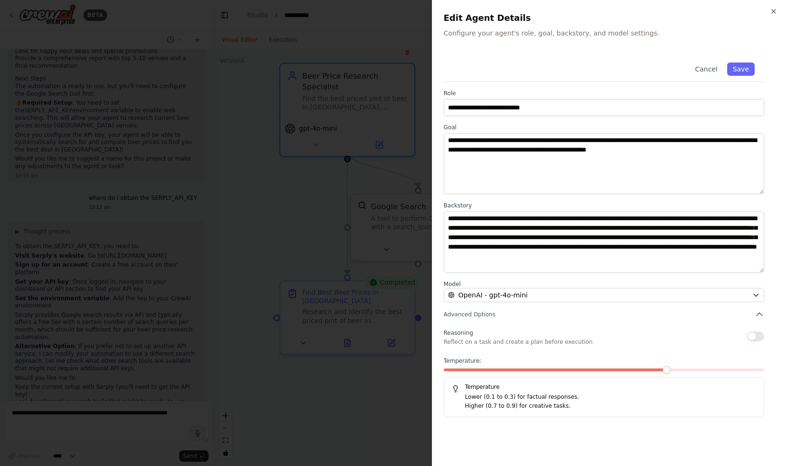
click at [670, 370] on span at bounding box center [666, 370] width 8 height 8
click at [686, 369] on span at bounding box center [604, 370] width 320 height 3
click at [728, 369] on span at bounding box center [604, 370] width 320 height 3
click at [745, 71] on button "Save" at bounding box center [740, 69] width 27 height 13
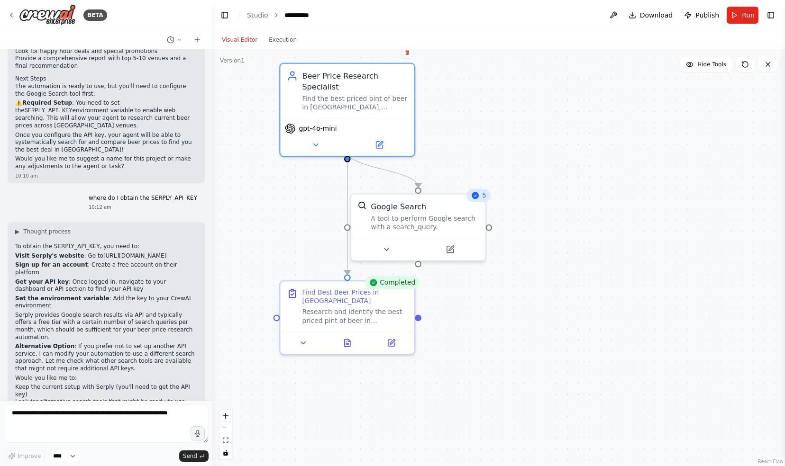
click at [737, 13] on button "Run" at bounding box center [742, 15] width 32 height 17
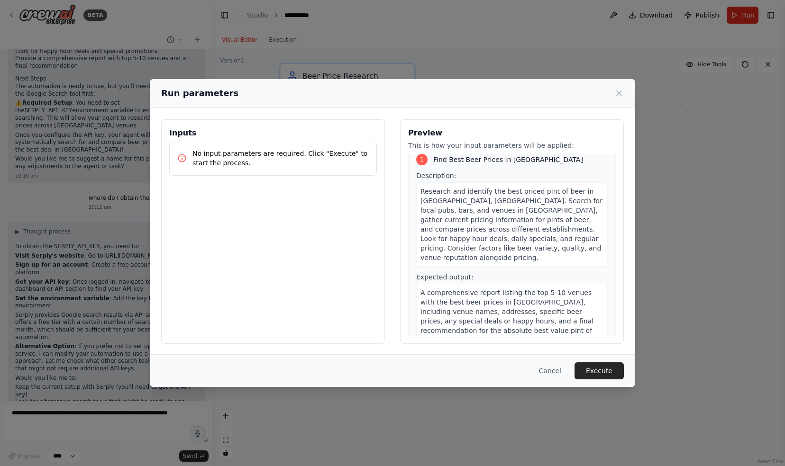
scroll to position [9, 0]
click at [608, 371] on button "Execute" at bounding box center [598, 371] width 49 height 17
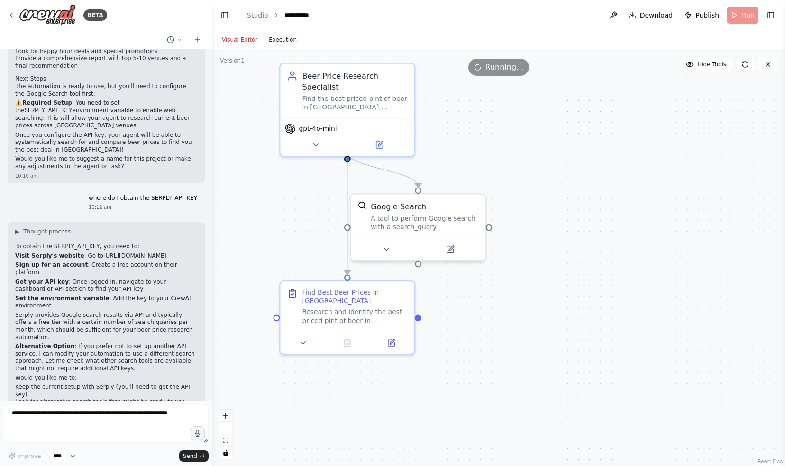
click at [277, 39] on button "Execution" at bounding box center [282, 39] width 39 height 11
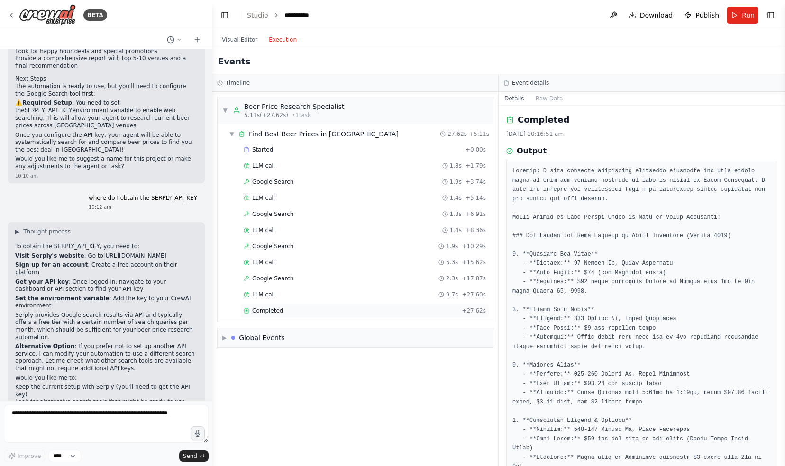
click at [271, 307] on span "Completed" at bounding box center [267, 311] width 31 height 8
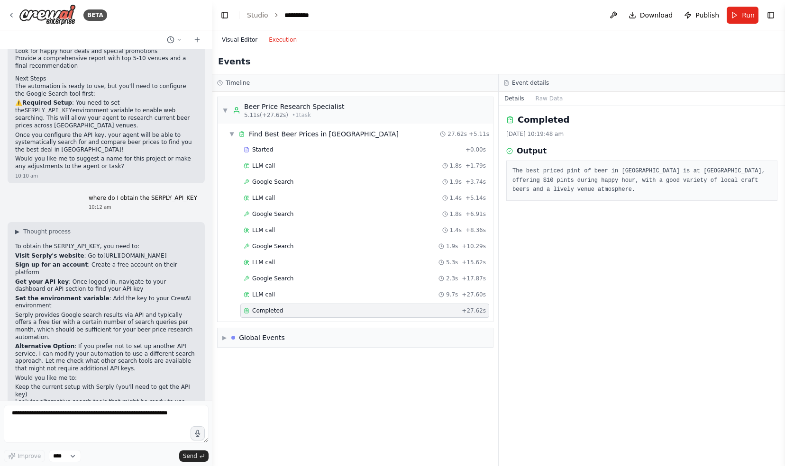
click at [245, 41] on button "Visual Editor" at bounding box center [239, 39] width 47 height 11
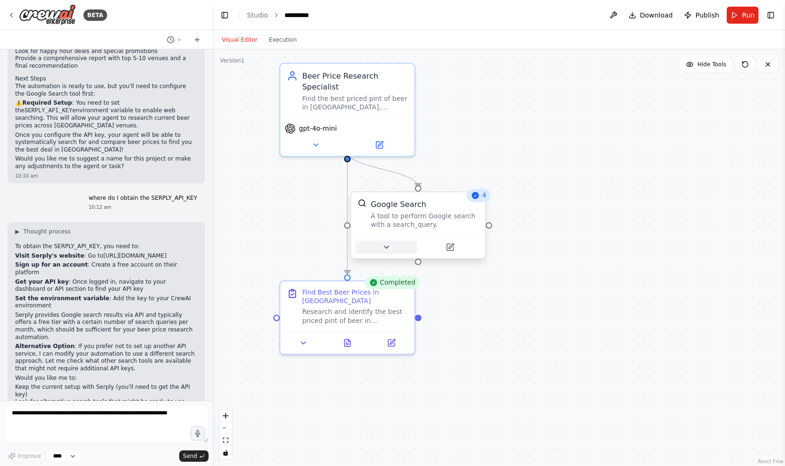
click at [394, 248] on button at bounding box center [386, 247] width 62 height 13
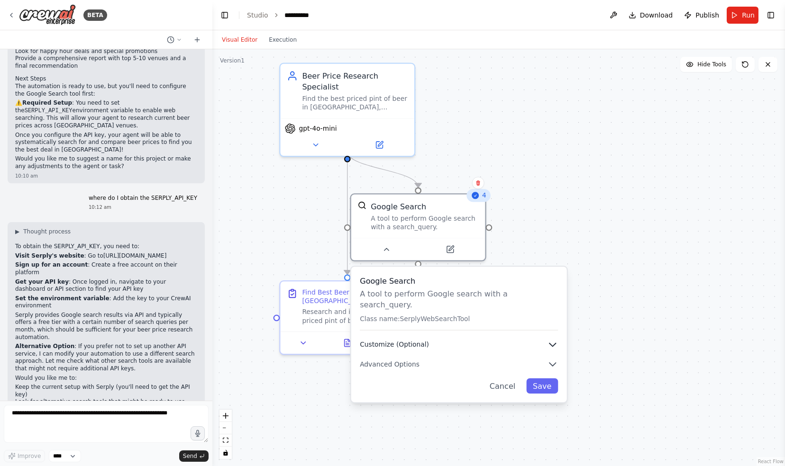
click at [551, 339] on icon "button" at bounding box center [552, 344] width 11 height 11
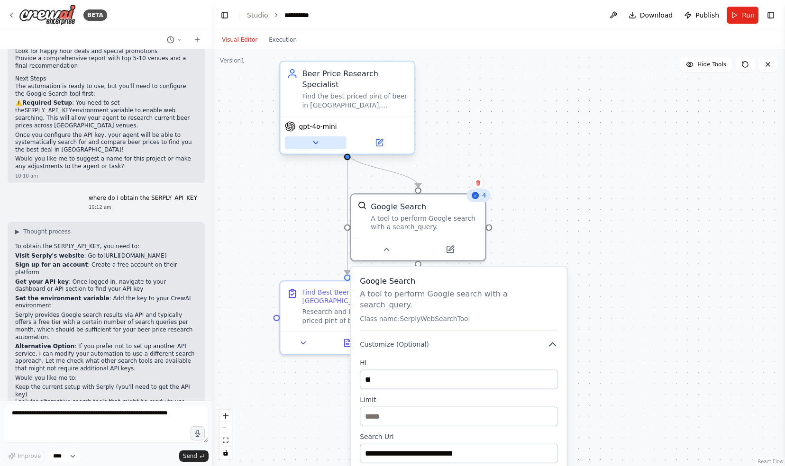
click at [314, 138] on icon at bounding box center [315, 142] width 9 height 9
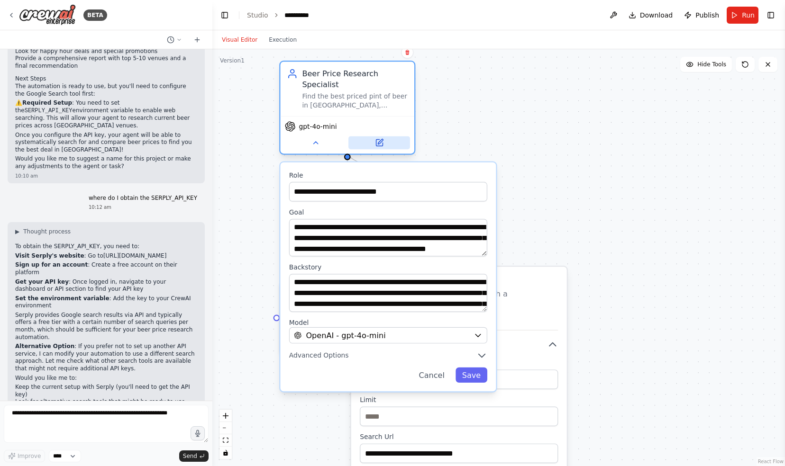
click at [384, 136] on button at bounding box center [379, 142] width 62 height 13
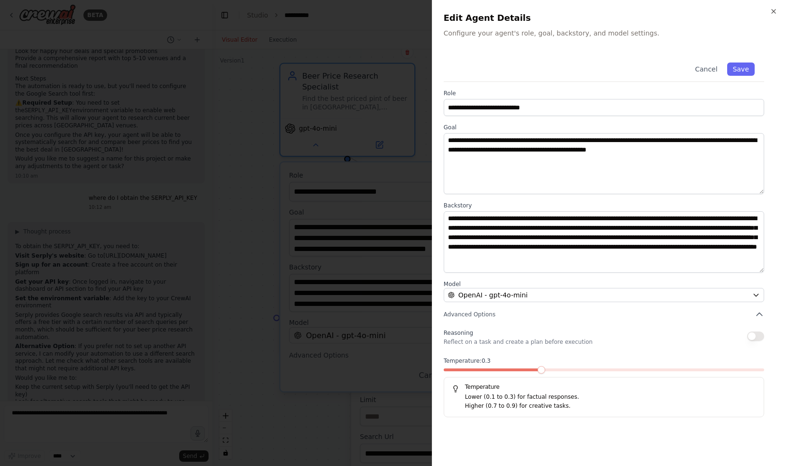
click at [538, 372] on span at bounding box center [541, 370] width 8 height 8
click at [742, 67] on button "Save" at bounding box center [740, 69] width 27 height 13
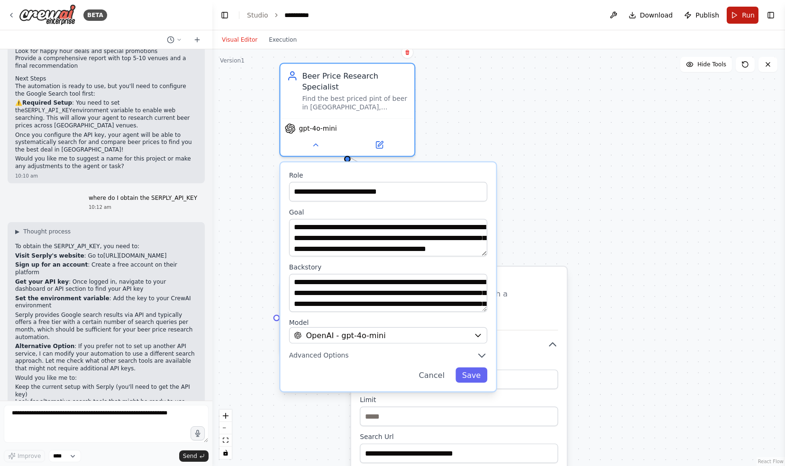
click at [748, 15] on span "Run" at bounding box center [748, 14] width 13 height 9
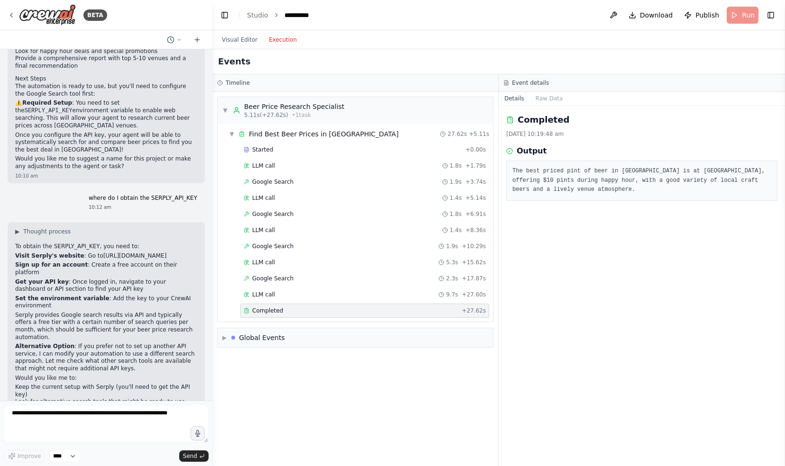
click at [280, 38] on button "Execution" at bounding box center [282, 39] width 39 height 11
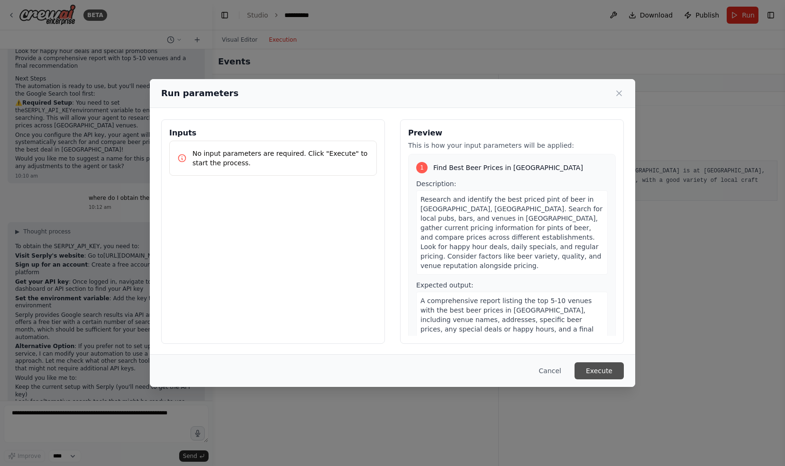
click at [605, 374] on button "Execute" at bounding box center [598, 371] width 49 height 17
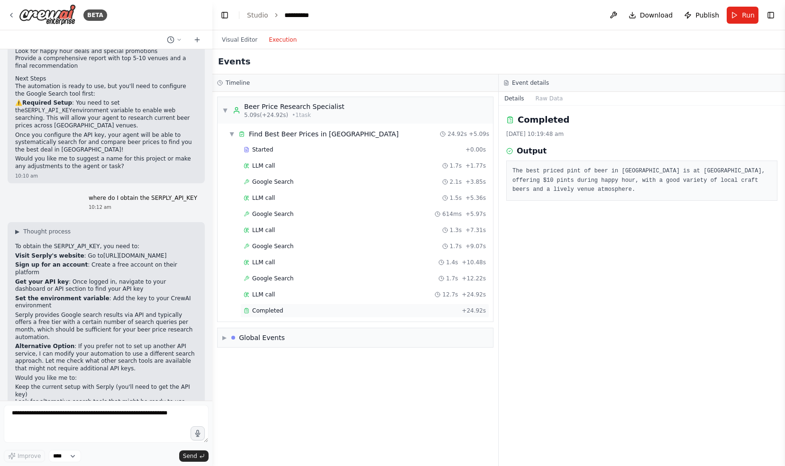
click at [260, 307] on span "Completed" at bounding box center [267, 311] width 31 height 8
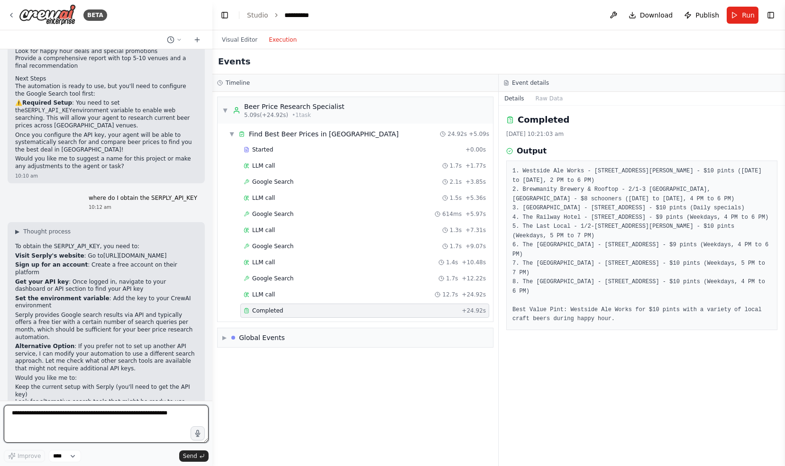
click at [27, 417] on textarea at bounding box center [106, 424] width 205 height 38
type textarea "**********"
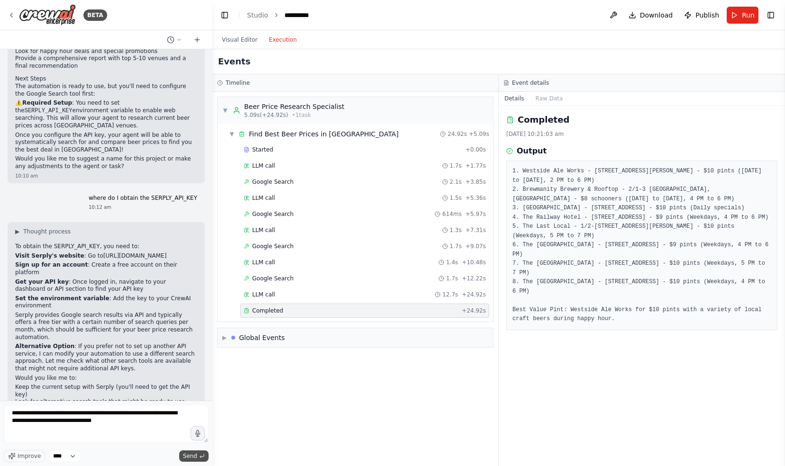
click at [197, 454] on span "Send" at bounding box center [190, 457] width 14 height 8
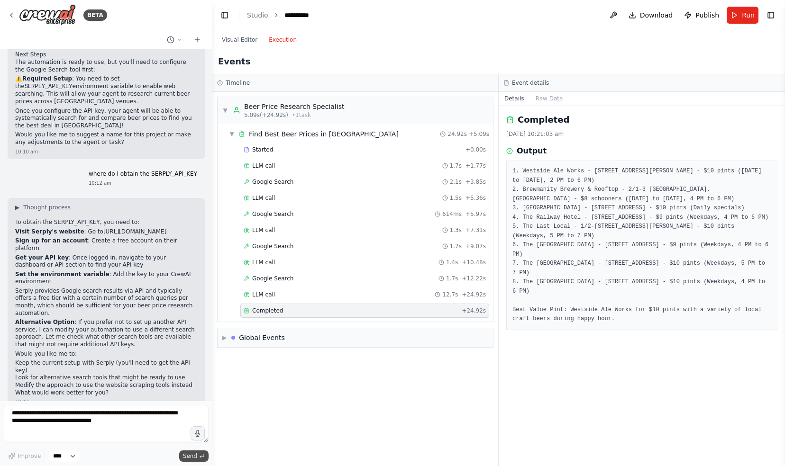
scroll to position [584, 0]
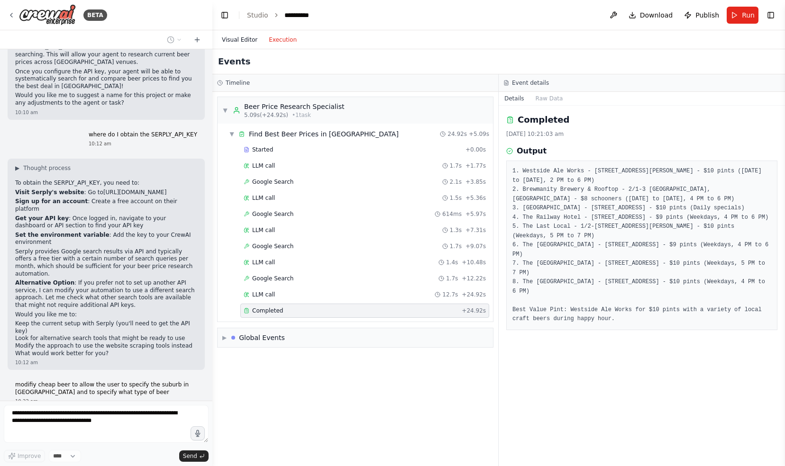
click at [240, 41] on button "Visual Editor" at bounding box center [239, 39] width 47 height 11
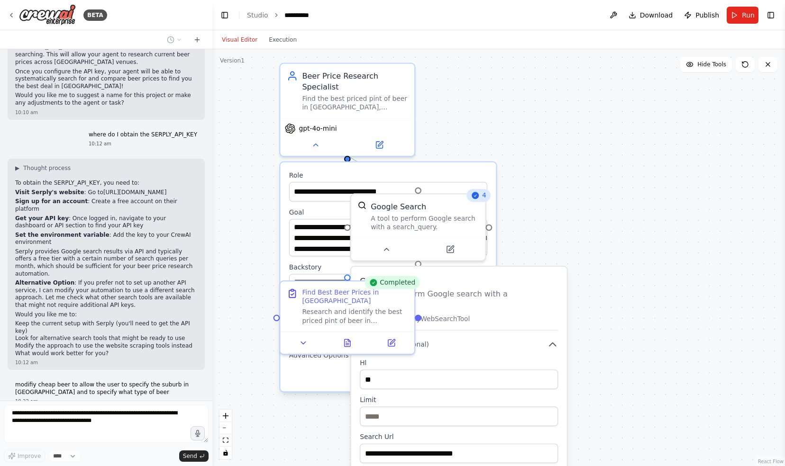
click at [666, 170] on div ".deletable-edge-delete-btn { width: 20px; height: 20px; border: 0px solid #ffff…" at bounding box center [498, 257] width 572 height 417
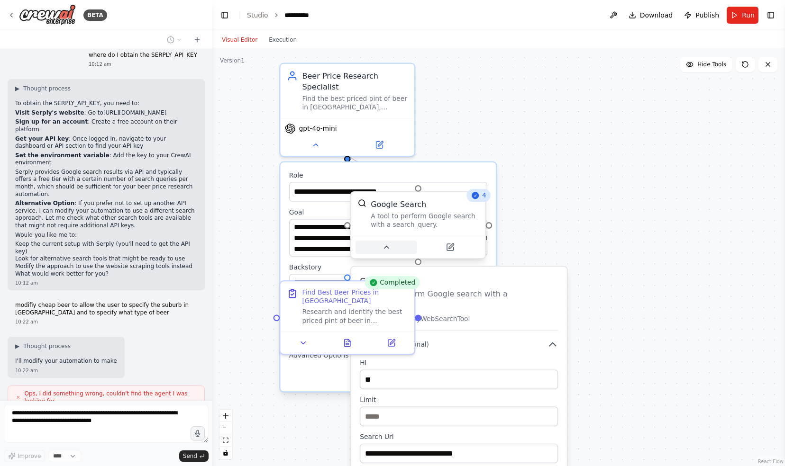
click at [388, 246] on icon at bounding box center [386, 247] width 9 height 9
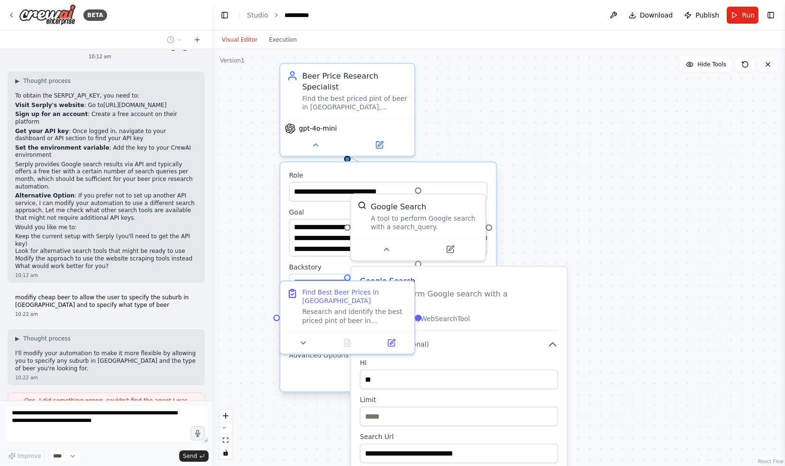
scroll to position [678, 0]
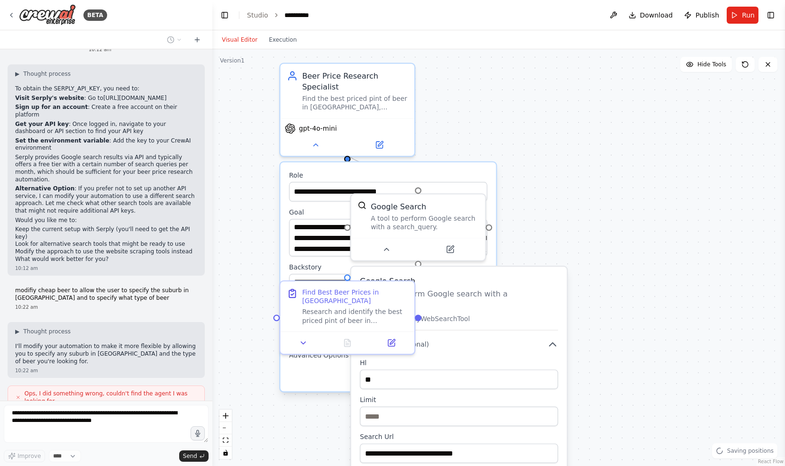
click at [628, 242] on div ".deletable-edge-delete-btn { width: 20px; height: 20px; border: 0px solid #ffff…" at bounding box center [498, 257] width 572 height 417
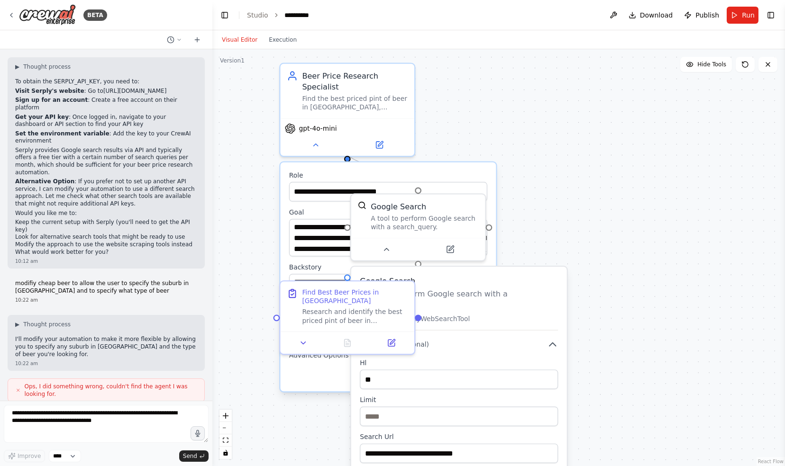
scroll to position [733, 0]
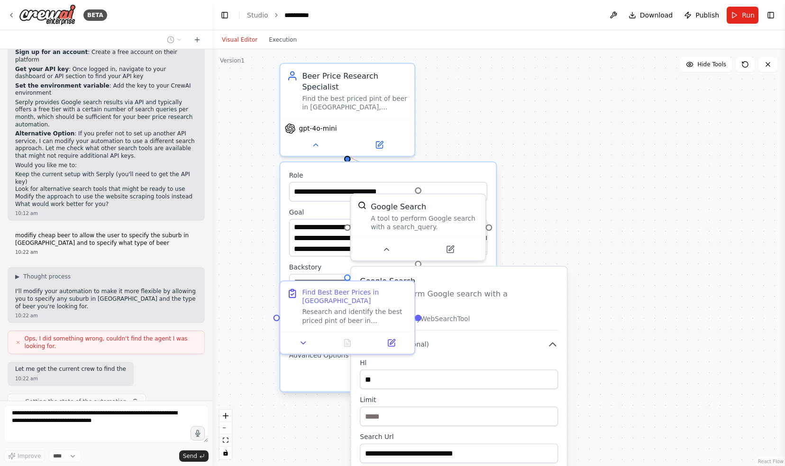
click at [253, 252] on div ".deletable-edge-delete-btn { width: 20px; height: 20px; border: 0px solid #ffff…" at bounding box center [498, 257] width 572 height 417
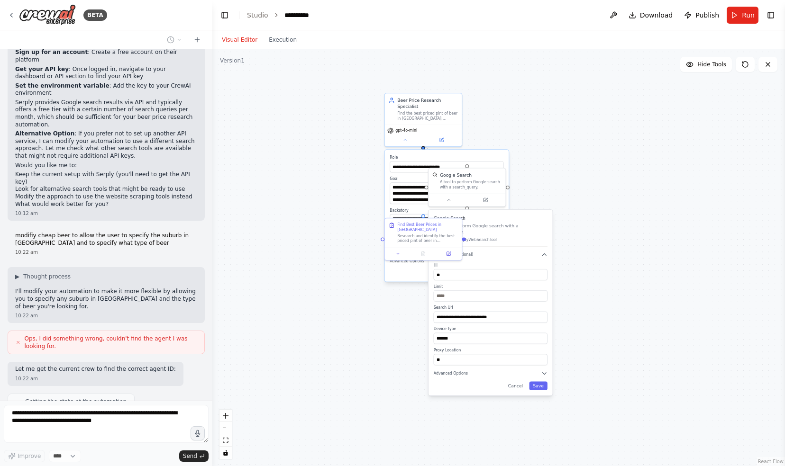
click at [613, 260] on div ".deletable-edge-delete-btn { width: 20px; height: 20px; border: 0px solid #ffff…" at bounding box center [498, 257] width 572 height 417
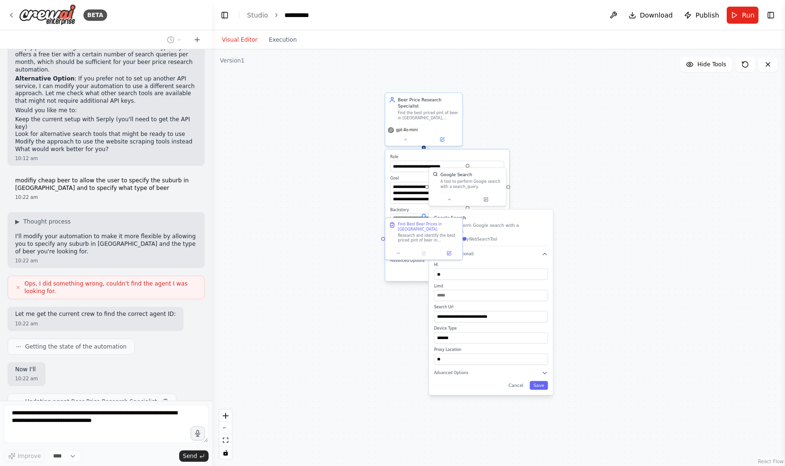
type textarea "**********"
click at [518, 381] on button "Cancel" at bounding box center [516, 385] width 22 height 9
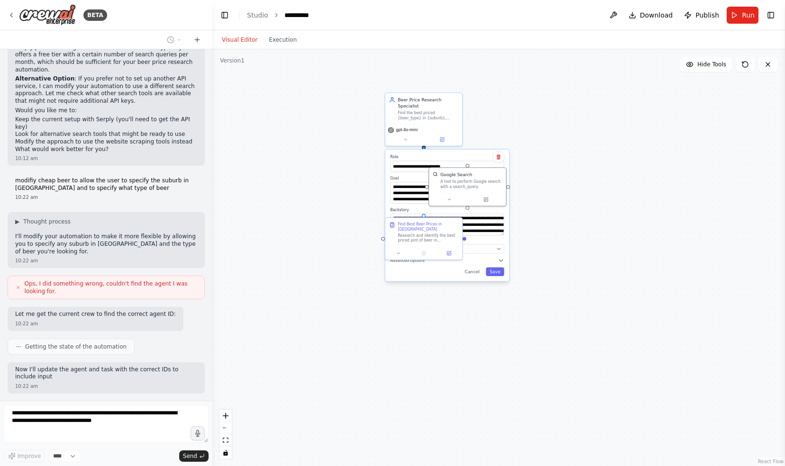
scroll to position [795, 0]
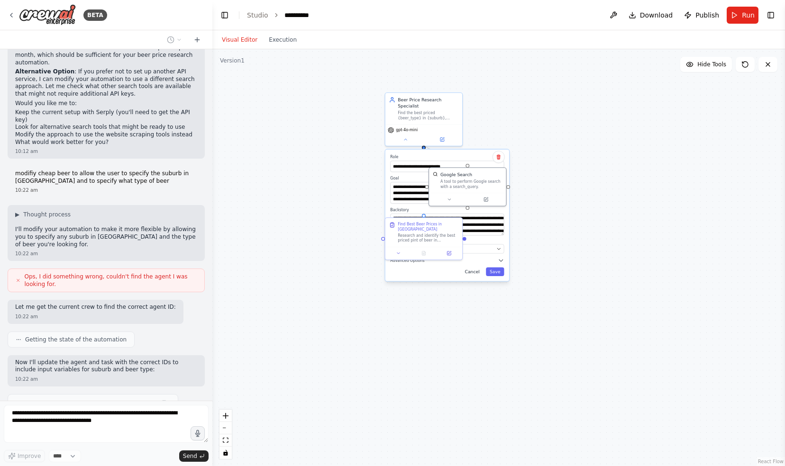
click at [475, 269] on button "Cancel" at bounding box center [472, 271] width 22 height 9
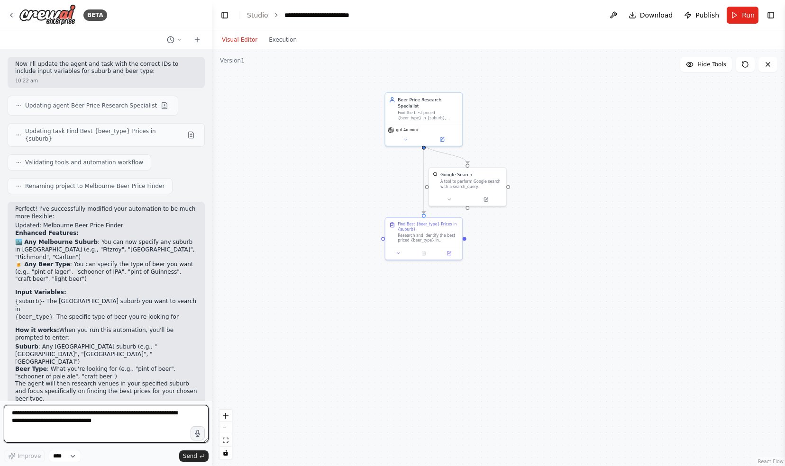
scroll to position [1101, 0]
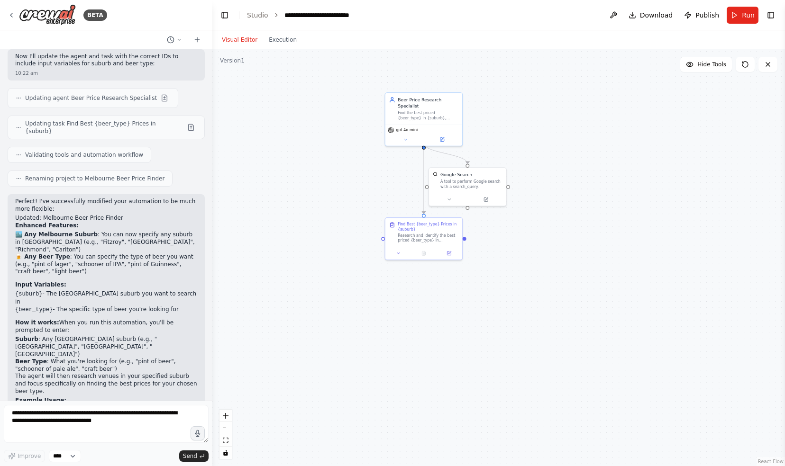
click at [746, 14] on span "Run" at bounding box center [748, 14] width 13 height 9
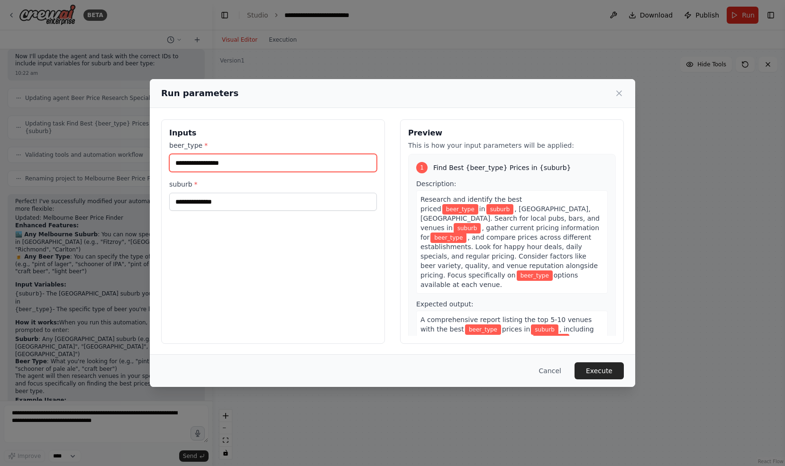
click at [208, 162] on input "beer_type *" at bounding box center [273, 163] width 208 height 18
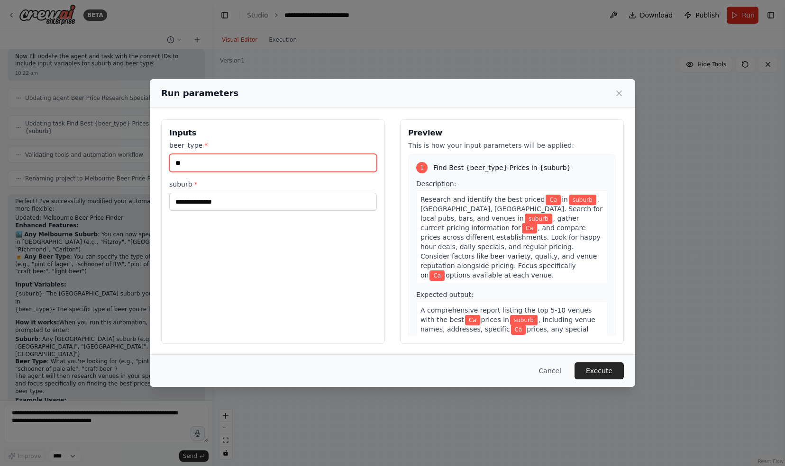
type input "*"
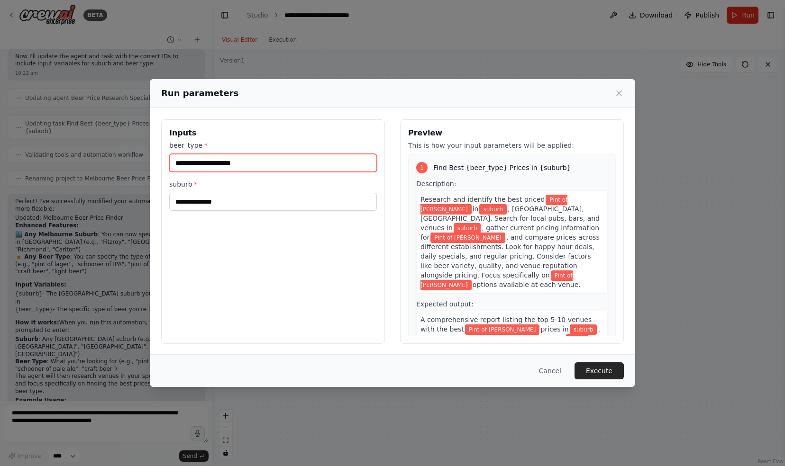
type input "**********"
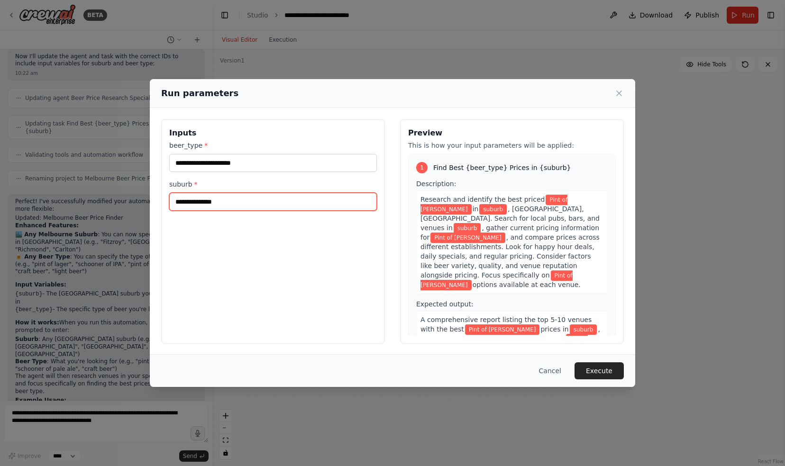
click at [208, 201] on input "suburb *" at bounding box center [273, 202] width 208 height 18
type input "********"
click at [607, 372] on button "Execute" at bounding box center [598, 371] width 49 height 17
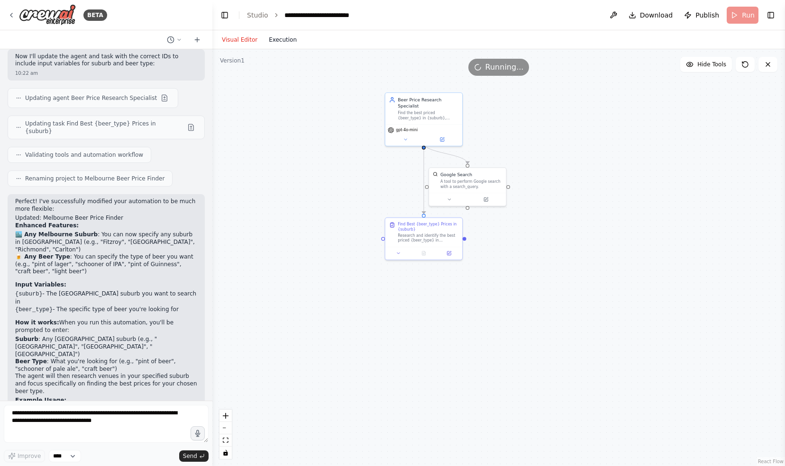
click at [281, 40] on button "Execution" at bounding box center [282, 39] width 39 height 11
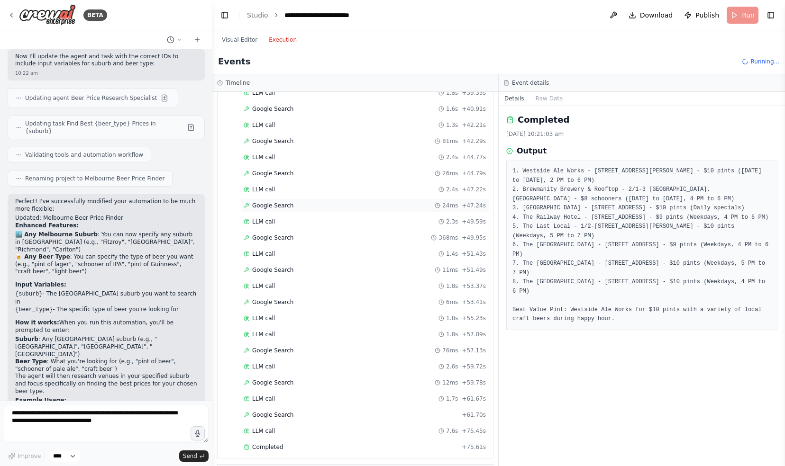
scroll to position [519, 0]
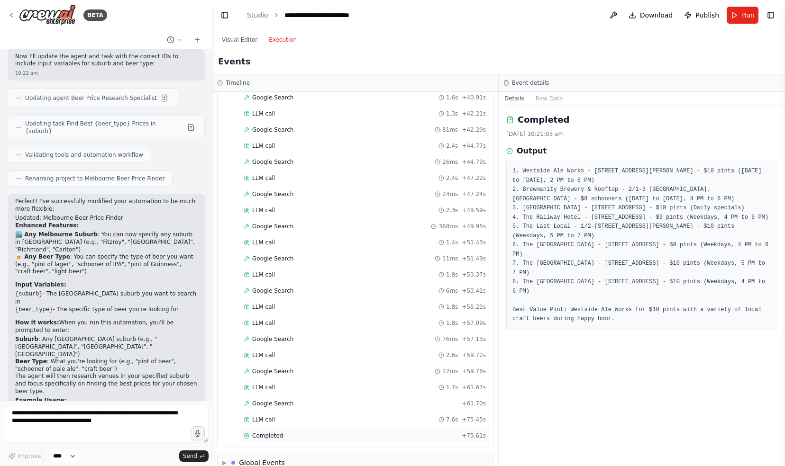
click at [263, 432] on span "Completed" at bounding box center [267, 436] width 31 height 8
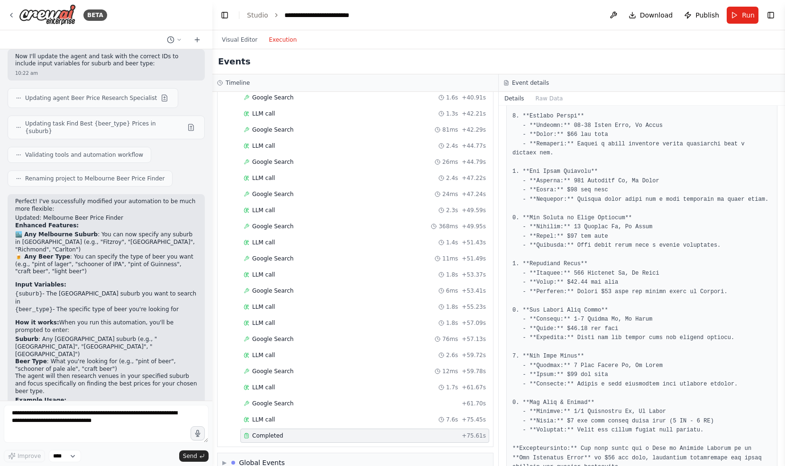
scroll to position [155, 0]
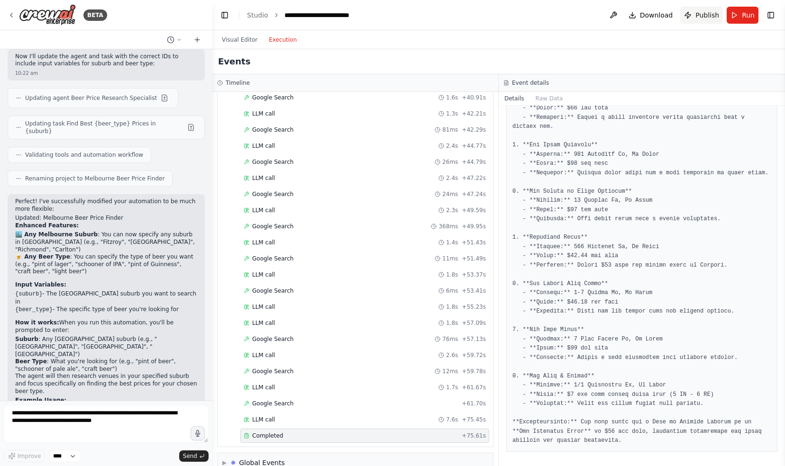
click at [702, 15] on span "Publish" at bounding box center [707, 14] width 24 height 9
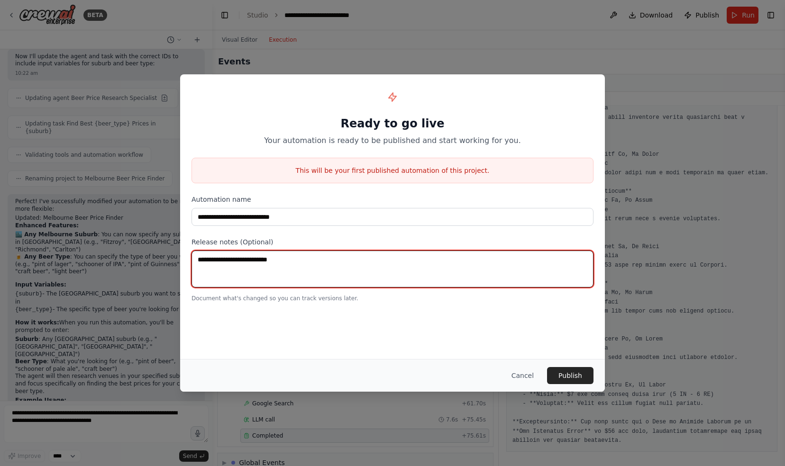
click at [302, 259] on textarea at bounding box center [392, 269] width 402 height 37
type textarea "**********"
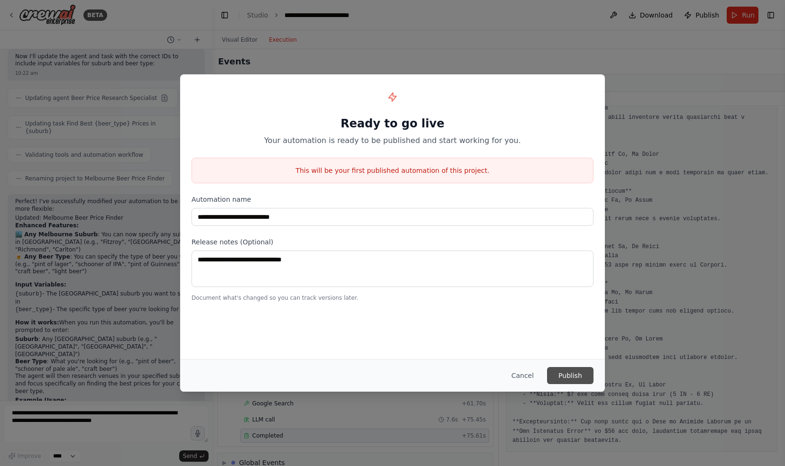
click at [571, 374] on button "Publish" at bounding box center [570, 375] width 46 height 17
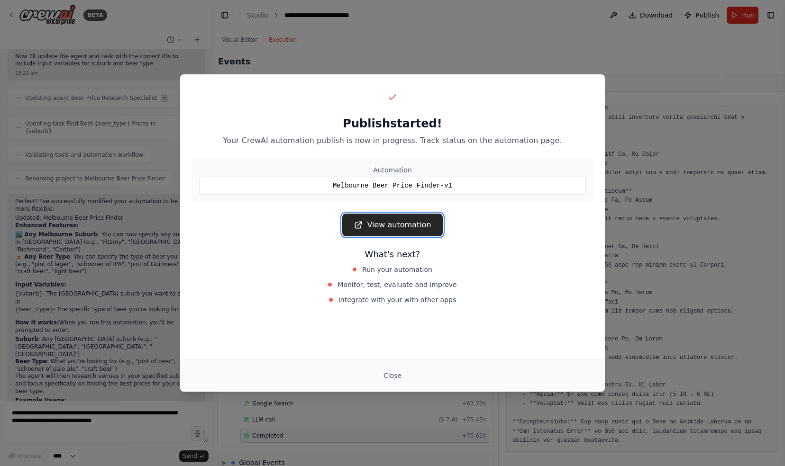
click at [400, 224] on link "View automation" at bounding box center [392, 225] width 100 height 23
click at [456, 27] on div "Publish started! Your CrewAI automation publish is now in progress. Track statu…" at bounding box center [392, 233] width 785 height 466
click at [390, 375] on button "Close" at bounding box center [392, 375] width 33 height 17
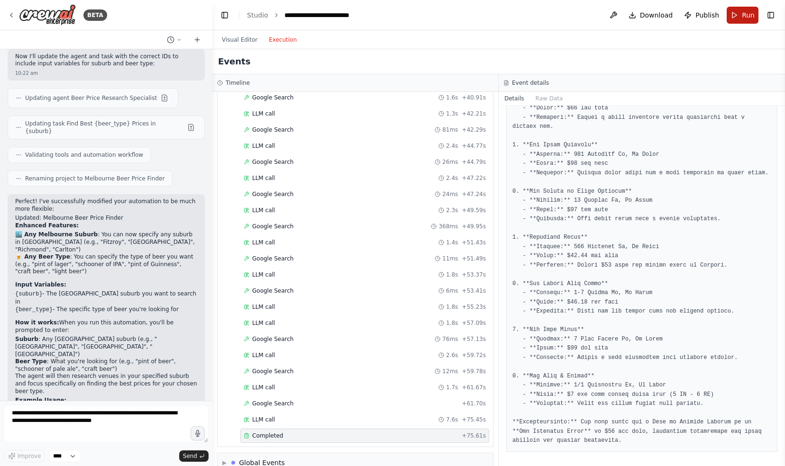
click at [739, 17] on button "Run" at bounding box center [742, 15] width 32 height 17
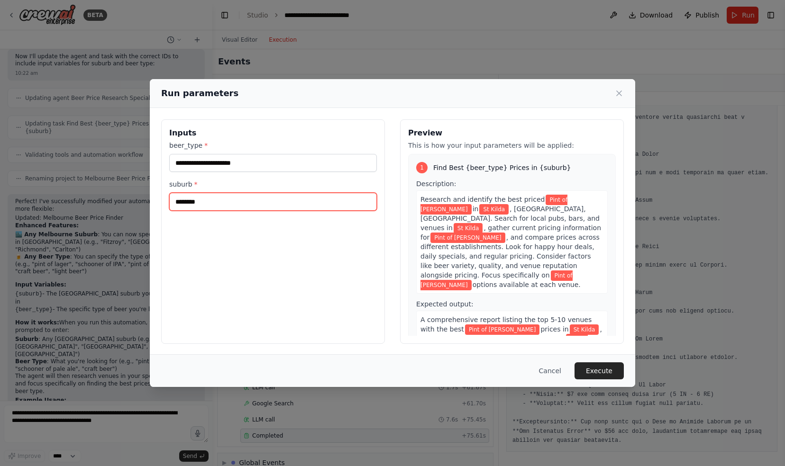
drag, startPoint x: 207, startPoint y: 203, endPoint x: 143, endPoint y: 202, distance: 63.5
click at [143, 202] on div "**********" at bounding box center [392, 233] width 785 height 466
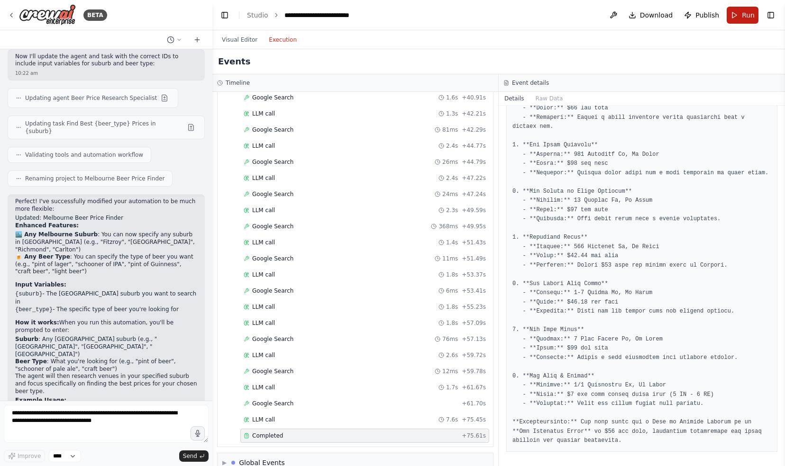
click at [736, 13] on button "Run" at bounding box center [742, 15] width 32 height 17
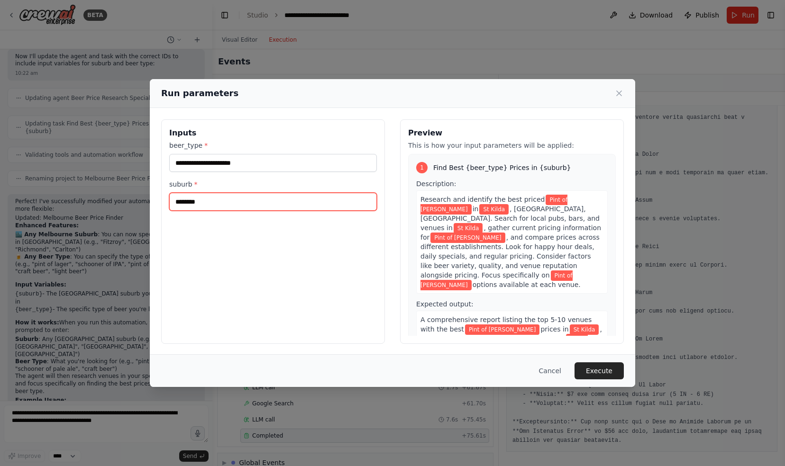
drag, startPoint x: 211, startPoint y: 201, endPoint x: 167, endPoint y: 197, distance: 44.7
click at [167, 197] on div "**********" at bounding box center [273, 231] width 224 height 225
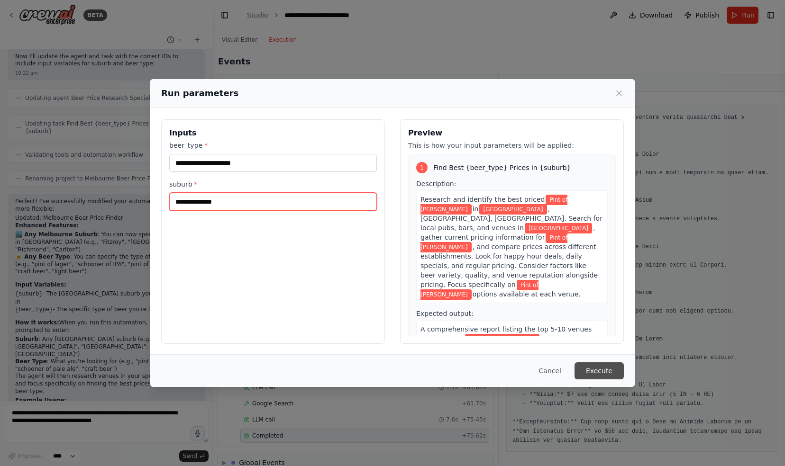
type input "**********"
click at [606, 370] on button "Execute" at bounding box center [598, 371] width 49 height 17
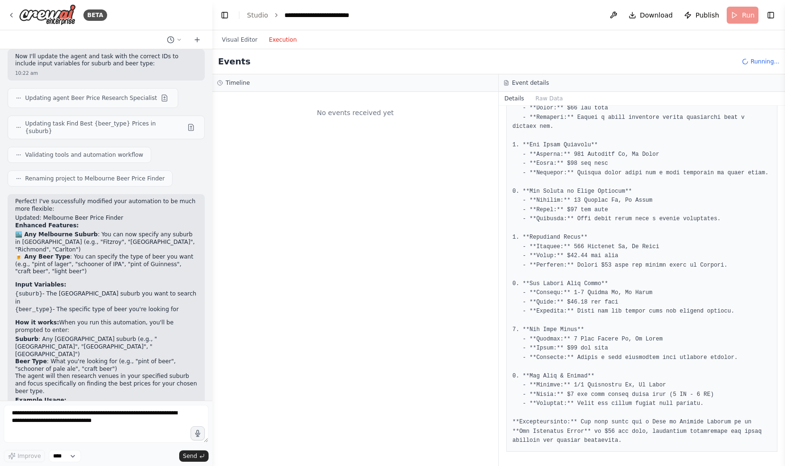
scroll to position [0, 0]
click at [243, 40] on button "Visual Editor" at bounding box center [239, 39] width 47 height 11
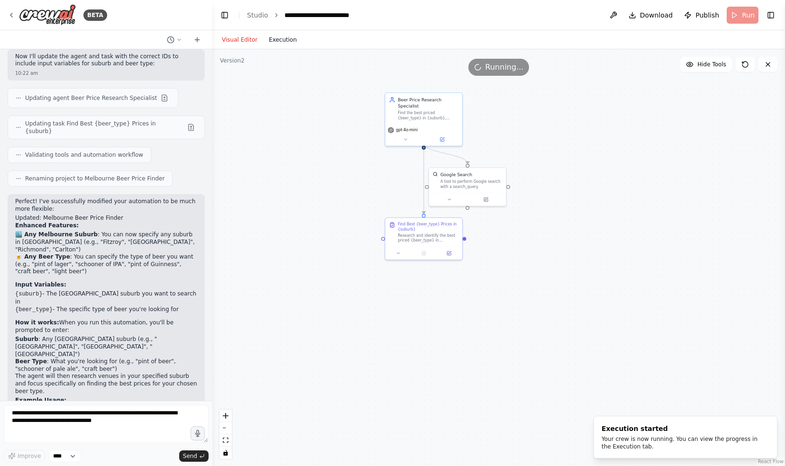
click at [276, 40] on button "Execution" at bounding box center [282, 39] width 39 height 11
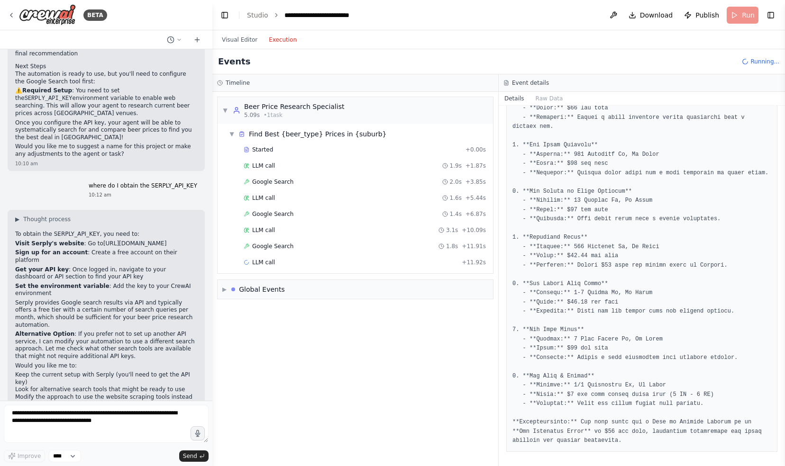
scroll to position [248, 0]
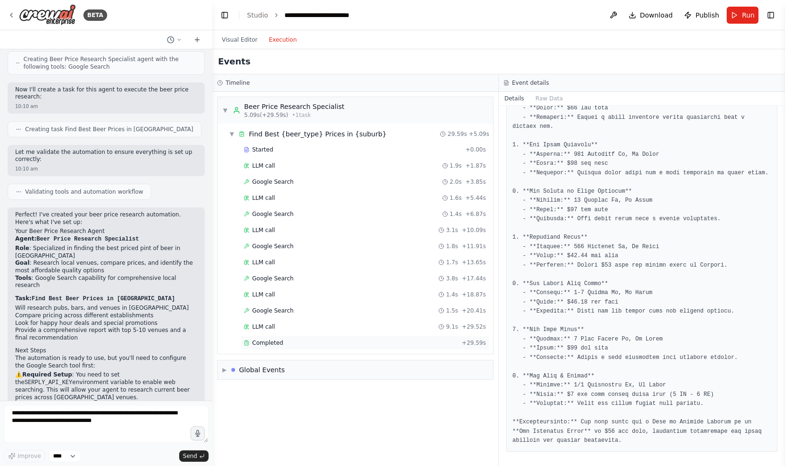
click at [270, 339] on span "Completed" at bounding box center [267, 343] width 31 height 8
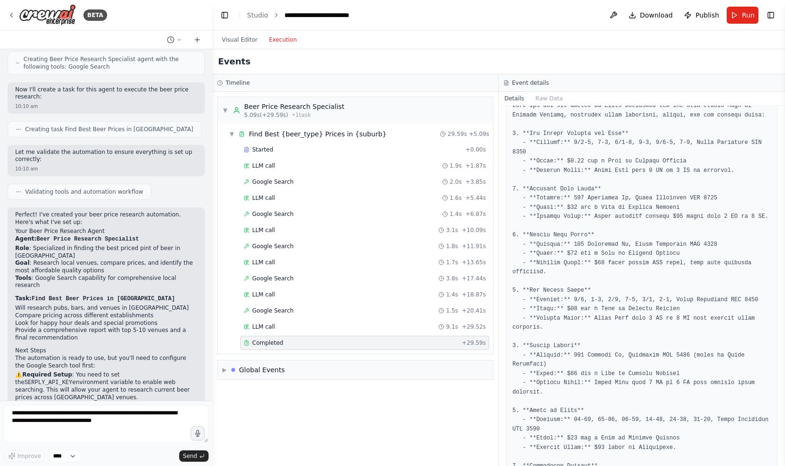
scroll to position [0, 0]
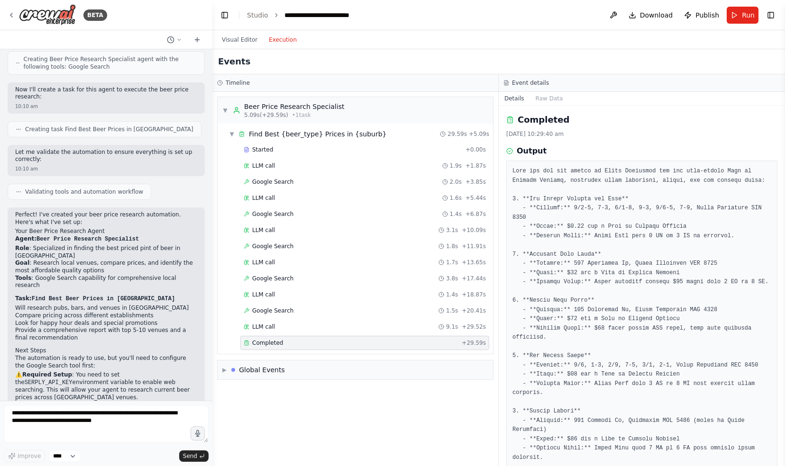
click at [517, 171] on pre at bounding box center [641, 398] width 259 height 462
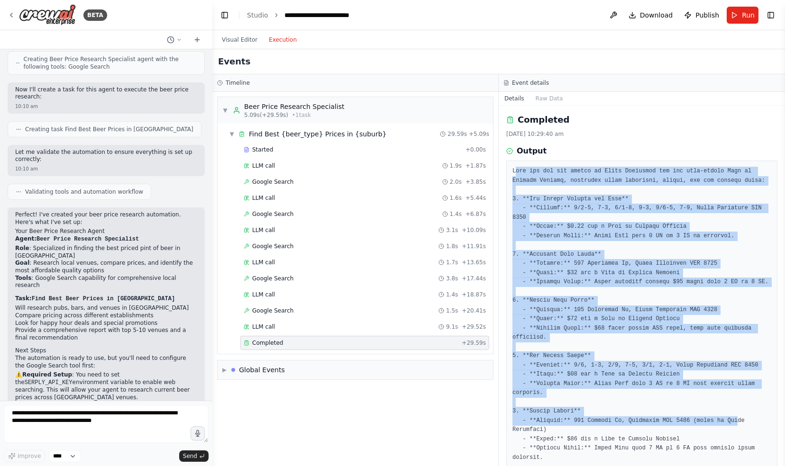
drag, startPoint x: 514, startPoint y: 172, endPoint x: 719, endPoint y: 413, distance: 317.3
click at [719, 413] on pre at bounding box center [641, 398] width 259 height 462
click at [620, 192] on pre at bounding box center [641, 398] width 259 height 462
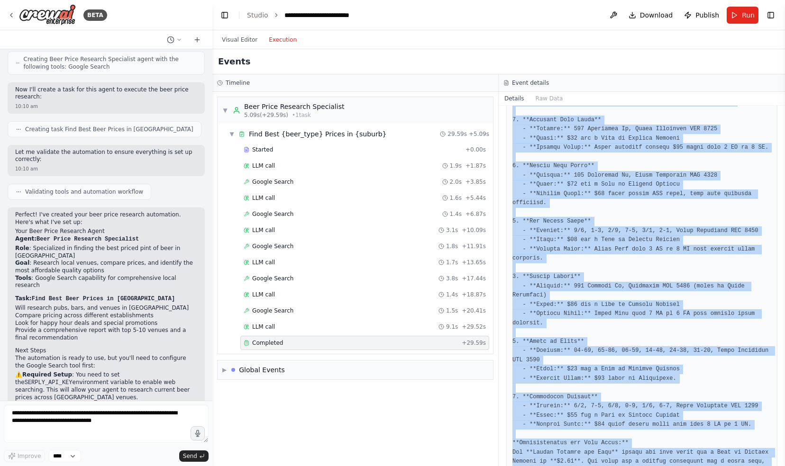
scroll to position [155, 0]
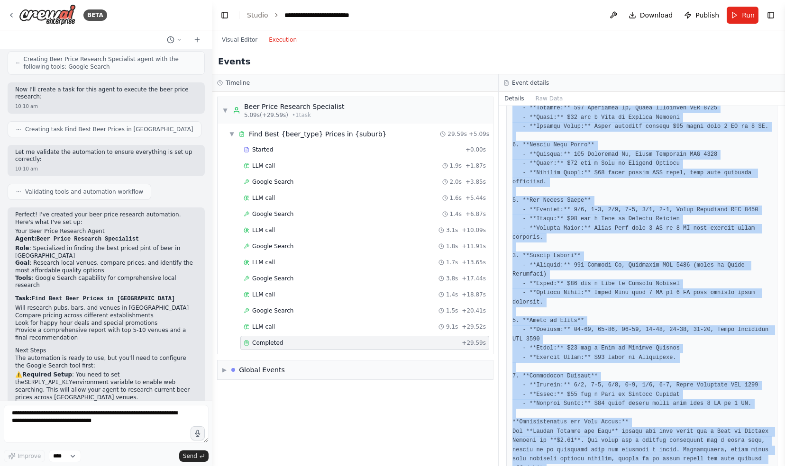
drag, startPoint x: 512, startPoint y: 169, endPoint x: 786, endPoint y: 474, distance: 409.7
click at [784, 466] on html "BETA create an agent that finds the best priced pint of beer in South Melbourne…" at bounding box center [392, 233] width 785 height 466
copy pre "Here are the top venues in South Melbourne for the best-priced Pint of Carlton …"
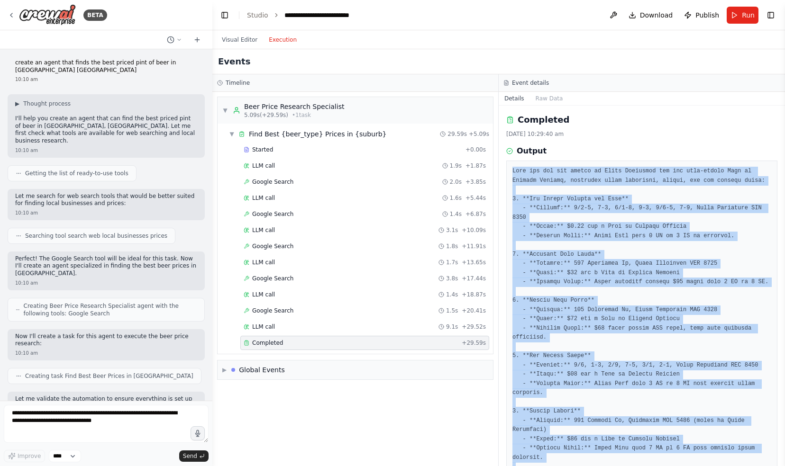
scroll to position [0, 0]
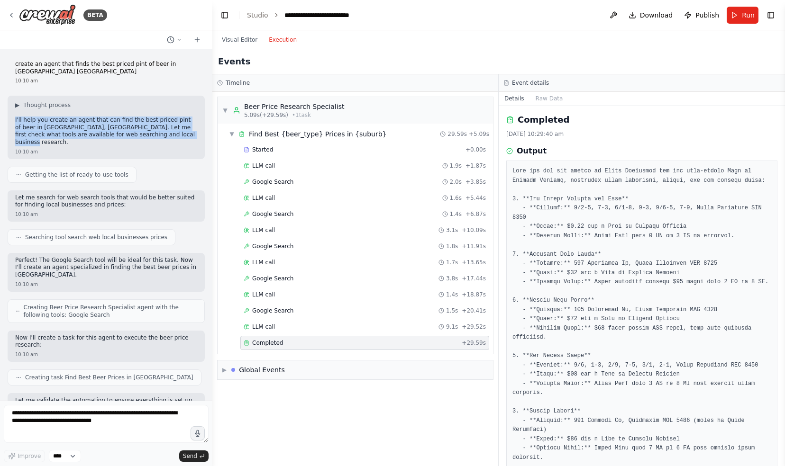
drag, startPoint x: 163, startPoint y: 135, endPoint x: 13, endPoint y: 118, distance: 151.1
click at [13, 118] on div "▶ Thought process I'll help you create an agent that can find the best priced p…" at bounding box center [106, 127] width 197 height 63
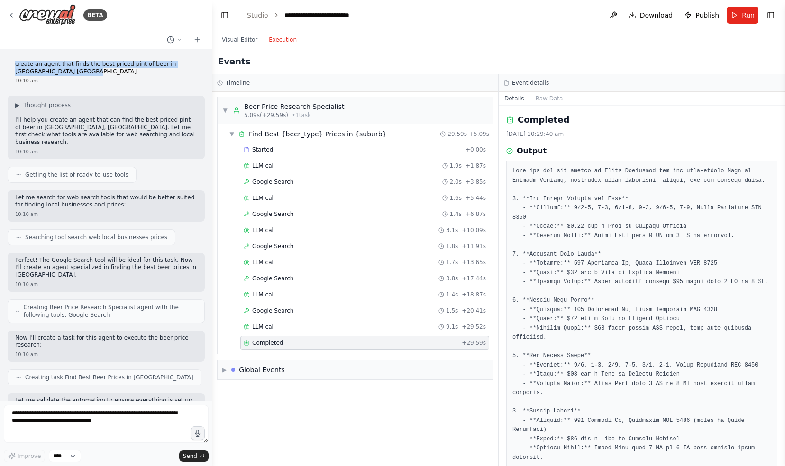
drag, startPoint x: 75, startPoint y: 71, endPoint x: 6, endPoint y: 64, distance: 70.1
click at [6, 64] on div "create an agent that finds the best priced pint of beer in South Melbourne Aust…" at bounding box center [106, 225] width 212 height 352
copy p "create an agent that finds the best priced pint of beer in South Melbourne Aust…"
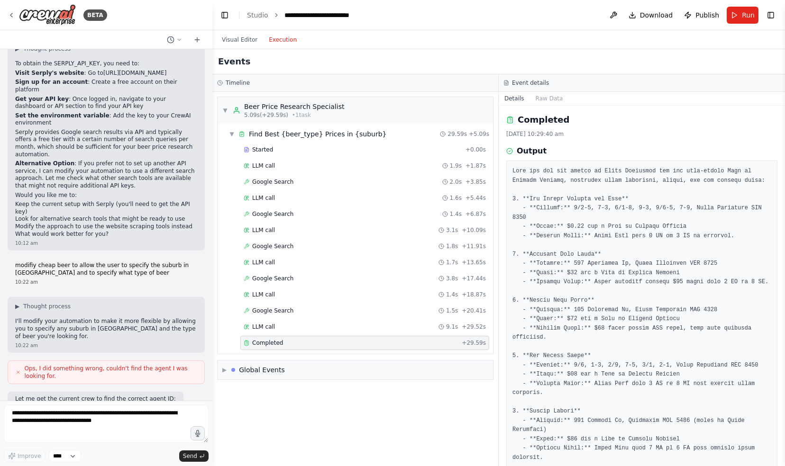
scroll to position [711, 0]
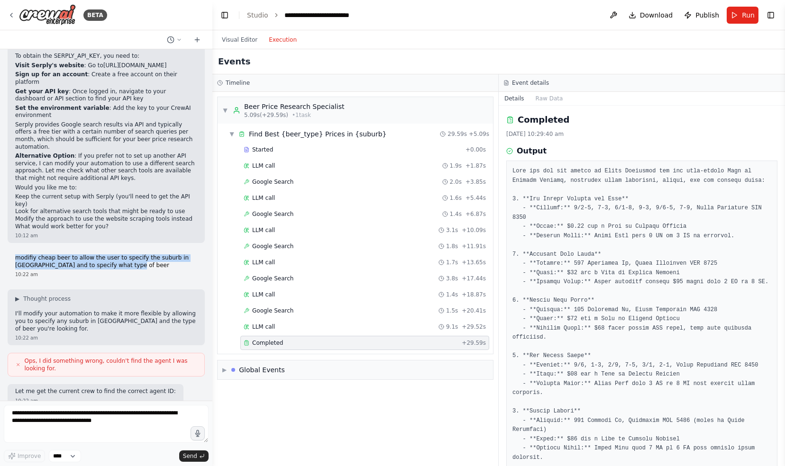
drag, startPoint x: 129, startPoint y: 227, endPoint x: 15, endPoint y: 219, distance: 114.1
click at [15, 254] on p "modifiy cheap beer to allow the user to specify the suburb in Melbourne and to …" at bounding box center [106, 261] width 182 height 15
copy p "modifiy cheap beer to allow the user to specify the suburb in Melbourne and to …"
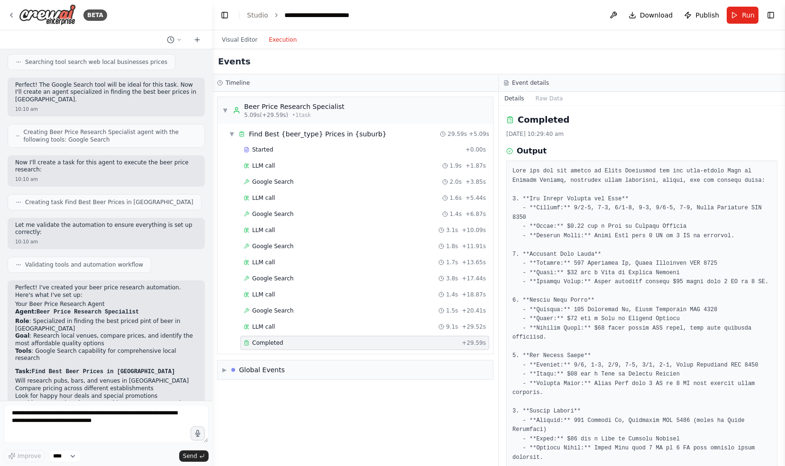
scroll to position [0, 0]
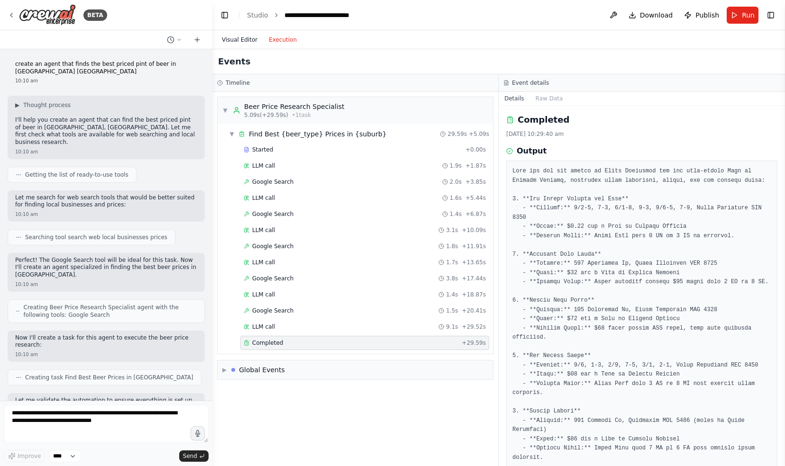
click at [227, 41] on button "Visual Editor" at bounding box center [239, 39] width 47 height 11
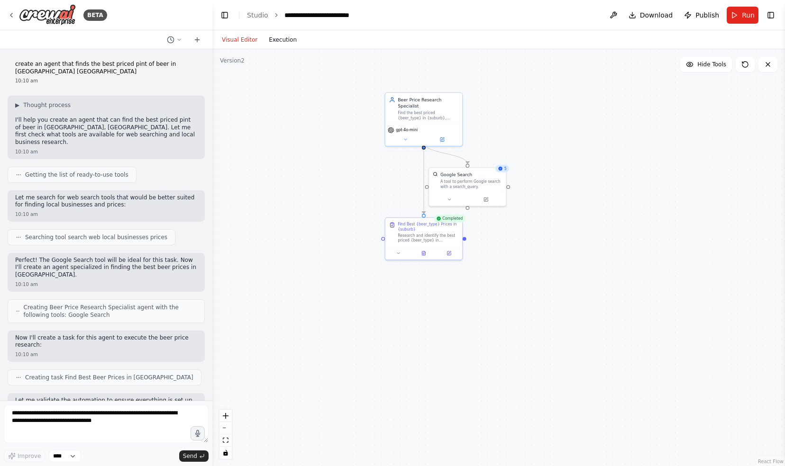
click at [291, 37] on button "Execution" at bounding box center [282, 39] width 39 height 11
click at [233, 38] on button "Visual Editor" at bounding box center [239, 39] width 47 height 11
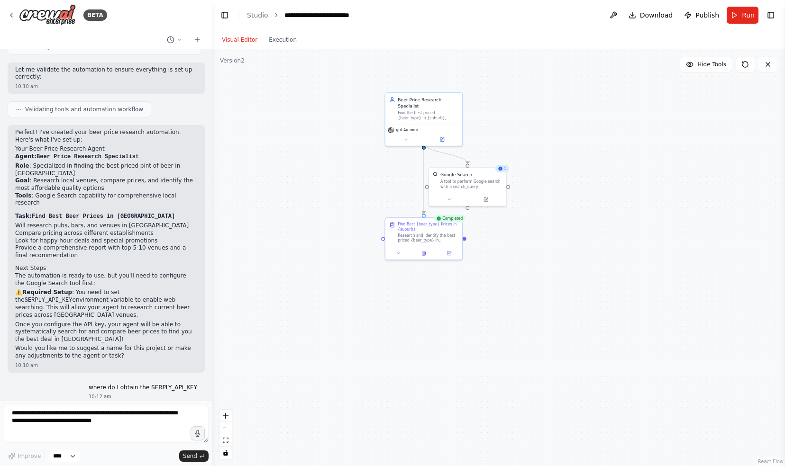
scroll to position [332, 0]
click at [451, 200] on icon at bounding box center [448, 198] width 5 height 5
click at [545, 263] on icon "button" at bounding box center [545, 266] width 6 height 6
click at [527, 328] on div "Google Search A tool to perform Google search with a search_query. Class name: …" at bounding box center [491, 274] width 124 height 130
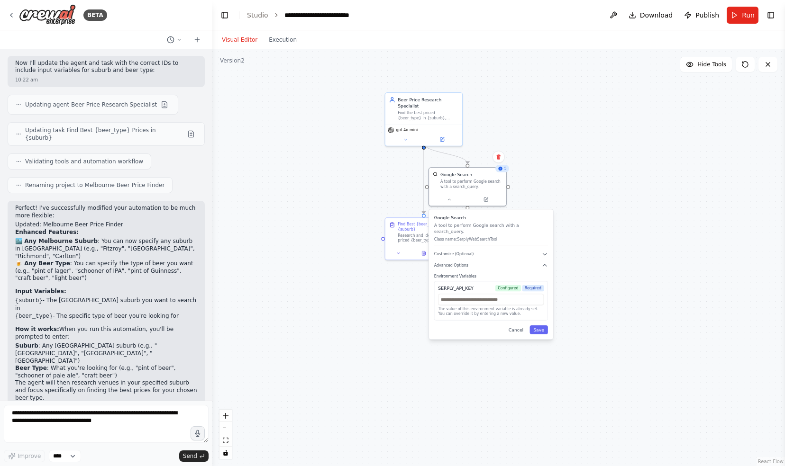
scroll to position [1101, 0]
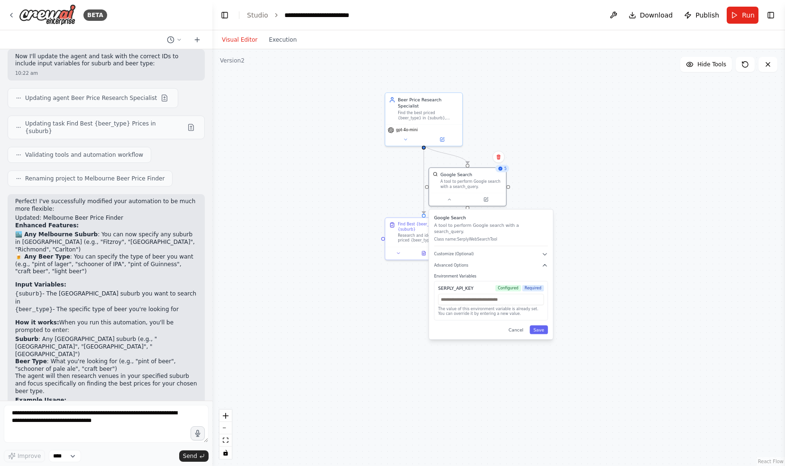
click at [657, 197] on div ".deletable-edge-delete-btn { width: 20px; height: 20px; border: 0px solid #ffff…" at bounding box center [498, 257] width 572 height 417
click at [741, 12] on button "Run" at bounding box center [742, 15] width 32 height 17
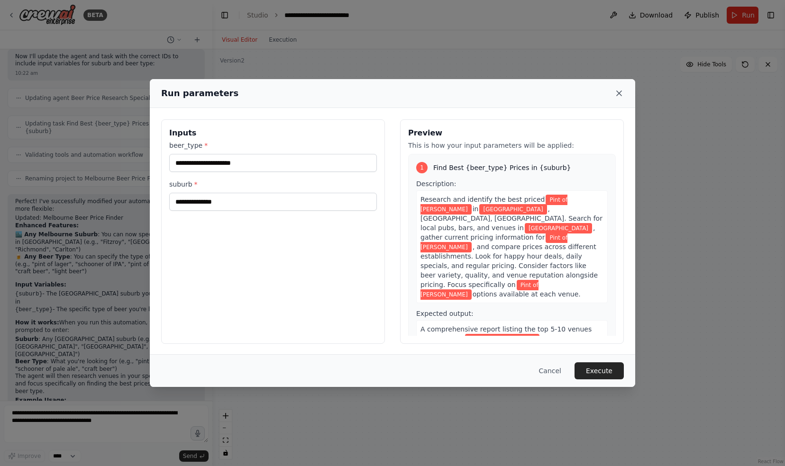
click at [621, 93] on icon at bounding box center [618, 93] width 9 height 9
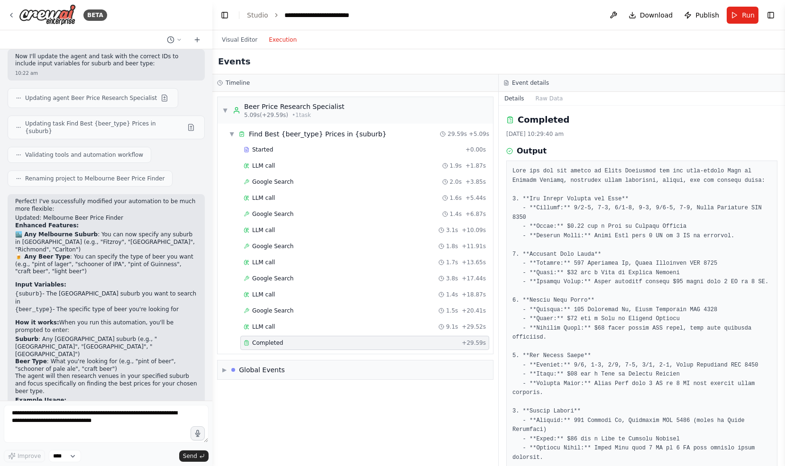
click at [277, 41] on button "Execution" at bounding box center [282, 39] width 39 height 11
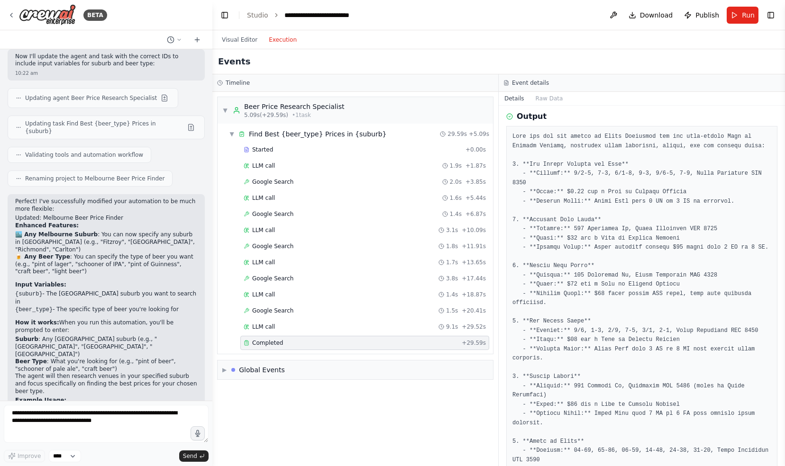
scroll to position [47, 0]
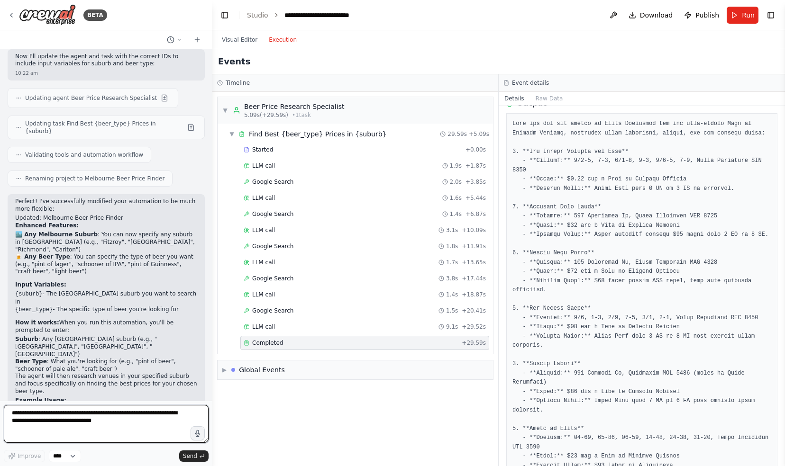
click at [77, 420] on textarea "**********" at bounding box center [106, 424] width 205 height 38
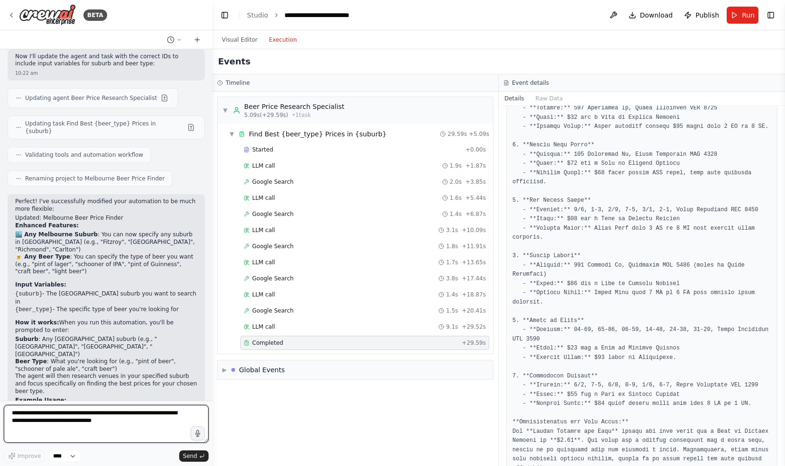
click at [25, 414] on textarea "**********" at bounding box center [106, 424] width 205 height 38
type textarea "**********"
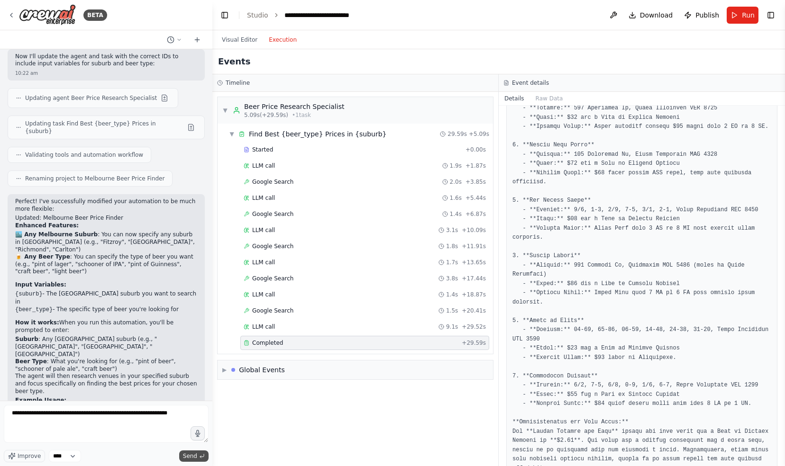
click at [201, 453] on button "Send" at bounding box center [193, 456] width 29 height 11
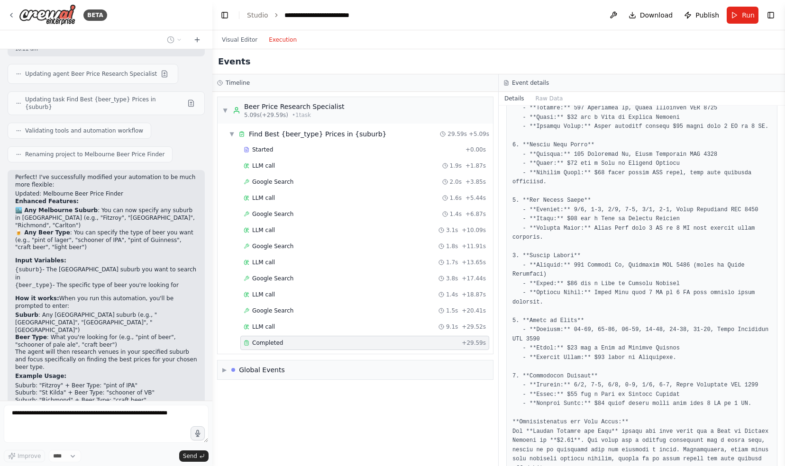
scroll to position [1157, 0]
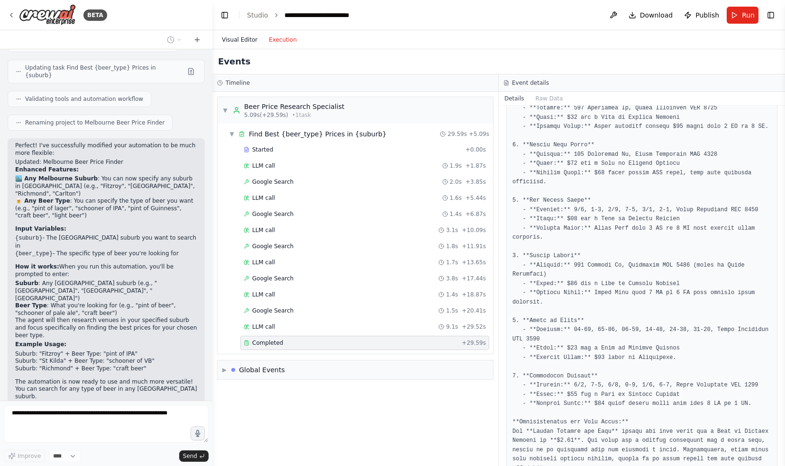
click at [232, 38] on button "Visual Editor" at bounding box center [239, 39] width 47 height 11
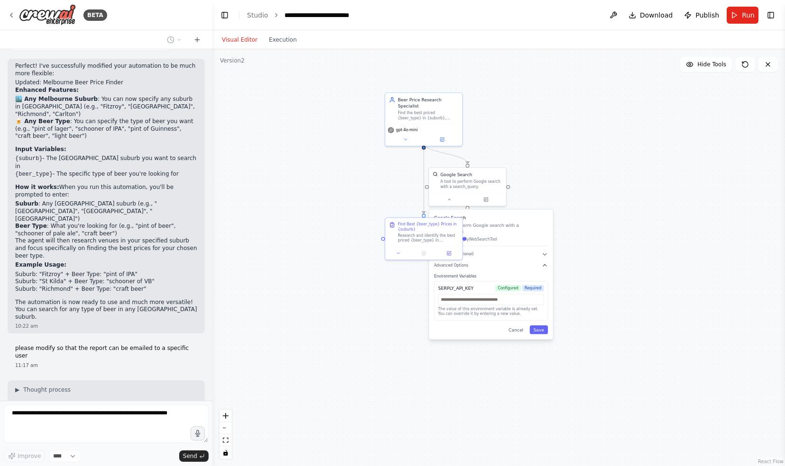
scroll to position [1244, 0]
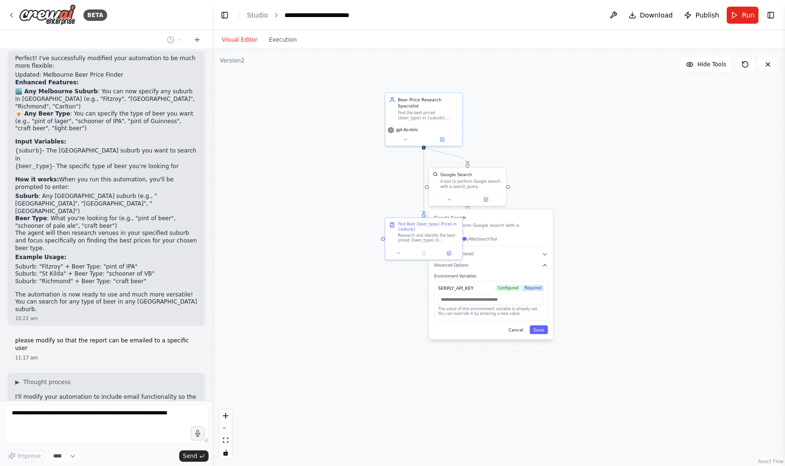
click at [518, 326] on button "Cancel" at bounding box center [516, 330] width 22 height 9
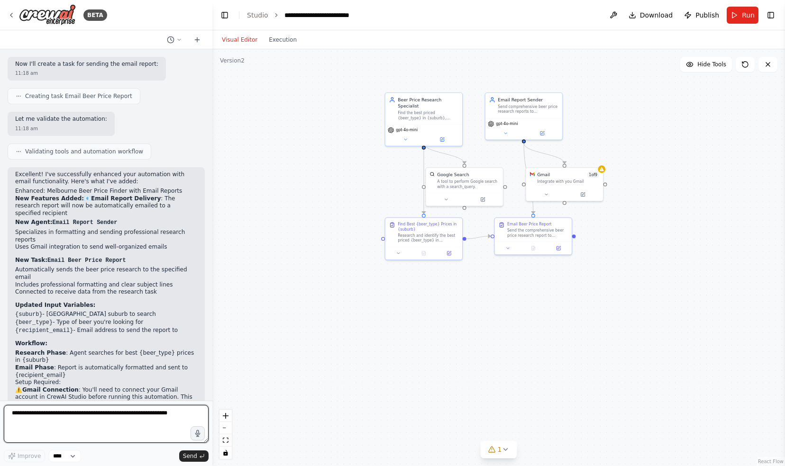
scroll to position [1788, 0]
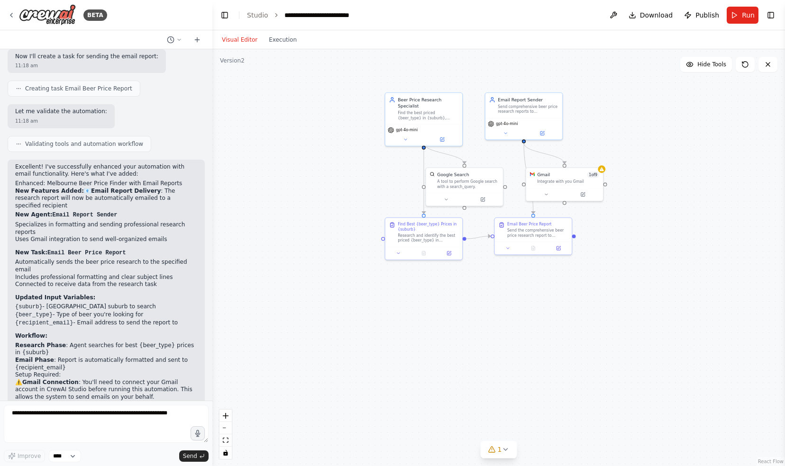
click at [746, 15] on span "Run" at bounding box center [748, 14] width 13 height 9
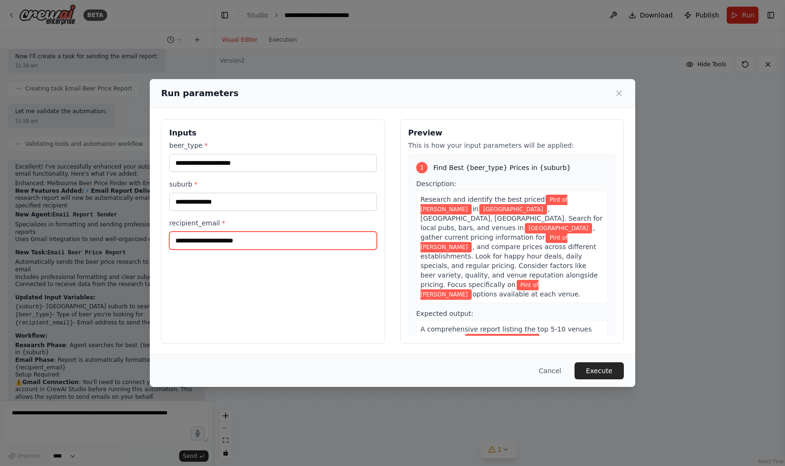
click at [223, 241] on input "recipient_email *" at bounding box center [273, 241] width 208 height 18
type input "**********"
click at [608, 370] on button "Execute" at bounding box center [598, 371] width 49 height 17
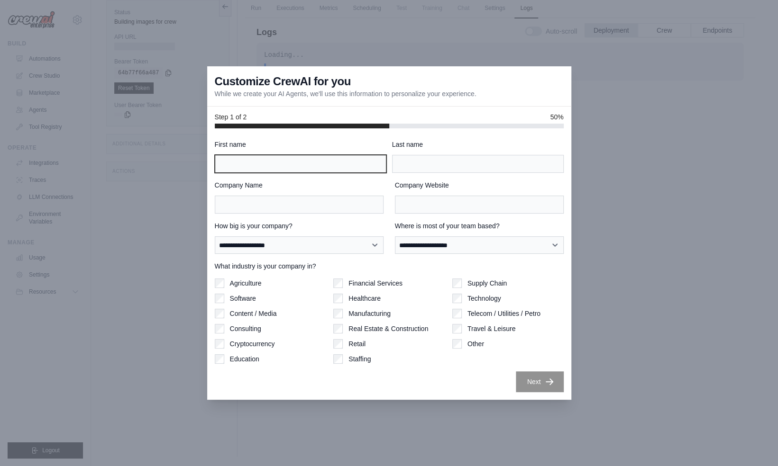
click at [240, 165] on input "First name" at bounding box center [301, 164] width 172 height 18
type input "**********"
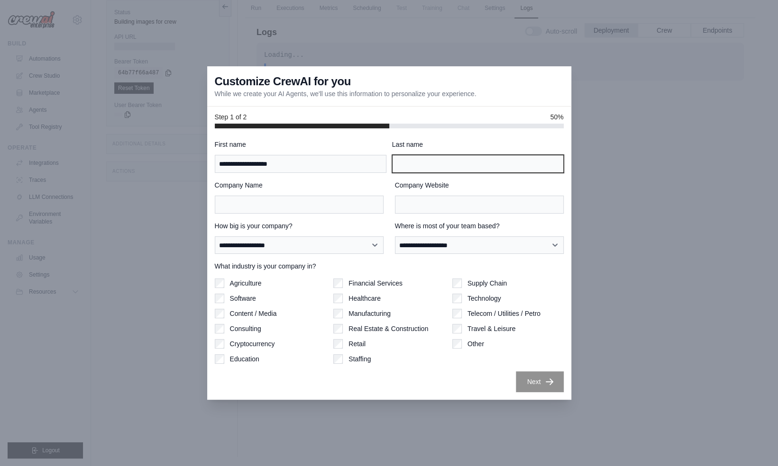
type input "*****"
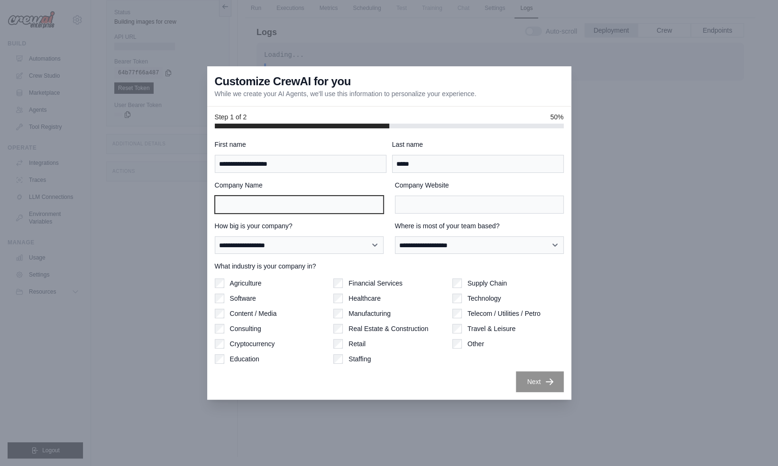
click at [254, 201] on input "Company Name" at bounding box center [299, 205] width 169 height 18
type input "*****"
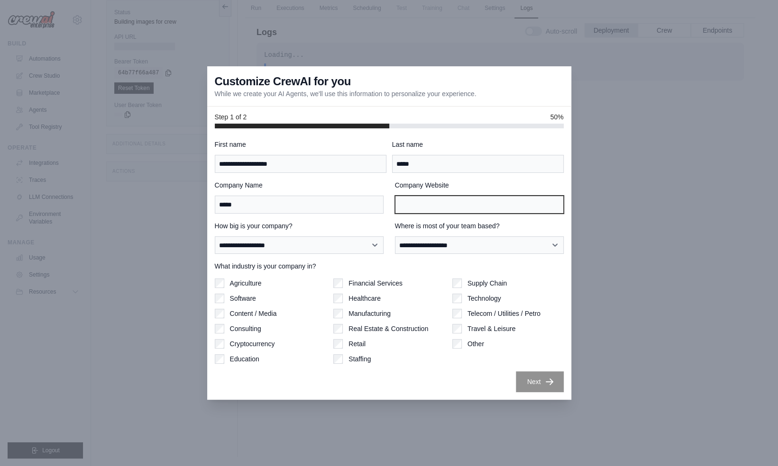
click at [430, 204] on input "Company Website" at bounding box center [479, 205] width 169 height 18
type input "***"
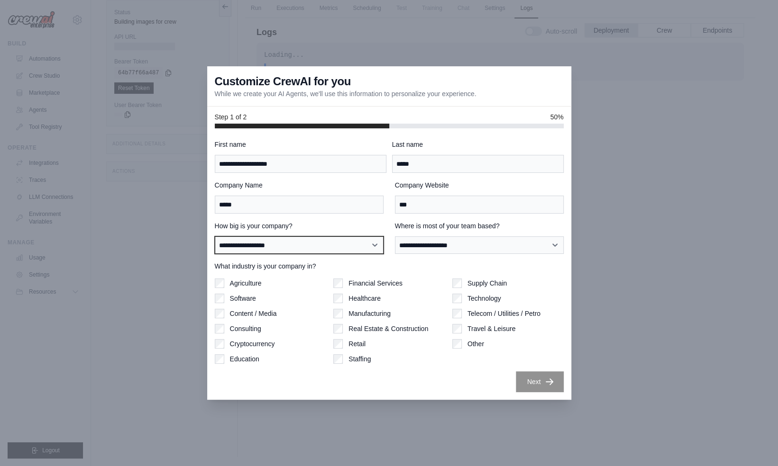
click at [274, 245] on select "**********" at bounding box center [299, 245] width 169 height 18
select select "**********"
click at [215, 236] on select "**********" at bounding box center [299, 245] width 169 height 18
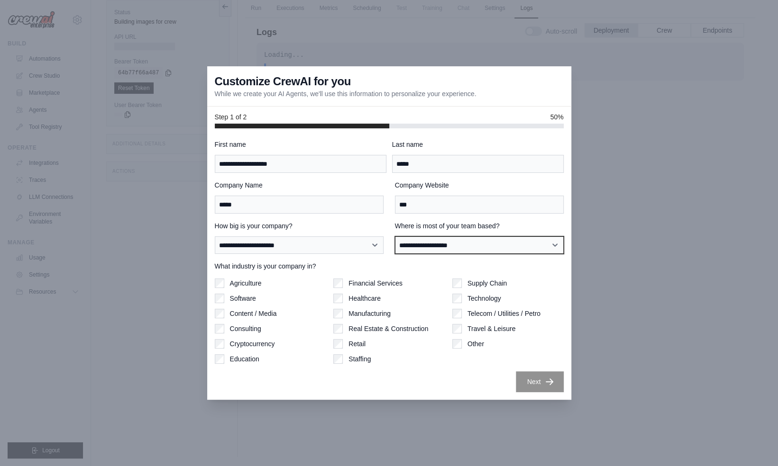
click at [442, 245] on select "**********" at bounding box center [479, 245] width 169 height 18
select select "**********"
click at [395, 236] on select "**********" at bounding box center [479, 245] width 169 height 18
click at [545, 380] on icon "button" at bounding box center [549, 381] width 9 height 9
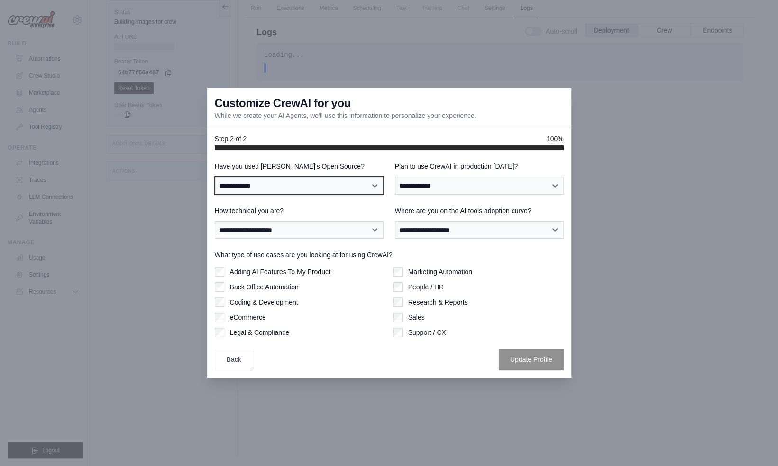
click at [287, 184] on select "**********" at bounding box center [299, 186] width 169 height 18
select select "**"
click at [215, 177] on select "**********" at bounding box center [299, 186] width 169 height 18
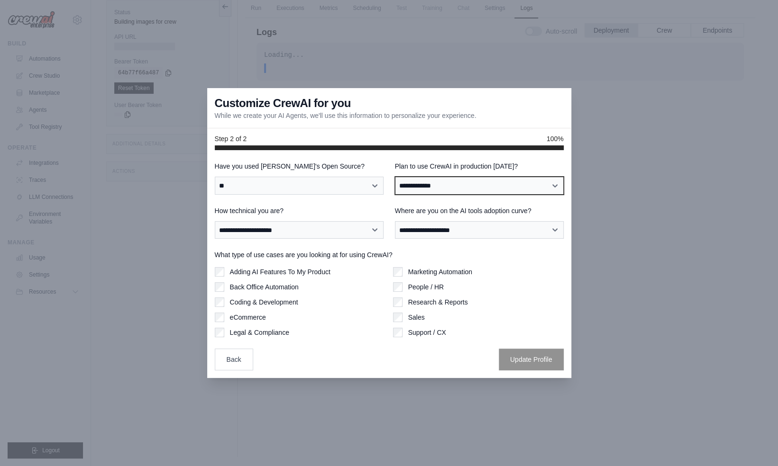
click at [435, 184] on select "**********" at bounding box center [479, 186] width 169 height 18
select select "*****"
click at [395, 177] on select "**********" at bounding box center [479, 186] width 169 height 18
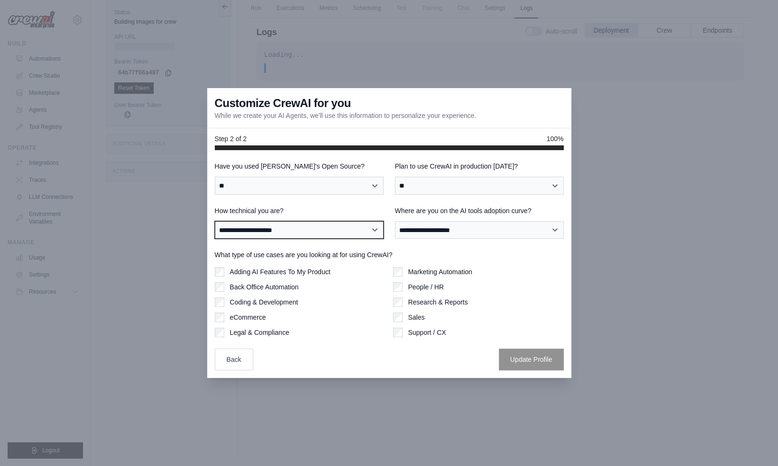
click at [285, 229] on select "**********" at bounding box center [299, 230] width 169 height 18
select select "**********"
click at [215, 221] on select "**********" at bounding box center [299, 230] width 169 height 18
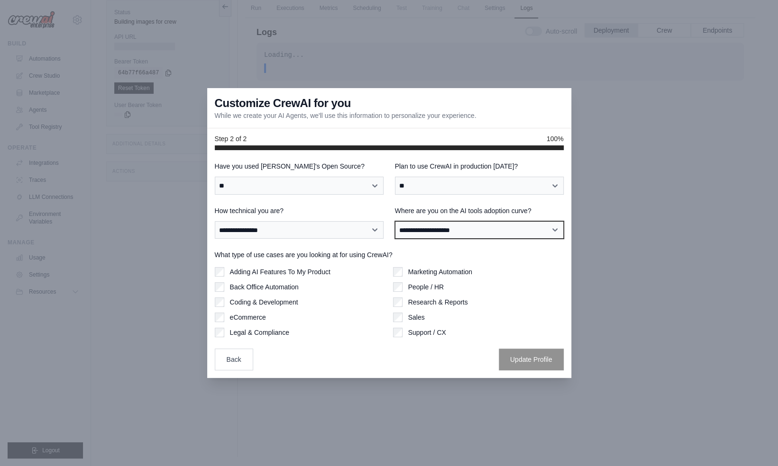
click at [450, 228] on select "**********" at bounding box center [479, 230] width 169 height 18
select select "**********"
click at [395, 221] on select "**********" at bounding box center [479, 230] width 169 height 18
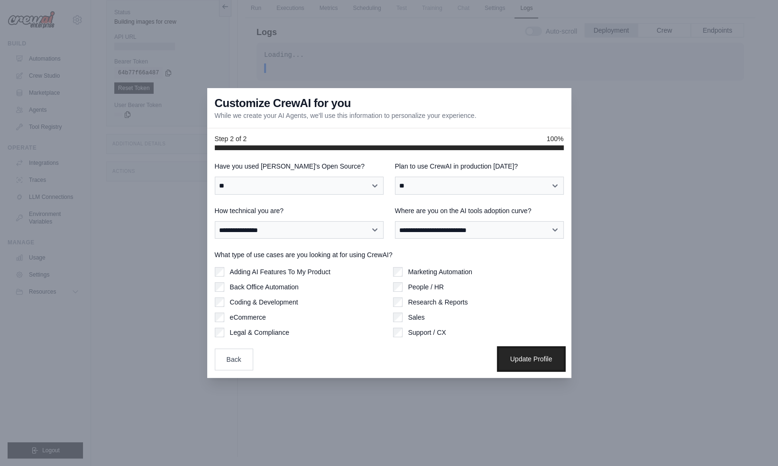
click at [523, 358] on button "Update Profile" at bounding box center [531, 359] width 65 height 22
